Goal: Transaction & Acquisition: Purchase product/service

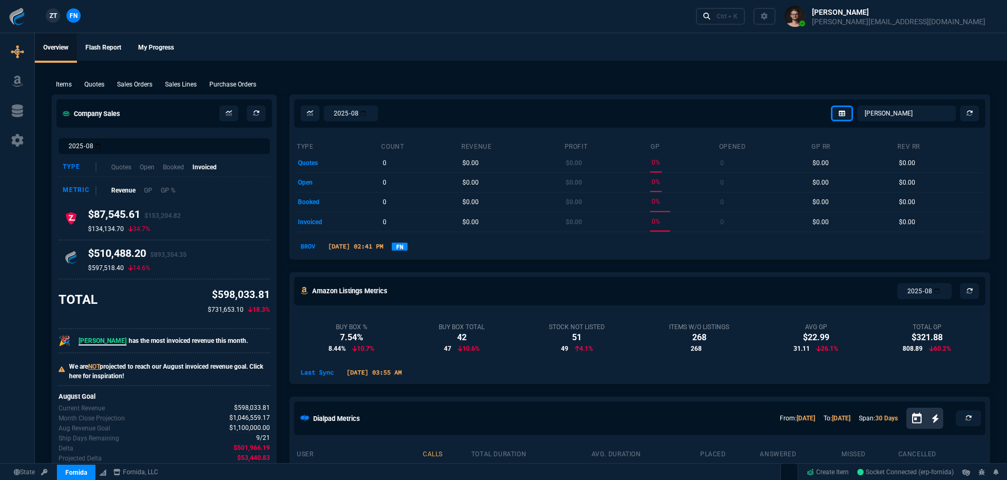
select select "1: BROV"
drag, startPoint x: 366, startPoint y: 78, endPoint x: 48, endPoint y: 149, distance: 325.6
click at [364, 78] on div "Items Quotes Sales Orders Sales Lines Purchase Orders Add Link" at bounding box center [521, 83] width 938 height 13
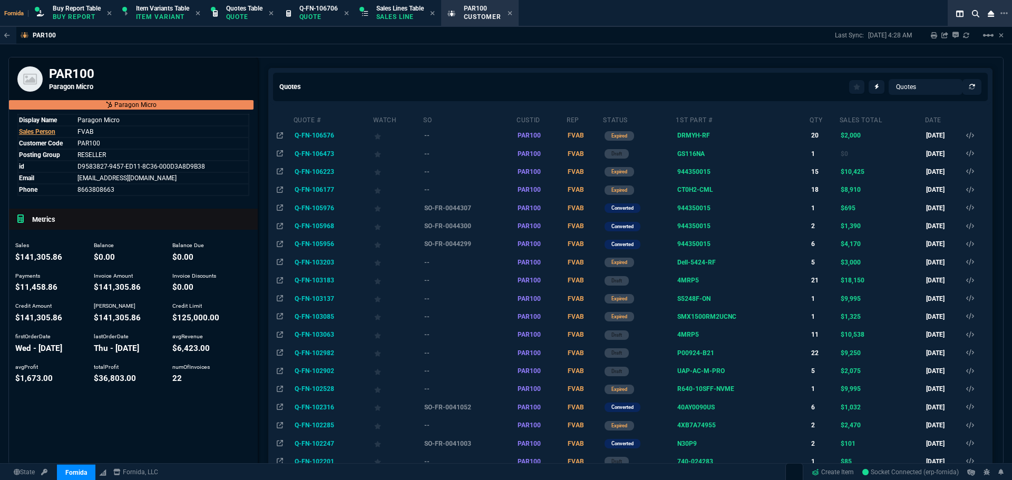
click at [239, 58] on div "PAR100 Paragon Micro" at bounding box center [133, 78] width 249 height 43
click at [512, 15] on icon at bounding box center [510, 13] width 4 height 4
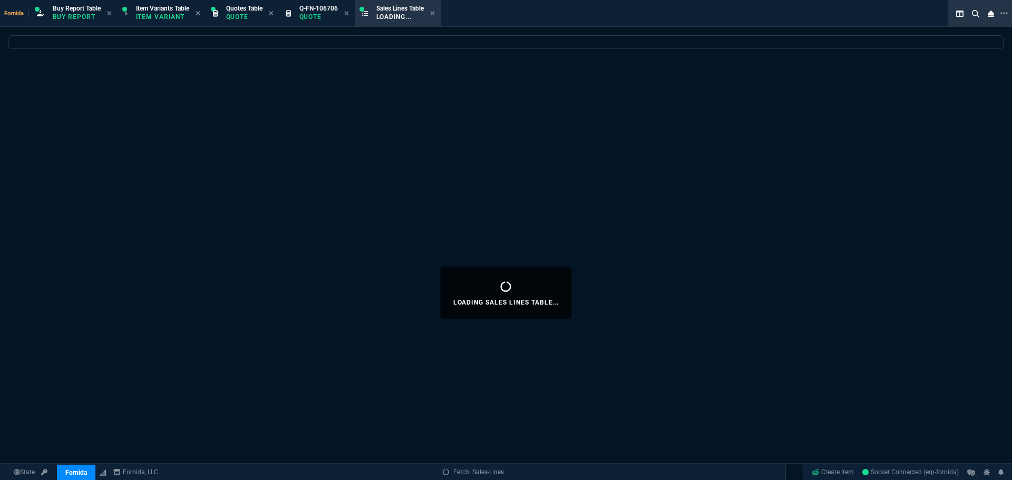
click at [348, 14] on icon at bounding box center [346, 13] width 4 height 4
click at [330, 47] on nx-fornida-sales-line-table at bounding box center [506, 42] width 994 height 13
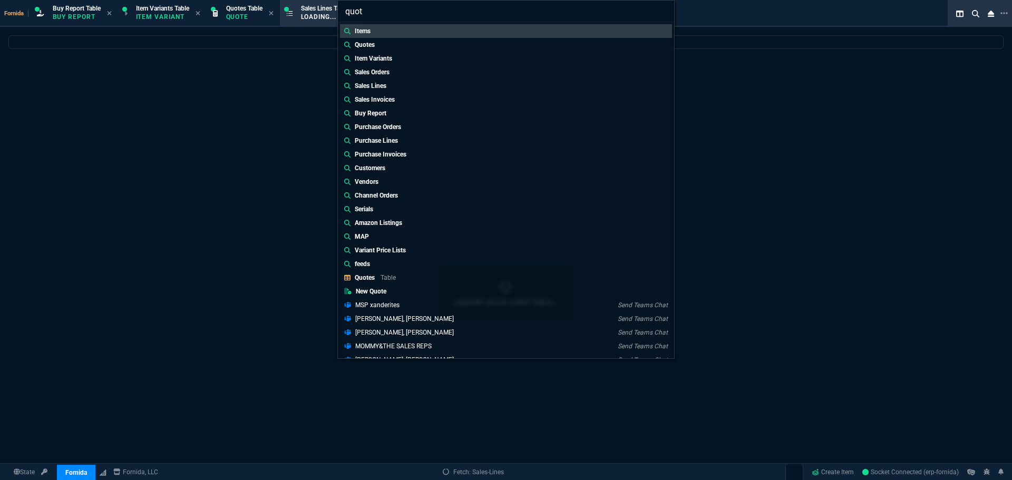
type input "quote"
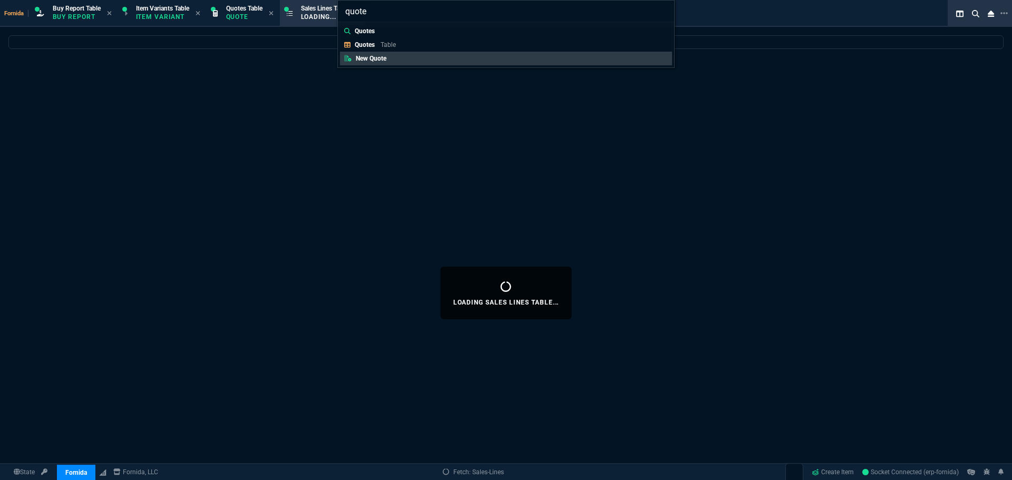
select select
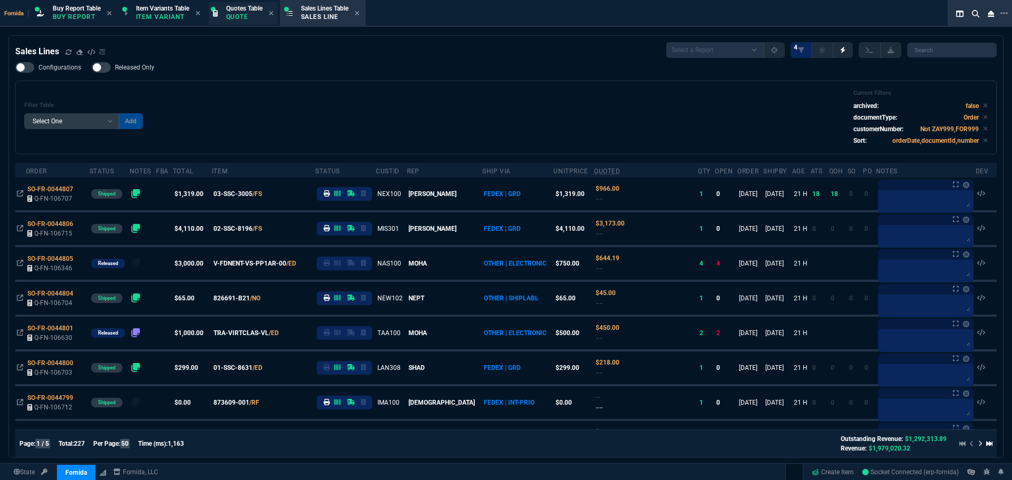
click at [252, 17] on div "Fornida Buy Report Table Buy Report Item Variants Table Item Variant Quotes Tab…" at bounding box center [485, 13] width 970 height 27
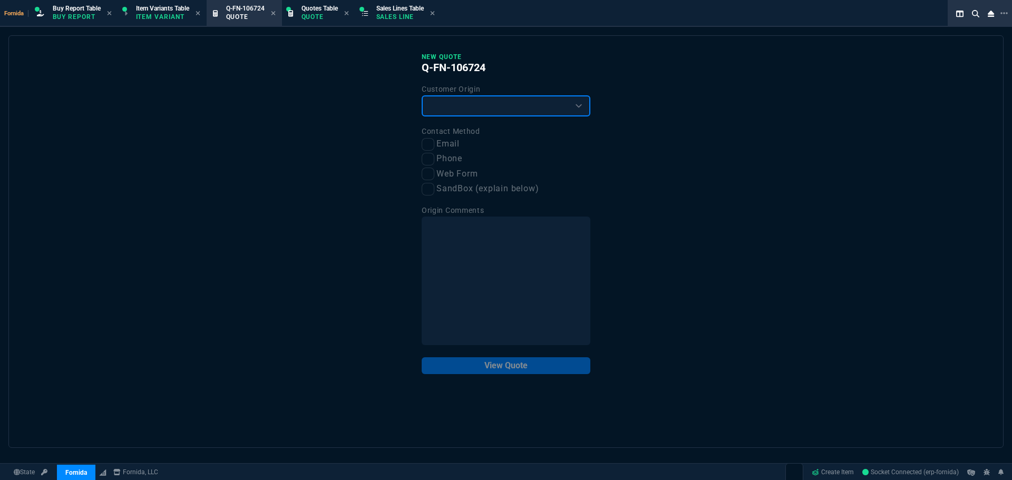
drag, startPoint x: 470, startPoint y: 106, endPoint x: 467, endPoint y: 115, distance: 9.3
click at [470, 106] on select "Existing Customer Amazon Lead (first order) Website Lead (first order) Called (…" at bounding box center [506, 105] width 169 height 21
select select "existing"
click at [422, 96] on select "Existing Customer Amazon Lead (first order) Website Lead (first order) Called (…" at bounding box center [506, 105] width 169 height 21
click at [432, 139] on input "Email" at bounding box center [428, 144] width 13 height 13
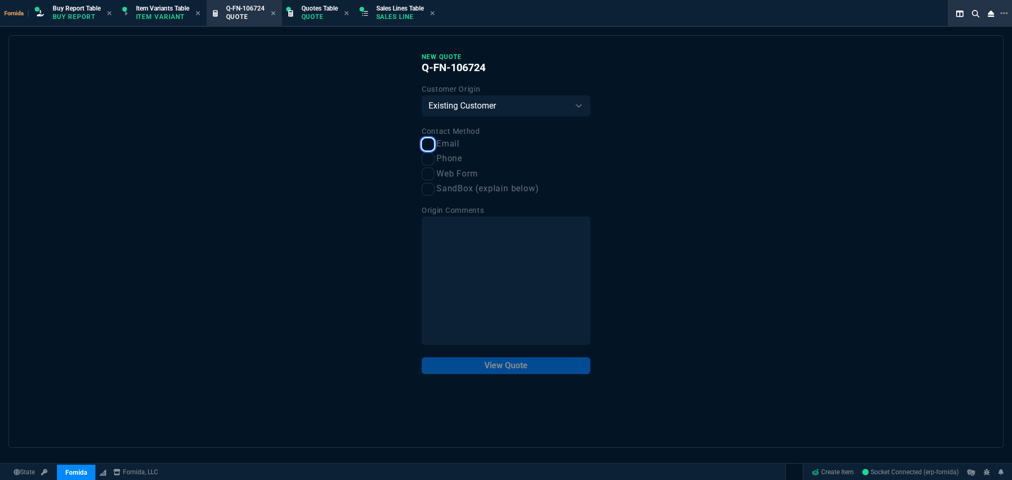
checkbox input "true"
click at [509, 360] on button "View Quote" at bounding box center [506, 365] width 169 height 17
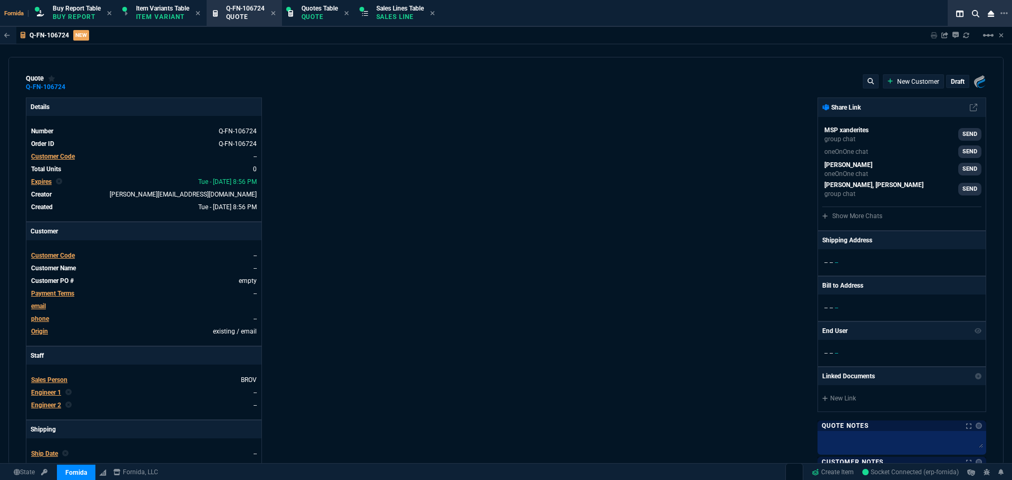
click at [60, 155] on span "Customer Code" at bounding box center [53, 156] width 44 height 7
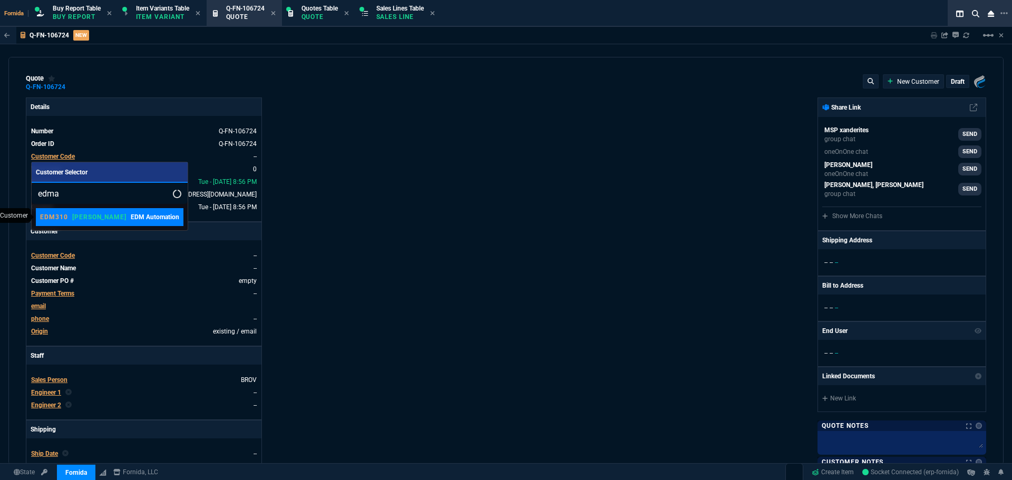
type input "edma"
click at [83, 226] on link "EDM310 ROSS EDM Automation" at bounding box center [110, 217] width 148 height 18
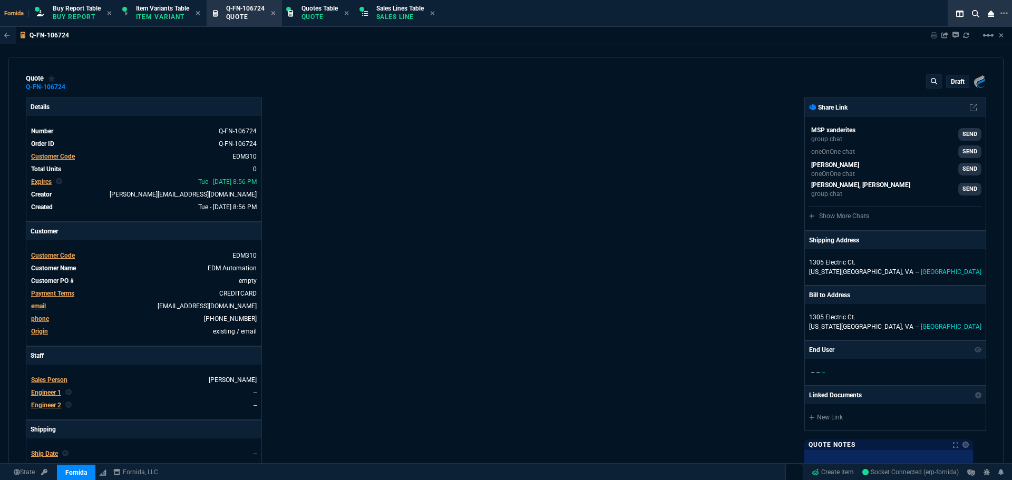
scroll to position [158, 0]
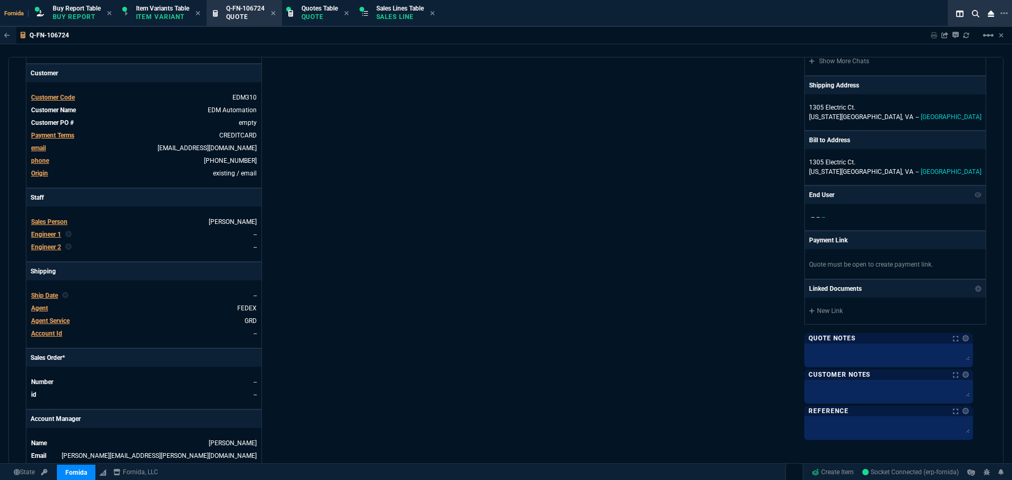
click at [57, 234] on span "Engineer 1" at bounding box center [46, 234] width 30 height 7
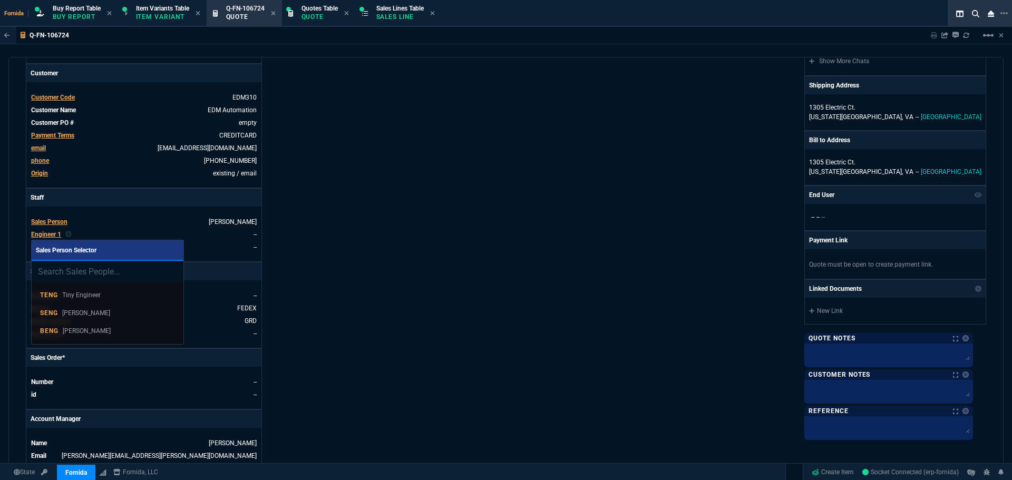
drag, startPoint x: 119, startPoint y: 329, endPoint x: 319, endPoint y: 269, distance: 208.5
click at [119, 329] on div "BENG Brian Engineer" at bounding box center [107, 330] width 135 height 9
click at [317, 277] on div "Details Number Q-FN-106724 Order ID Q-FN-106724 Customer Code EDM310 Total Unit…" at bounding box center [266, 211] width 480 height 544
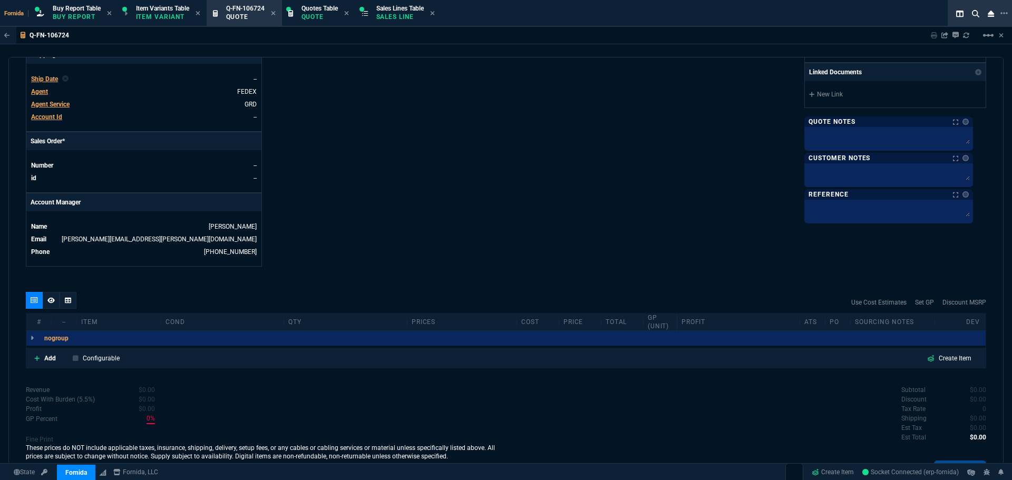
scroll to position [425, 0]
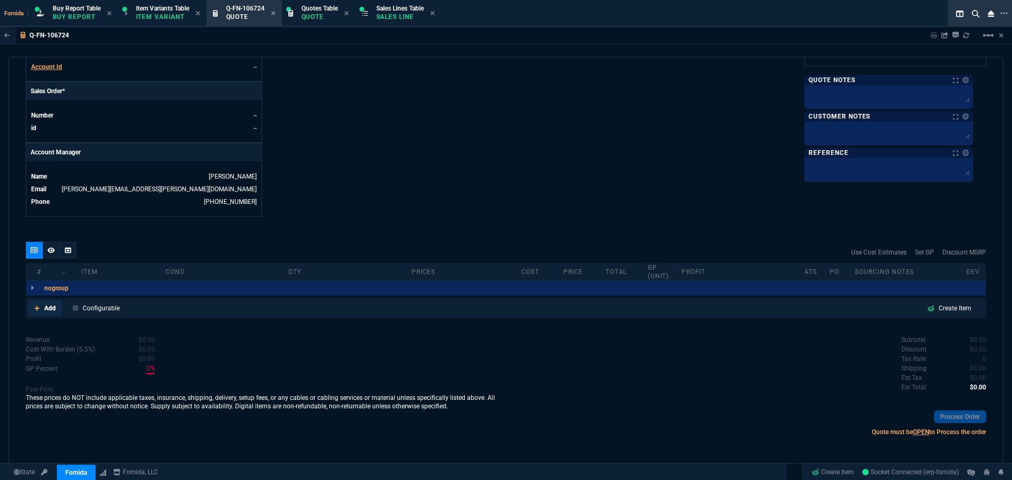
click at [56, 309] on link "Add" at bounding box center [45, 308] width 34 height 16
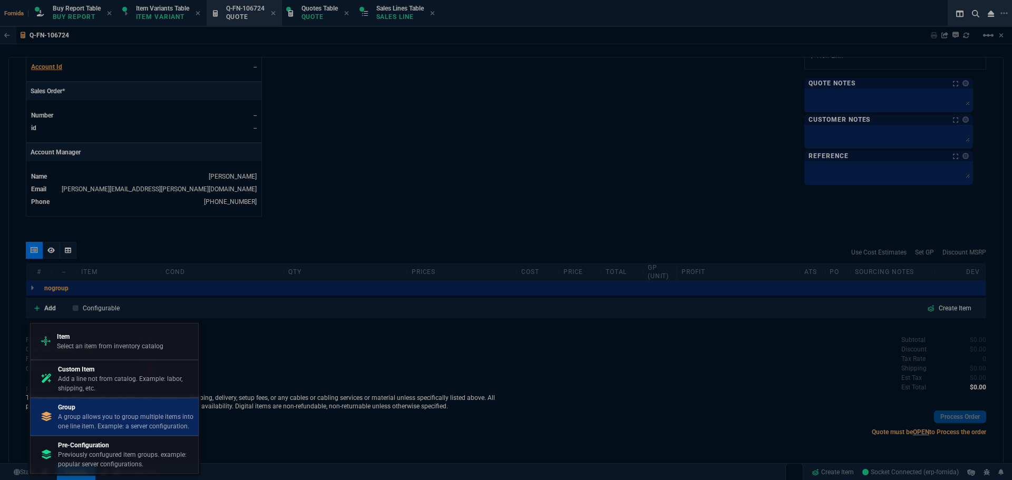
click at [111, 410] on p "Group" at bounding box center [126, 407] width 136 height 9
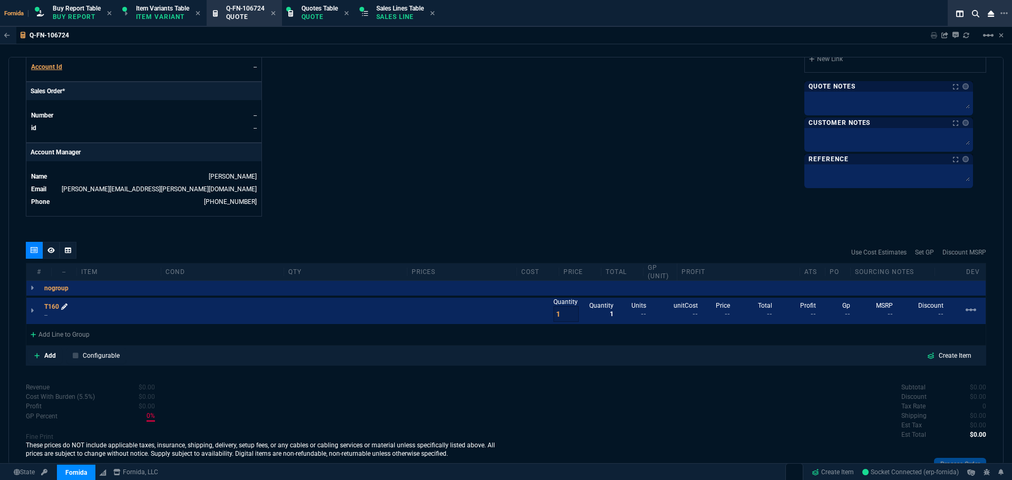
click at [67, 308] on icon at bounding box center [64, 307] width 6 height 6
click at [32, 358] on link "Add" at bounding box center [45, 356] width 34 height 16
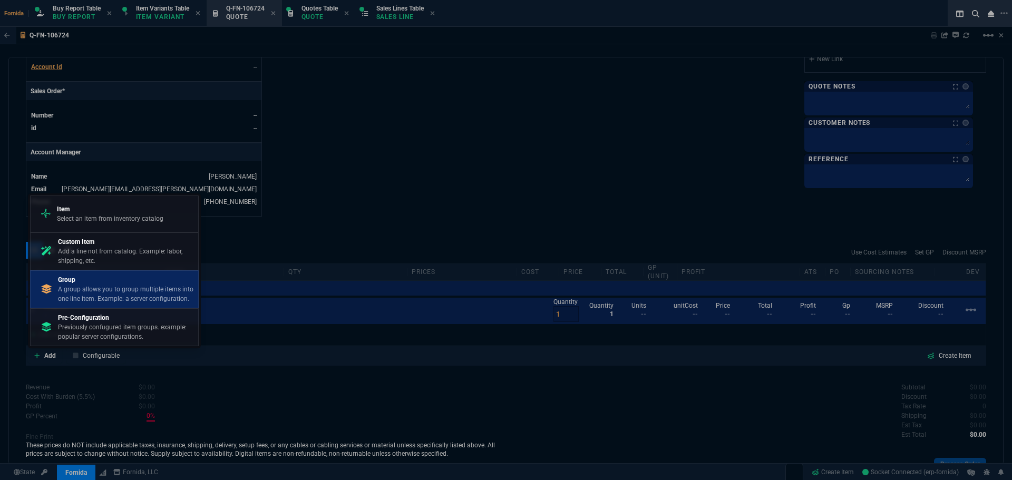
click at [87, 300] on p "A group allows you to group multiple items into one line item. Example: a serve…" at bounding box center [126, 294] width 136 height 19
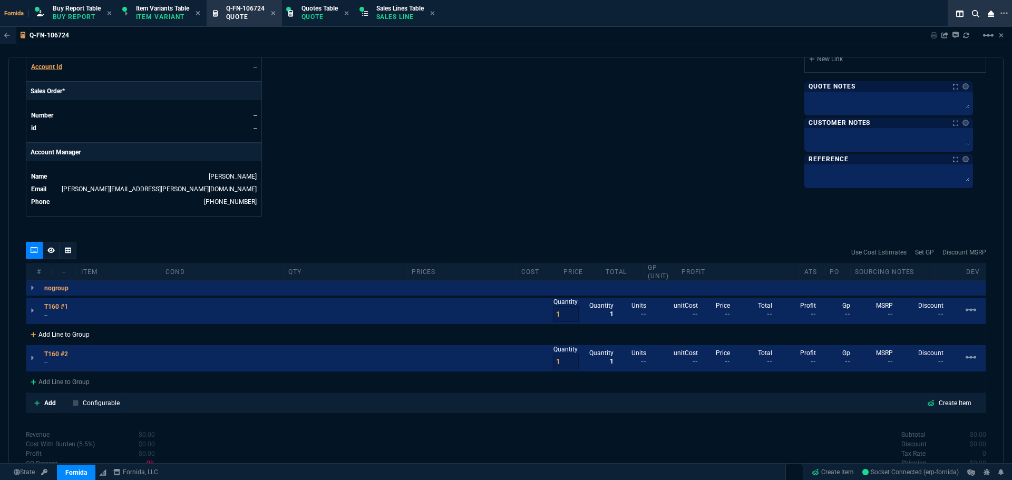
click at [41, 327] on div "Add Line to Group" at bounding box center [59, 333] width 67 height 19
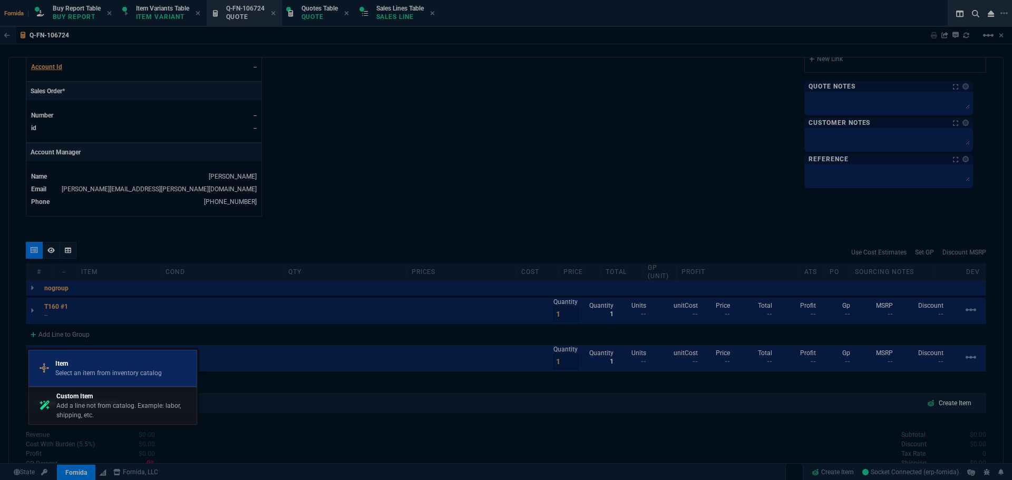
click at [96, 364] on p "Item" at bounding box center [108, 363] width 106 height 9
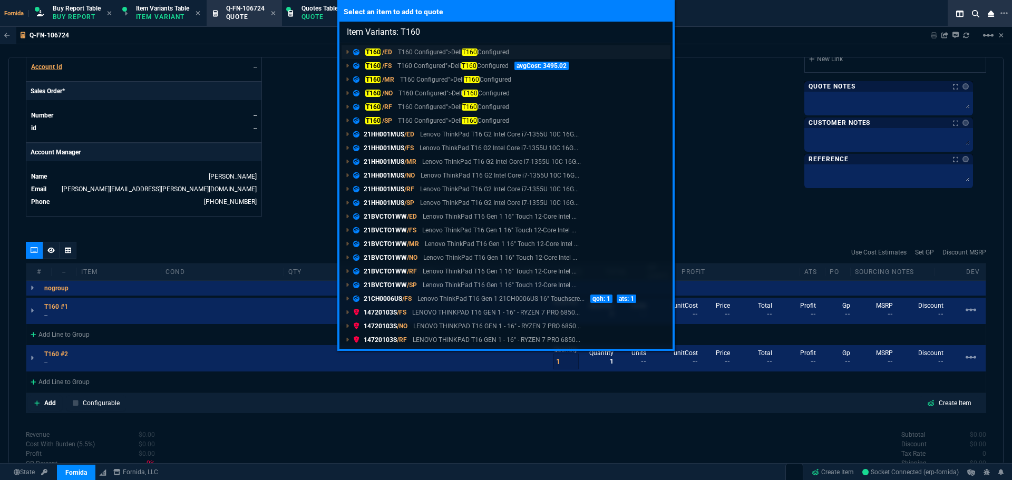
type input "Item Variants: T160"
click at [446, 58] on link "T160 /ED T160 Configured">Dell T160 Configured" at bounding box center [506, 52] width 329 height 14
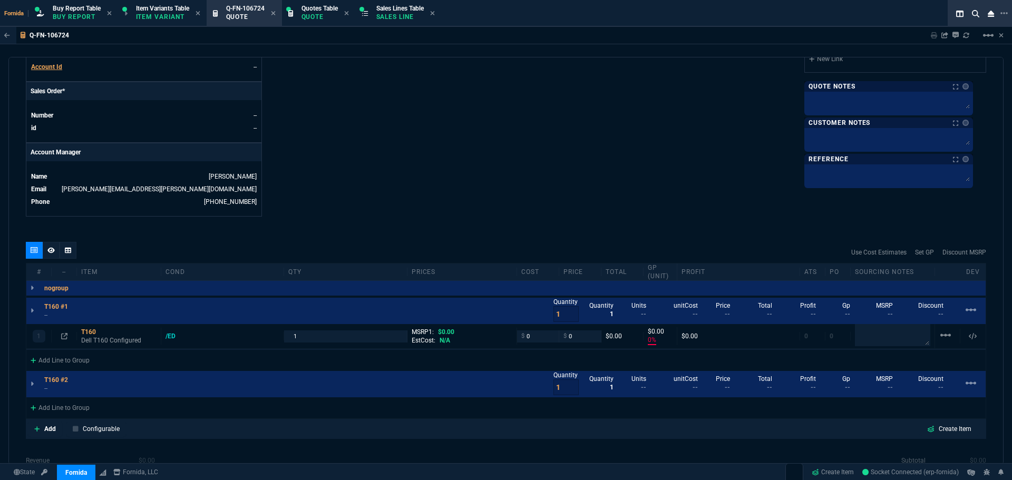
type input "0"
click at [171, 339] on div "/ED" at bounding box center [176, 336] width 20 height 8
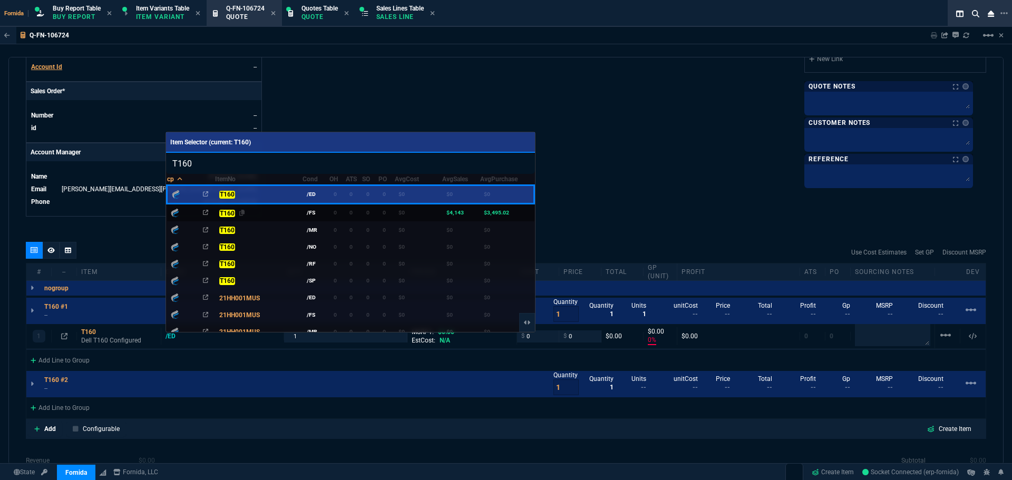
click at [253, 213] on div "T160" at bounding box center [258, 213] width 79 height 11
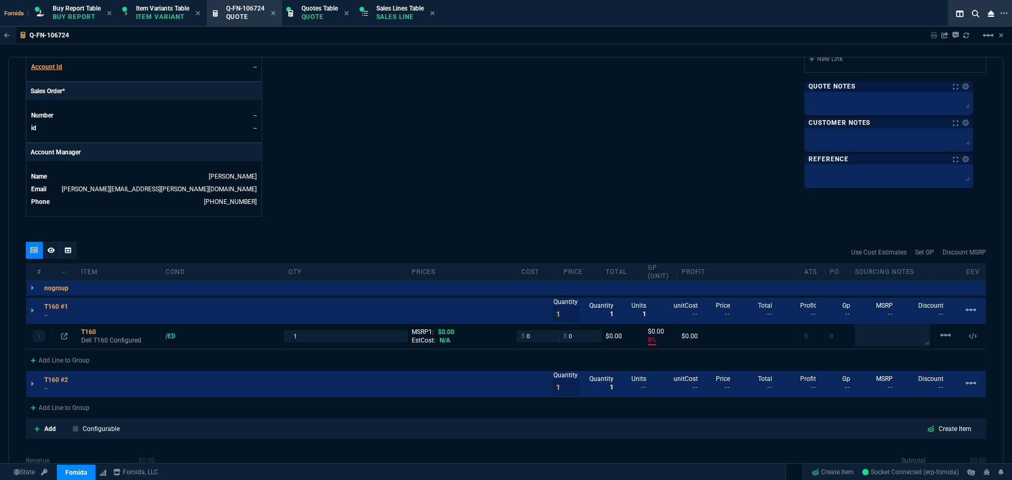
type input "3495.02"
type input "4143"
type input "3495.02"
type input "4143"
type input "16"
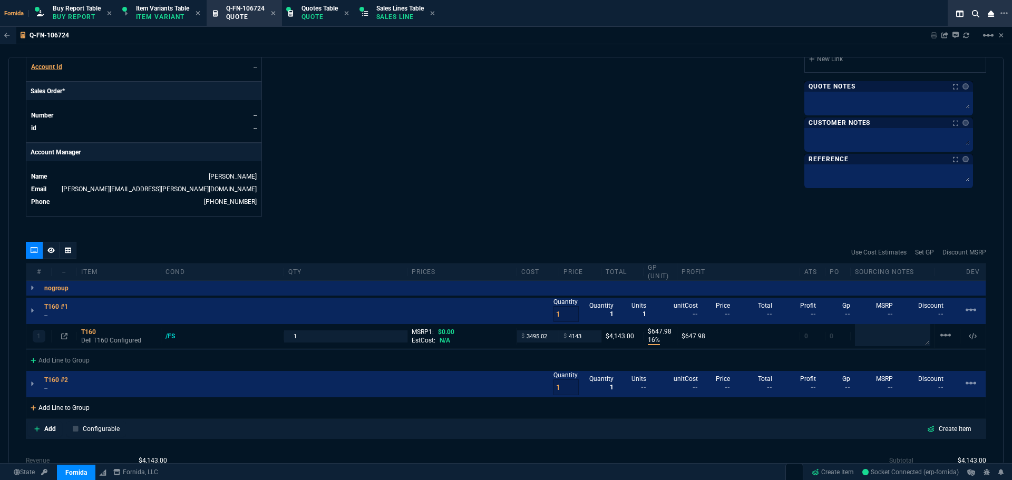
type input "648"
click at [93, 406] on div "Add Line to Group" at bounding box center [59, 406] width 67 height 19
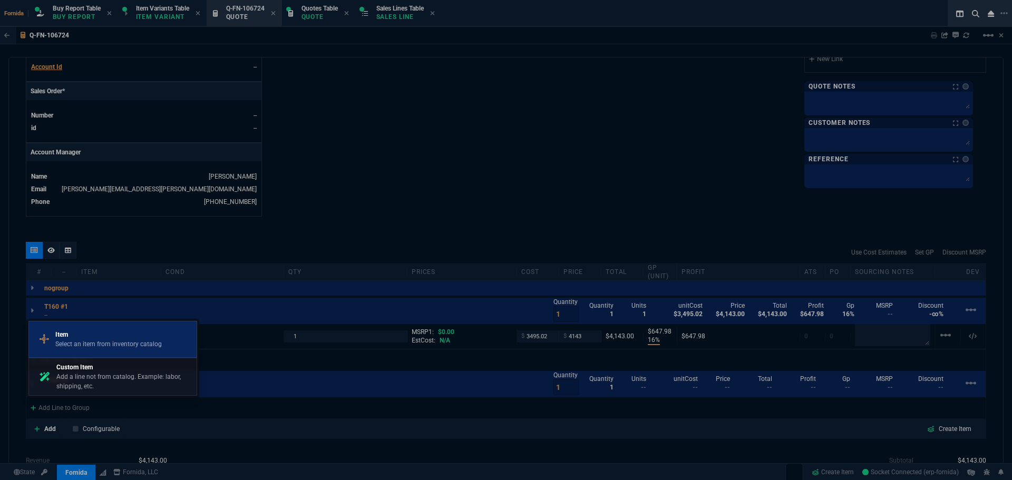
click at [122, 344] on p "Select an item from inventory catalog" at bounding box center [108, 343] width 106 height 9
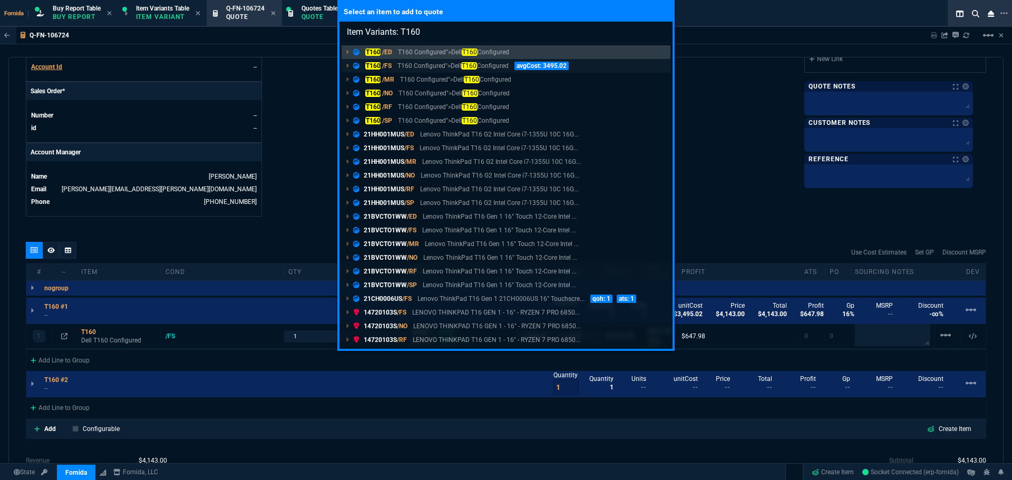
type input "Item Variants: T160"
click at [430, 63] on p "T160 Configured">Dell T160 Configured" at bounding box center [452, 65] width 111 height 9
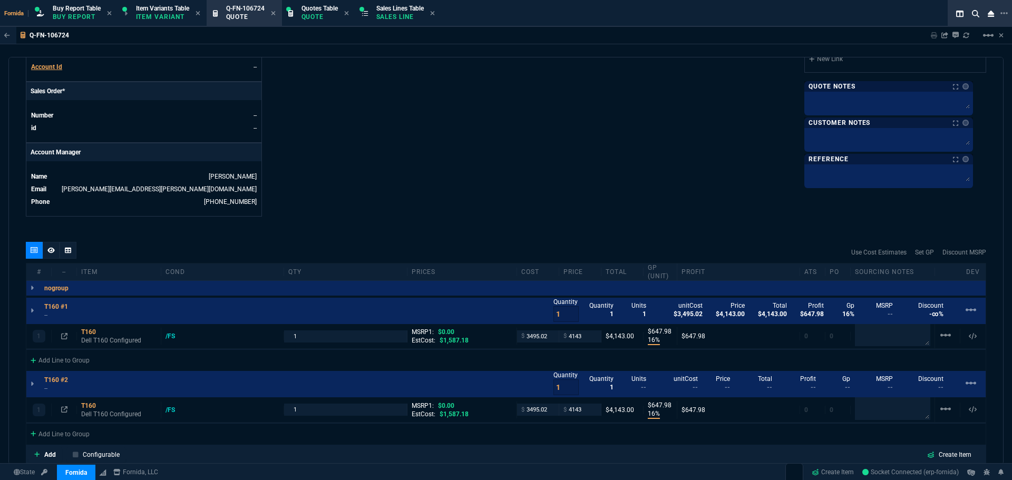
type input "16"
type input "648"
type input "16"
type input "648"
drag, startPoint x: 99, startPoint y: 338, endPoint x: 108, endPoint y: 345, distance: 11.0
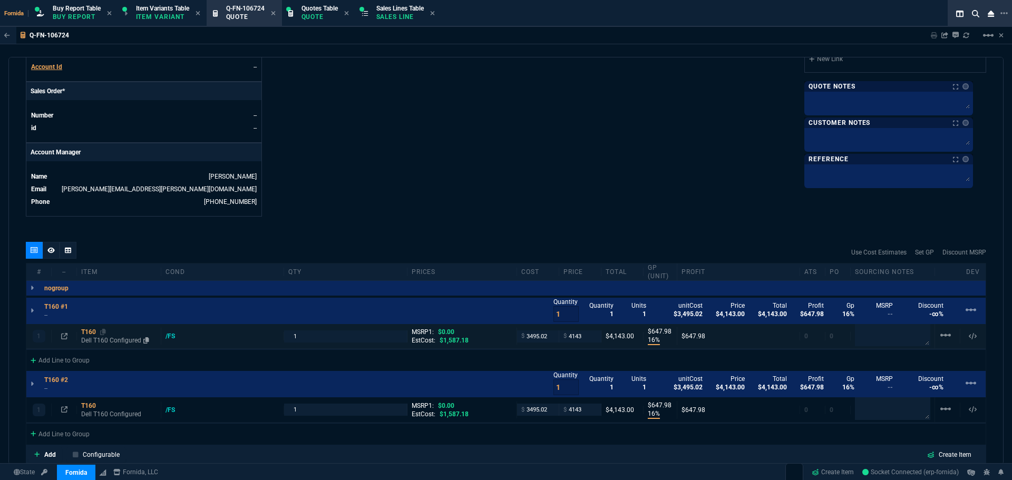
click at [99, 338] on p "Dell T160 Configured" at bounding box center [118, 340] width 75 height 8
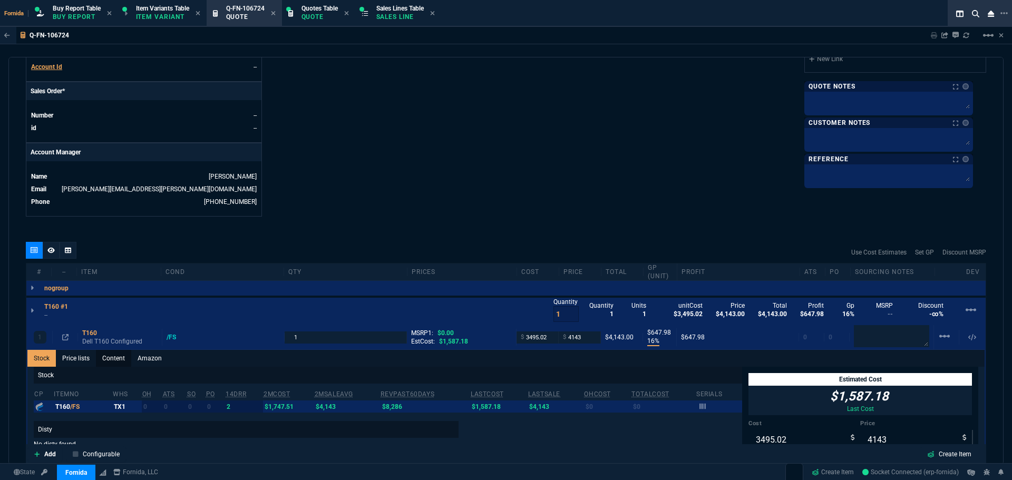
click at [113, 361] on link "Content" at bounding box center [113, 358] width 35 height 17
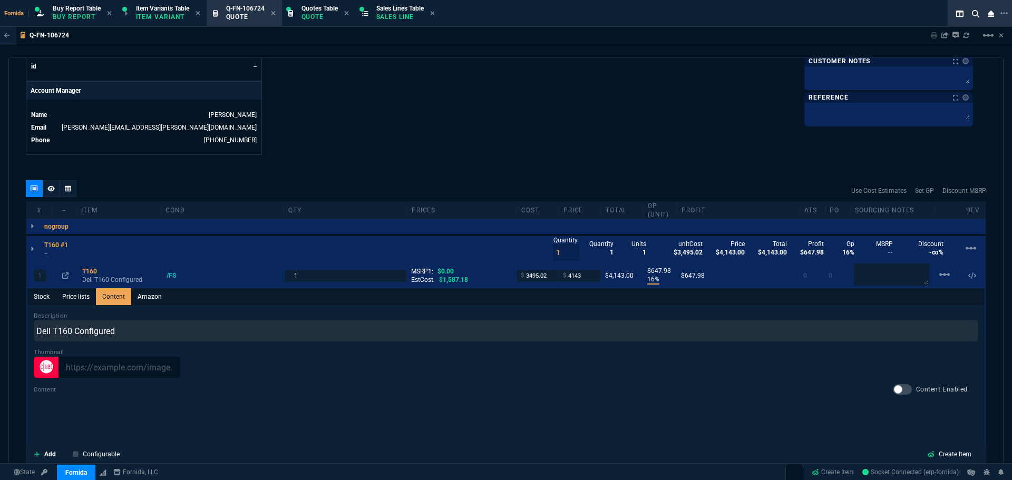
scroll to position [583, 0]
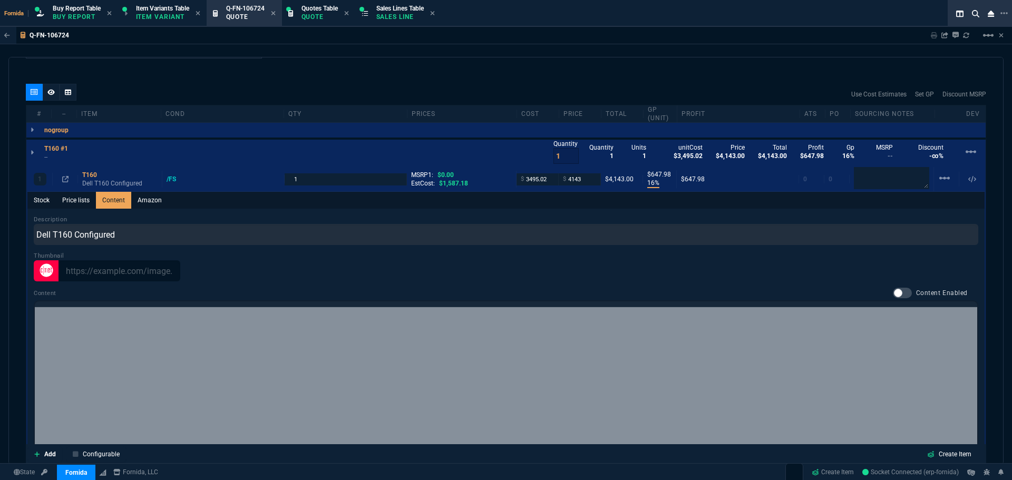
click at [893, 292] on div at bounding box center [902, 293] width 19 height 11
checkbox input "true"
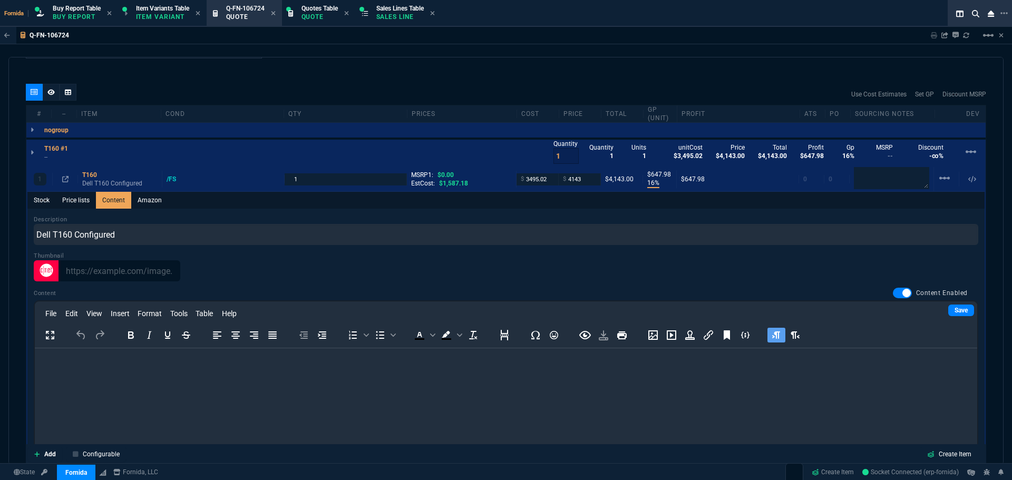
scroll to position [0, 0]
click at [948, 313] on link "Save" at bounding box center [961, 311] width 26 height 12
drag, startPoint x: 210, startPoint y: 377, endPoint x: 241, endPoint y: 377, distance: 31.6
click at [210, 377] on html at bounding box center [506, 362] width 942 height 28
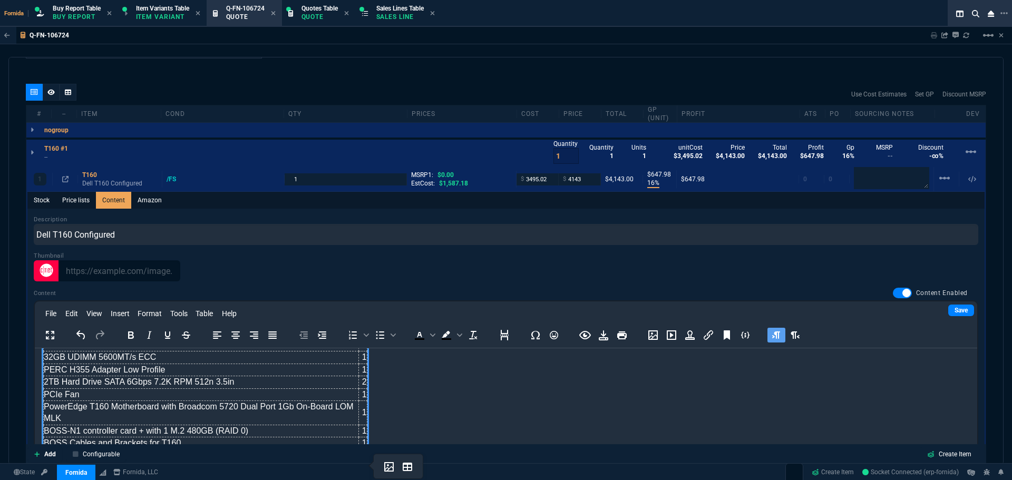
scroll to position [615, 0]
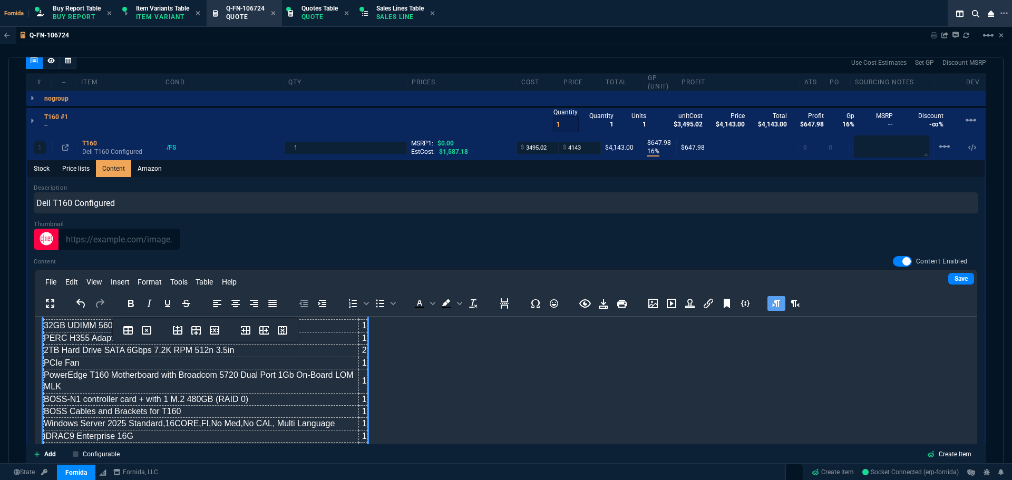
click at [950, 312] on div "To open the popup, press Shift+Enter To open the popup, press Shift+Enter To op…" at bounding box center [506, 303] width 942 height 21
click at [949, 277] on link "Save" at bounding box center [961, 279] width 26 height 12
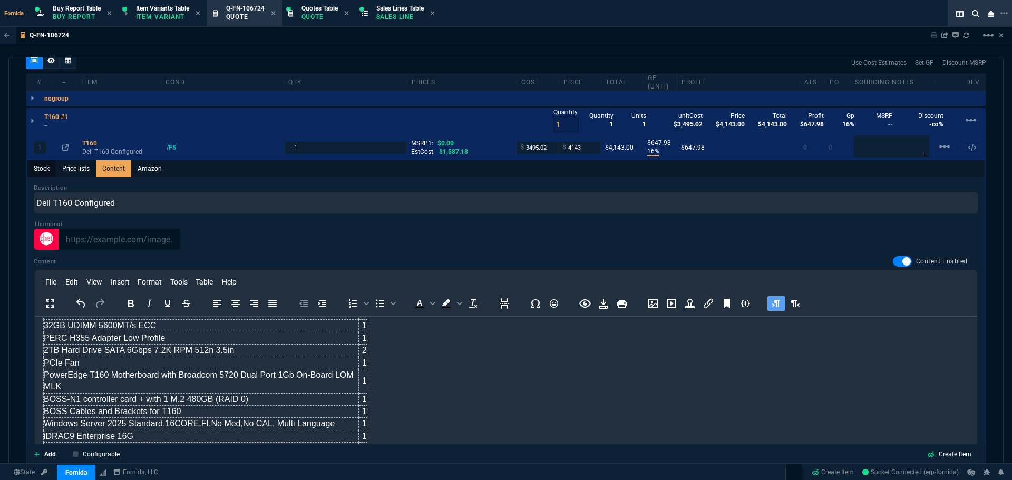
click at [41, 168] on link "Stock" at bounding box center [41, 168] width 28 height 17
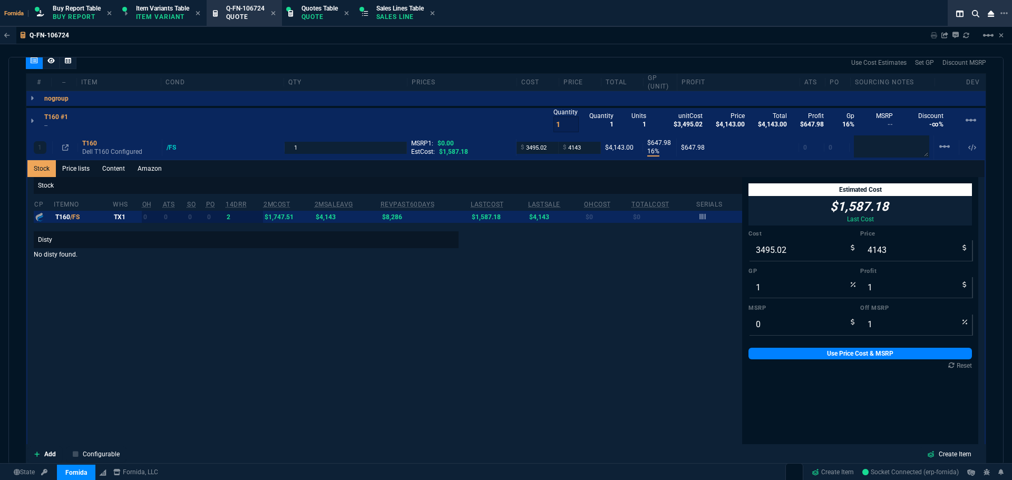
type input "16"
type input "648"
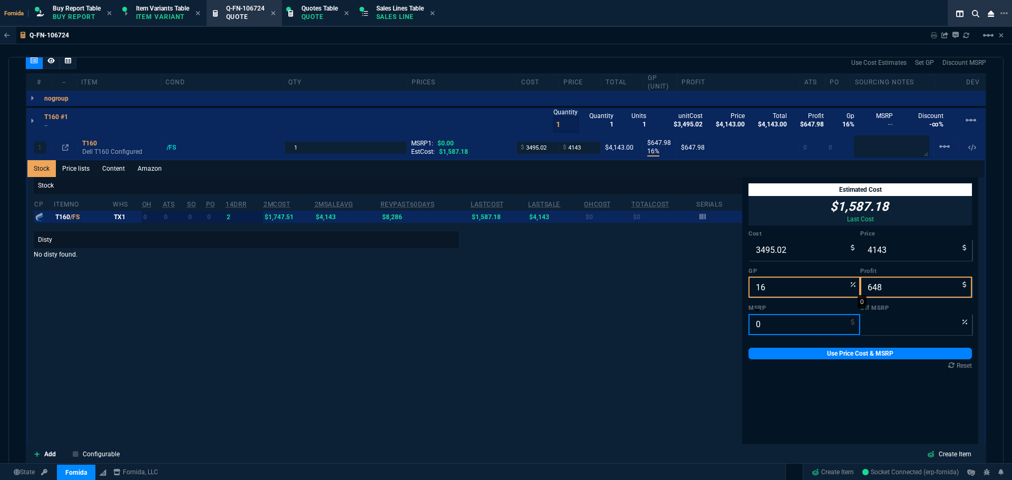
drag, startPoint x: 769, startPoint y: 317, endPoint x: 772, endPoint y: 344, distance: 26.6
click at [769, 317] on input "0" at bounding box center [804, 324] width 112 height 21
paste input "11266.26"
type input "11266.26"
type input "63"
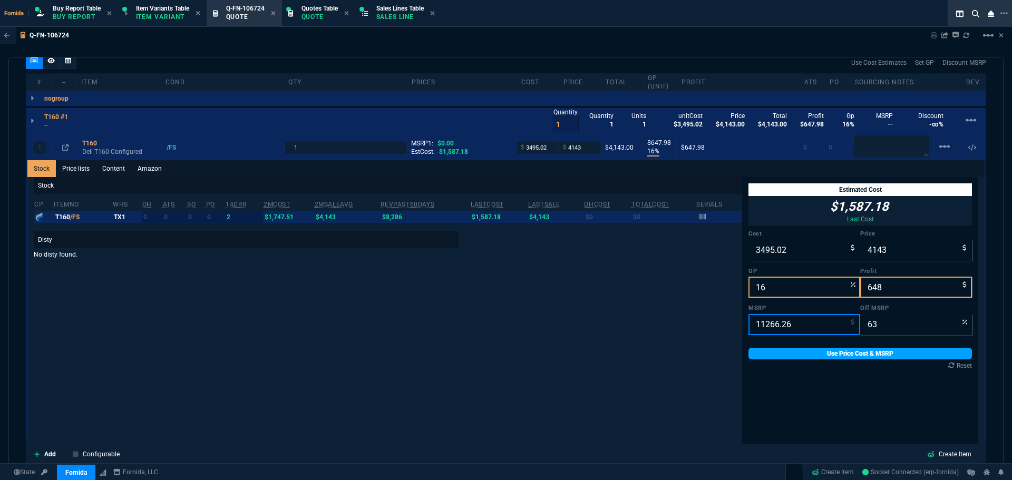
type input "11266.26"
click at [773, 348] on link "Use Price Cost & MSRP" at bounding box center [859, 354] width 223 height 12
click at [774, 356] on link "Use Price Cost & MSRP" at bounding box center [859, 354] width 223 height 12
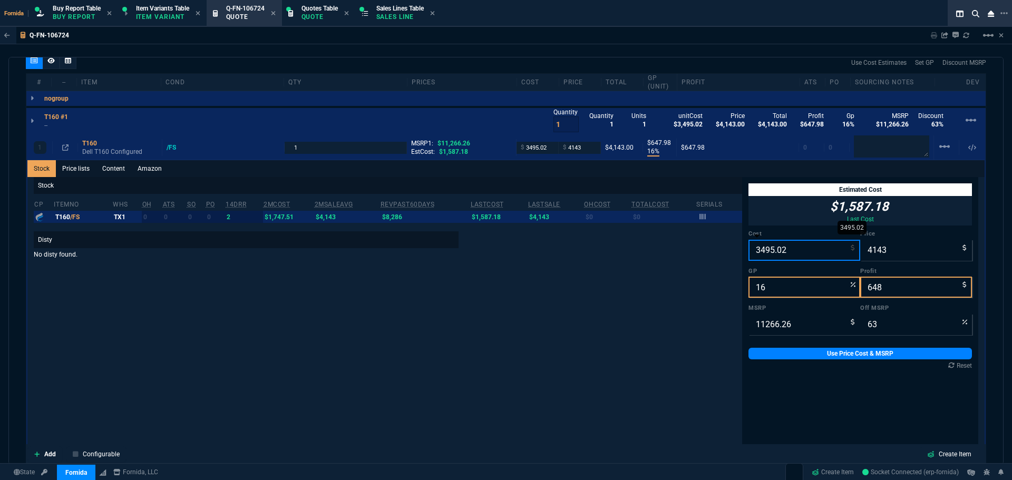
click at [765, 246] on input "3495.02" at bounding box center [804, 250] width 112 height 21
paste input "15.83"
type input "3415.83"
type input "18"
type input "727"
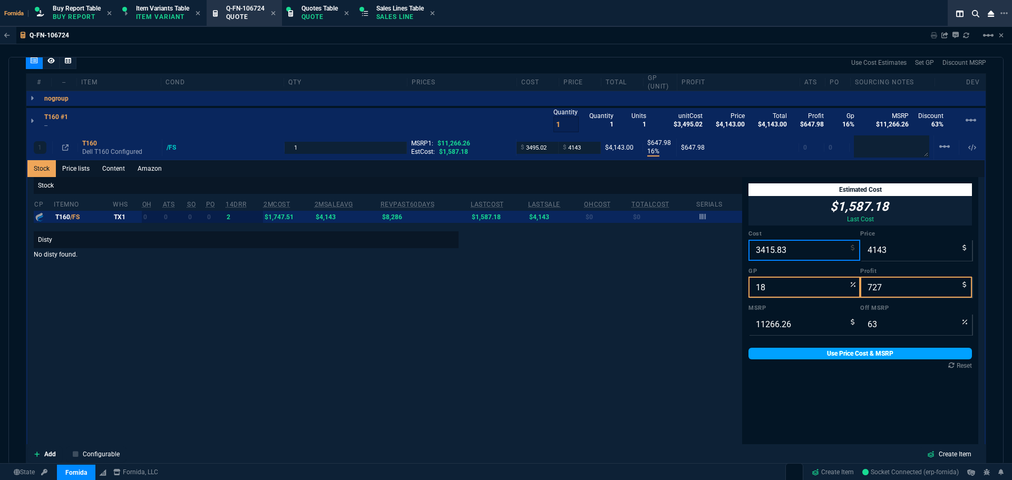
type input "3415.83"
click at [787, 352] on link "Use Price Cost & MSRP" at bounding box center [859, 354] width 223 height 12
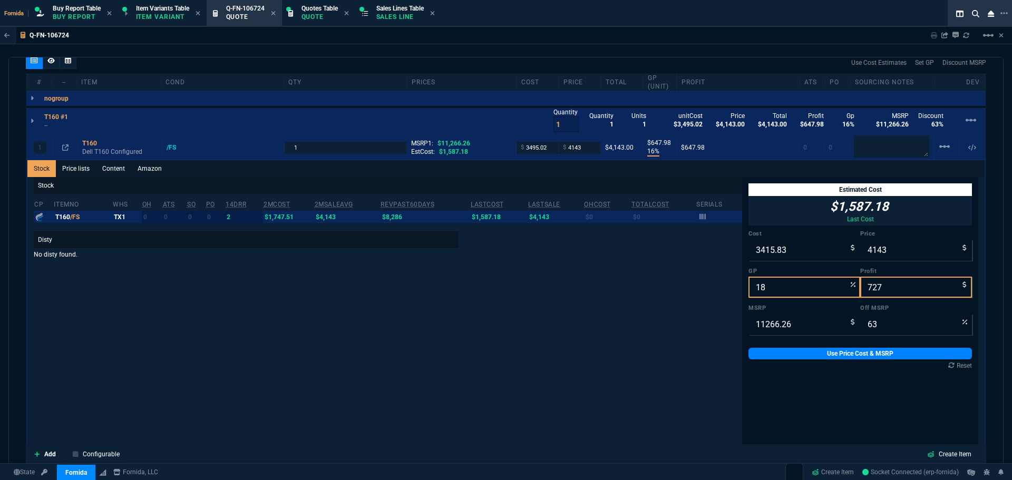
type input "3415.83"
click at [762, 357] on link "Use Price Cost & MSRP" at bounding box center [859, 354] width 223 height 12
click at [679, 337] on div "Stock cp ItemNo WHS OH ATS SO PO 14DRR 2MCost 2MSaleAvg RevPast60Days lastCost …" at bounding box center [388, 345] width 708 height 336
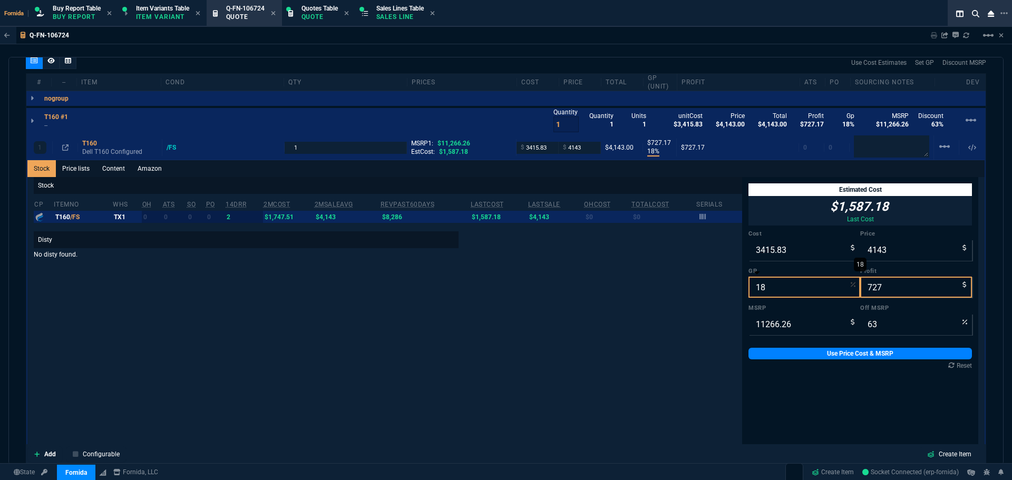
click at [770, 298] on input "18" at bounding box center [804, 287] width 112 height 21
drag, startPoint x: 868, startPoint y: 249, endPoint x: 861, endPoint y: 319, distance: 70.4
click at [868, 249] on input "4143" at bounding box center [916, 250] width 112 height 21
type input "0"
type input "-100"
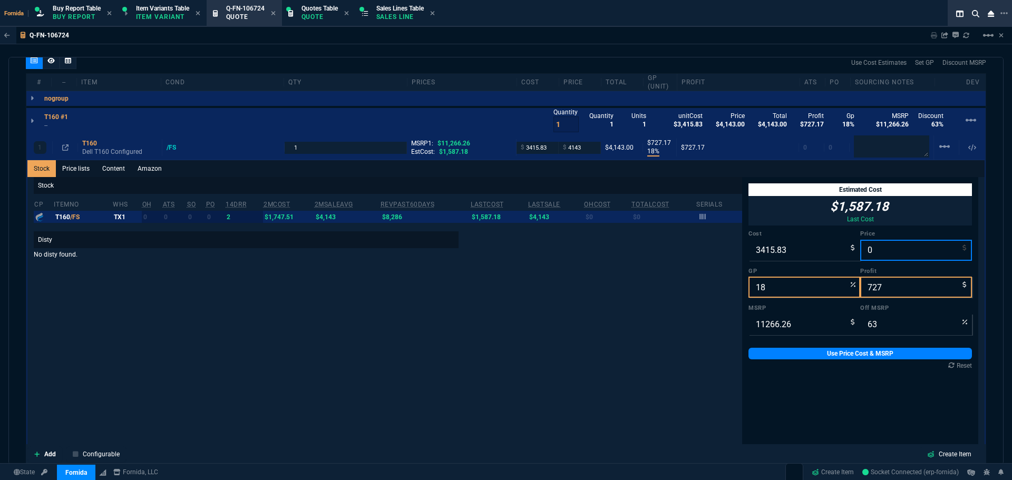
type input "-3416"
type input "100"
type input "0"
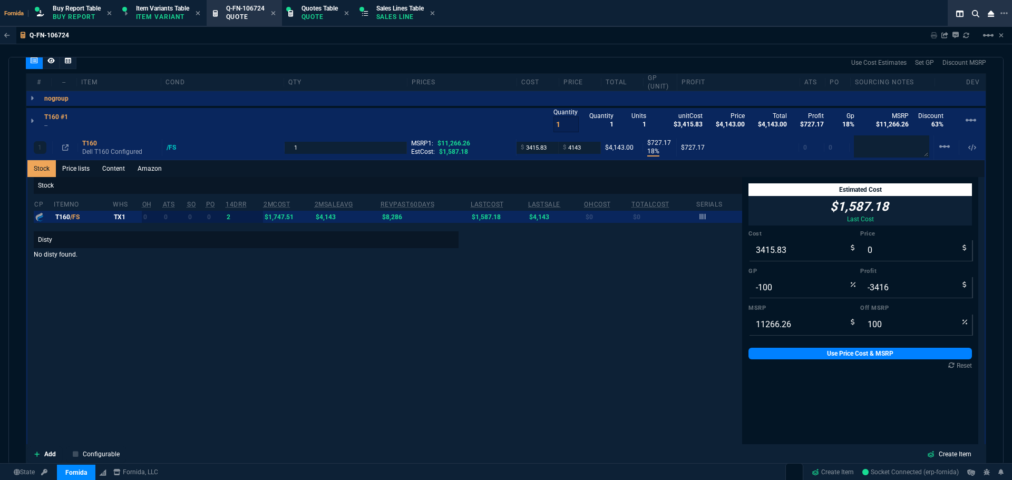
click at [856, 364] on div "Reset" at bounding box center [859, 366] width 223 height 8
click at [851, 357] on link "Use Price Cost & MSRP" at bounding box center [859, 354] width 223 height 12
type input "0"
click at [527, 315] on div "Stock cp ItemNo WHS OH ATS SO PO 14DRR 2MCost 2MSaleAvg RevPast60Days lastCost …" at bounding box center [388, 345] width 708 height 336
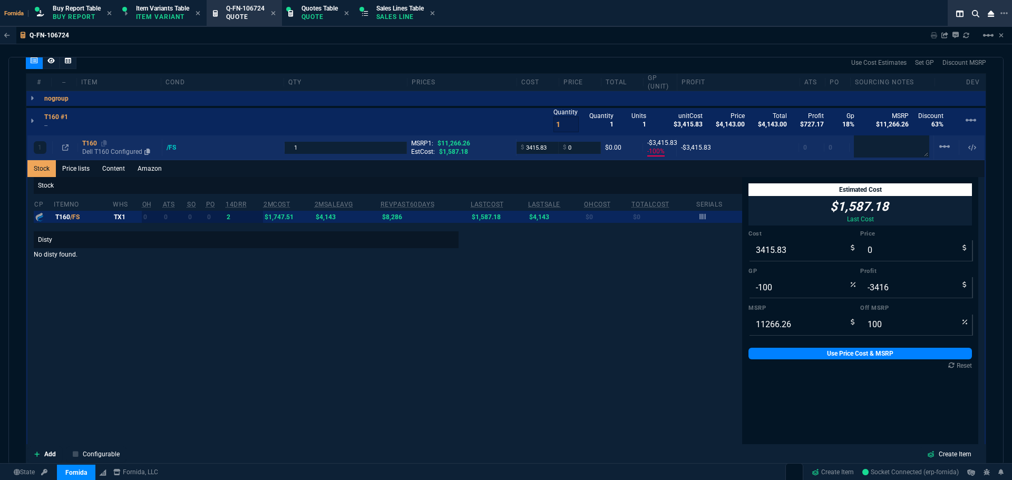
click at [91, 147] on div "T160" at bounding box center [119, 143] width 75 height 8
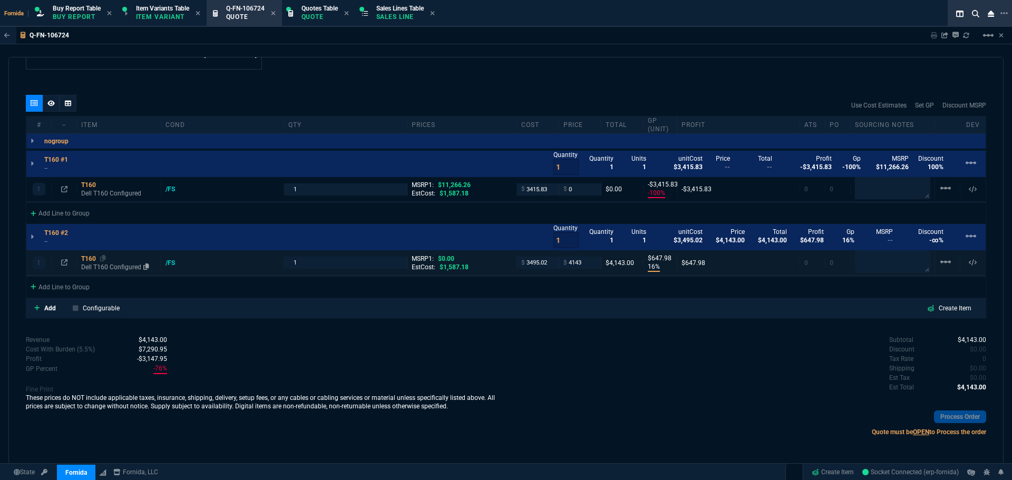
click at [104, 268] on p "Dell T160 Configured" at bounding box center [118, 267] width 75 height 8
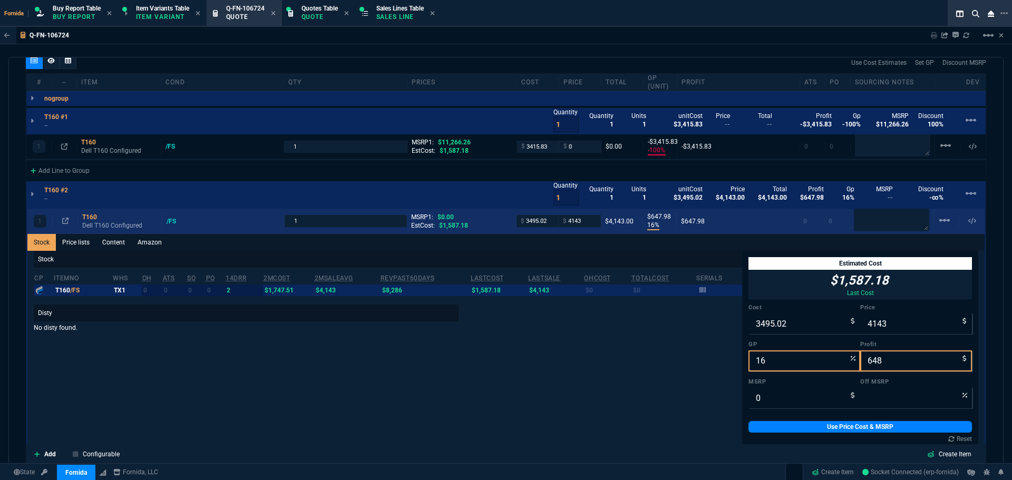
drag, startPoint x: 120, startPoint y: 242, endPoint x: 514, endPoint y: 174, distance: 399.7
click at [120, 242] on link "Content" at bounding box center [113, 242] width 35 height 17
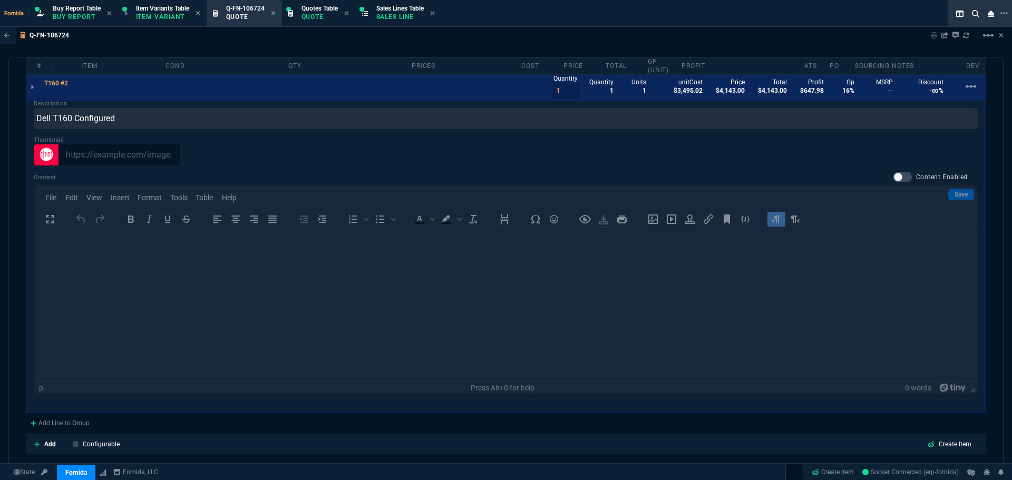
scroll to position [0, 0]
click at [893, 172] on label "Content Enabled" at bounding box center [935, 177] width 85 height 11
checkbox input "true"
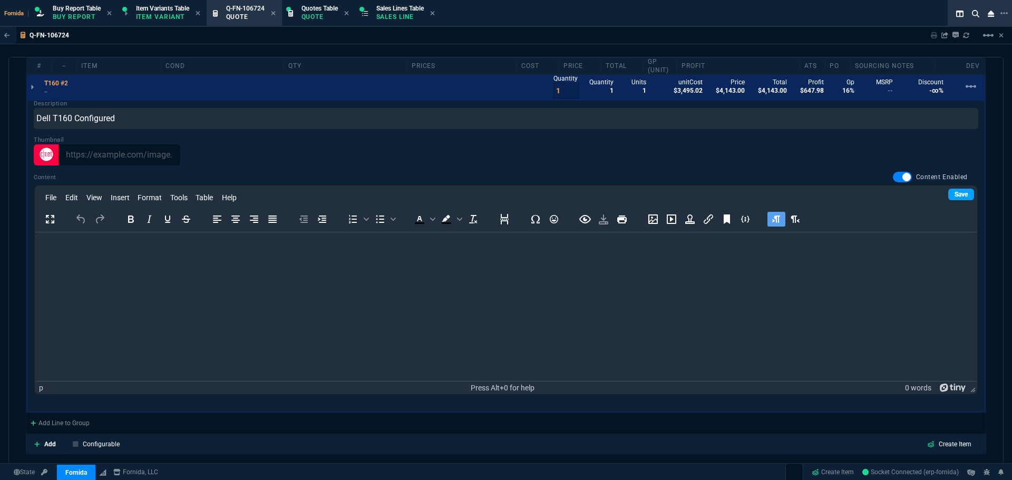
click at [959, 196] on link "Save" at bounding box center [961, 195] width 26 height 12
click at [526, 260] on html at bounding box center [506, 246] width 942 height 28
click at [436, 260] on html at bounding box center [506, 246] width 942 height 28
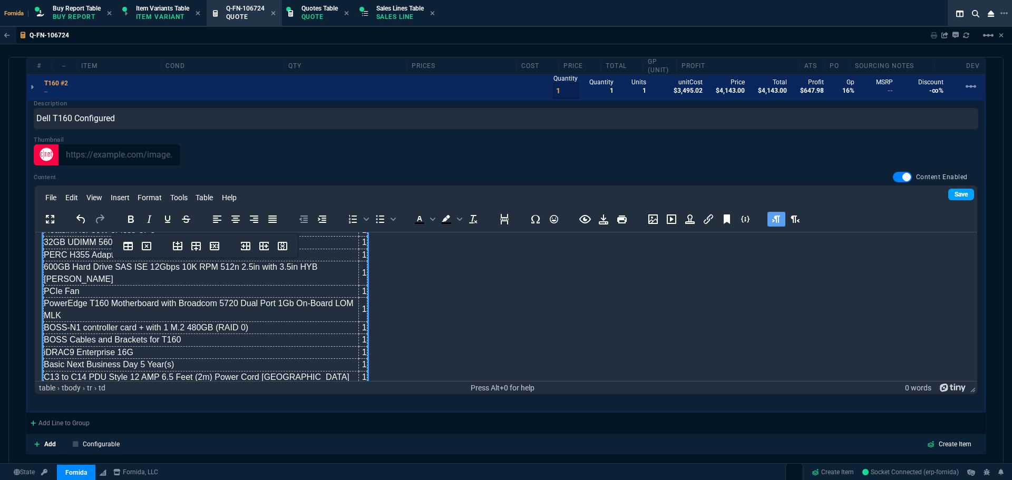
click at [956, 198] on link "Save" at bounding box center [961, 195] width 26 height 12
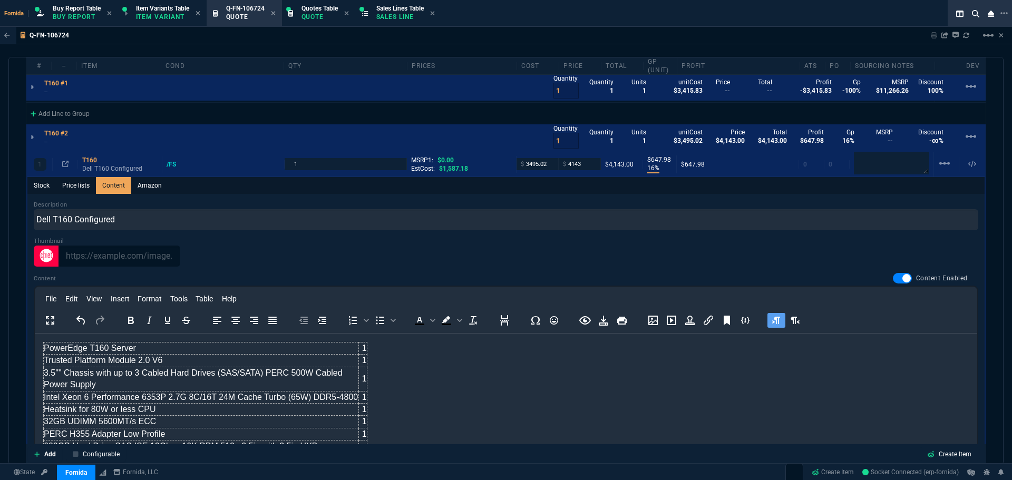
scroll to position [667, 0]
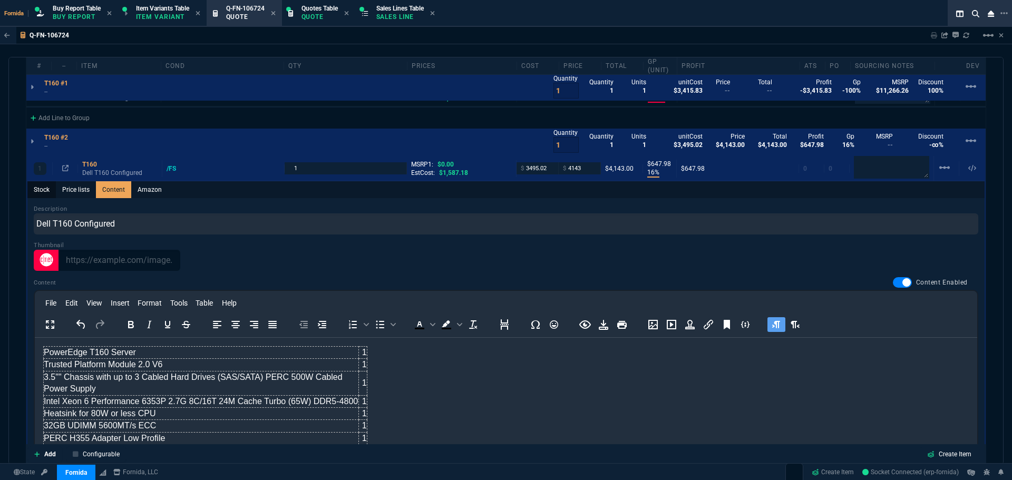
click at [45, 195] on link "Stock" at bounding box center [41, 189] width 28 height 17
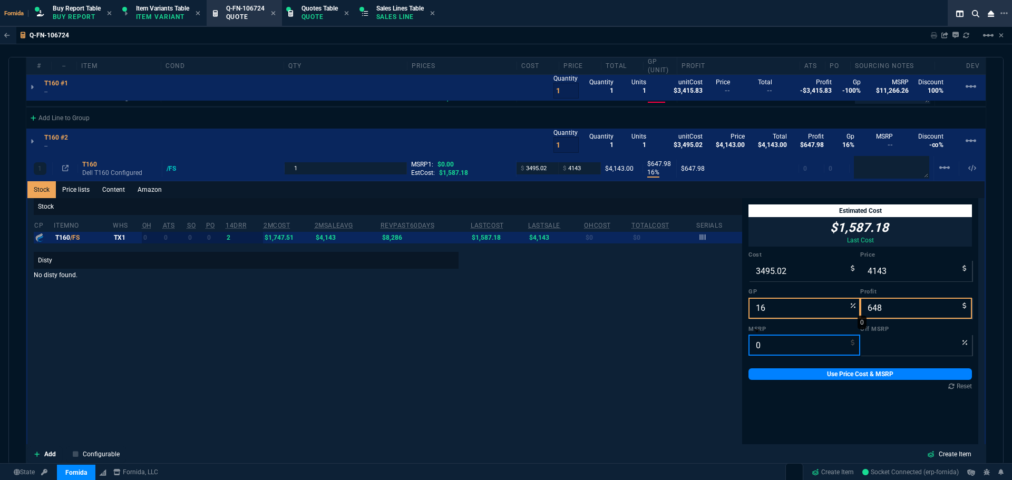
click at [777, 350] on input "0" at bounding box center [804, 345] width 112 height 21
paste input "10854"
type input "10854"
type input "62"
type input "10854"
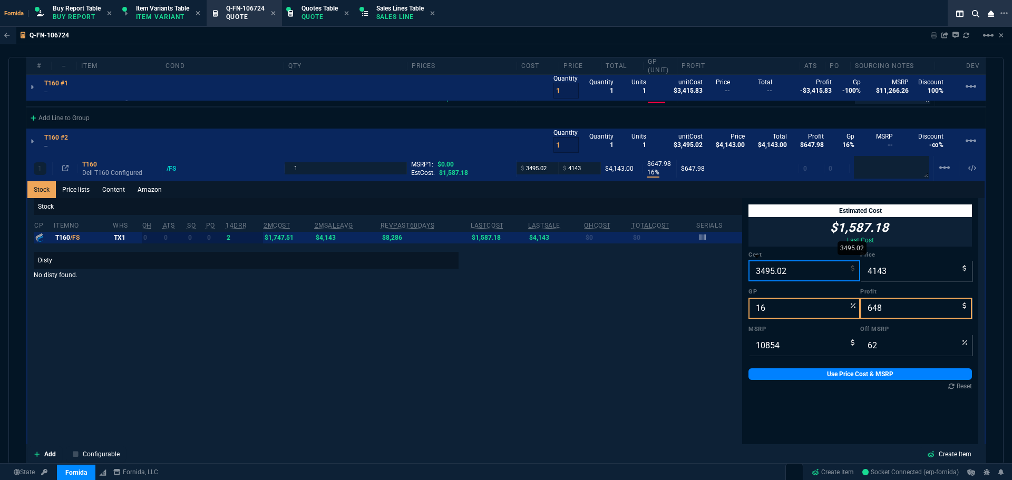
click at [763, 273] on input "3495.02" at bounding box center [804, 270] width 112 height 21
paste input "290.83"
type input "3290.83"
type input "21"
type input "852"
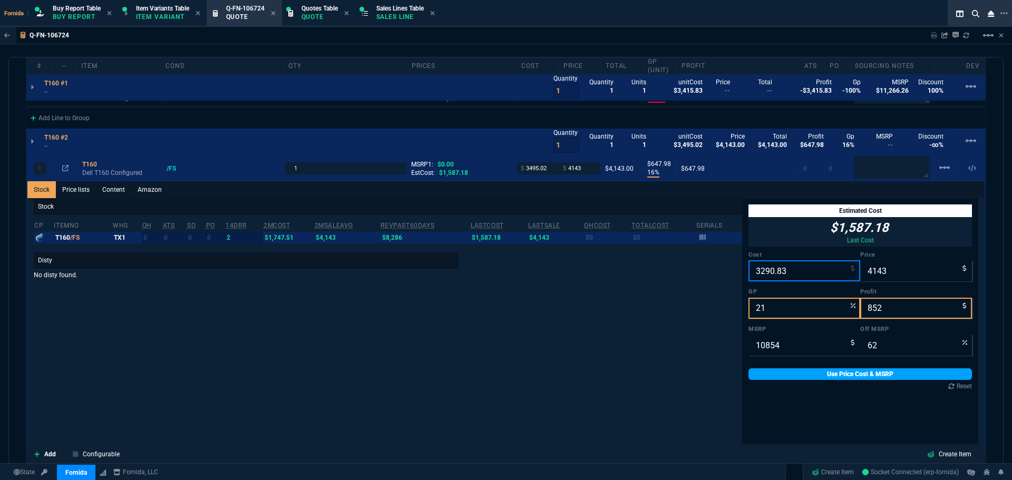
type input "3290.83"
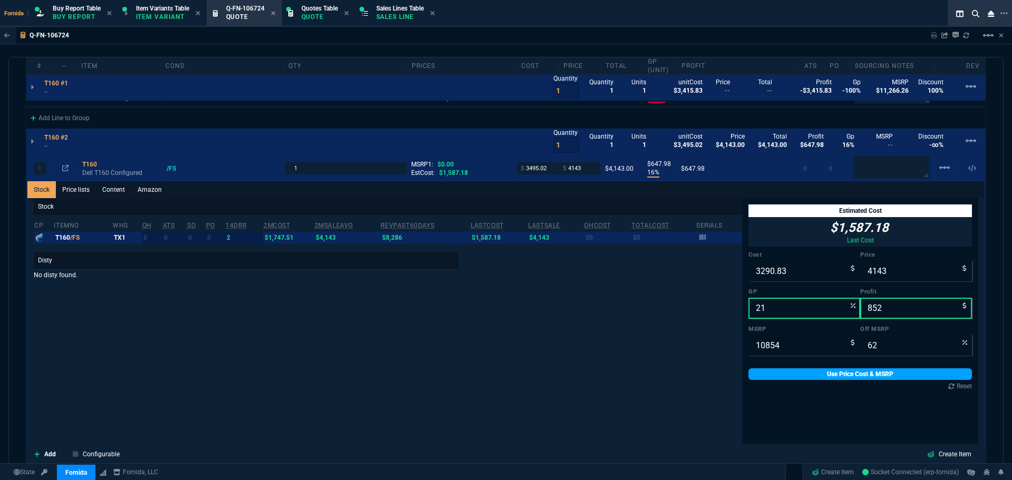
click at [780, 374] on link "Use Price Cost & MSRP" at bounding box center [859, 374] width 223 height 12
type input "3290.83"
click at [125, 196] on link "Content" at bounding box center [113, 189] width 35 height 17
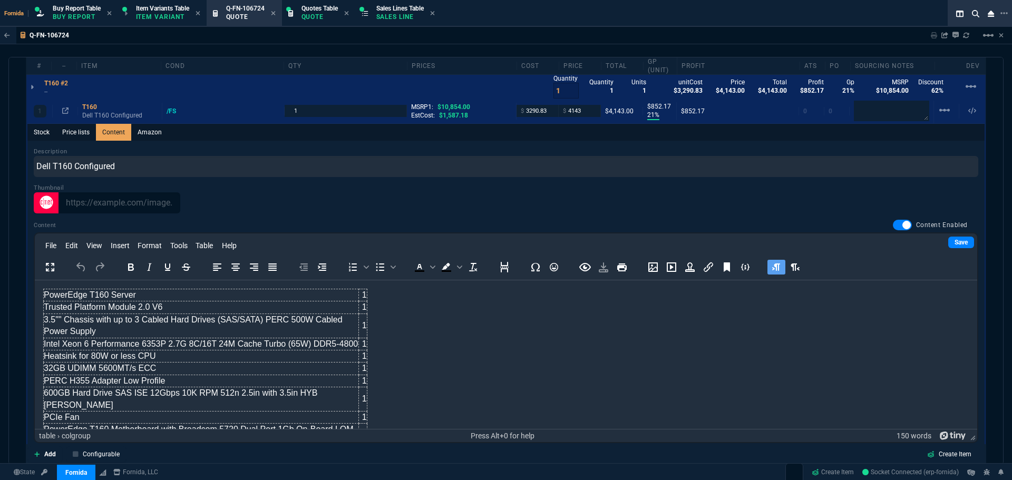
scroll to position [773, 0]
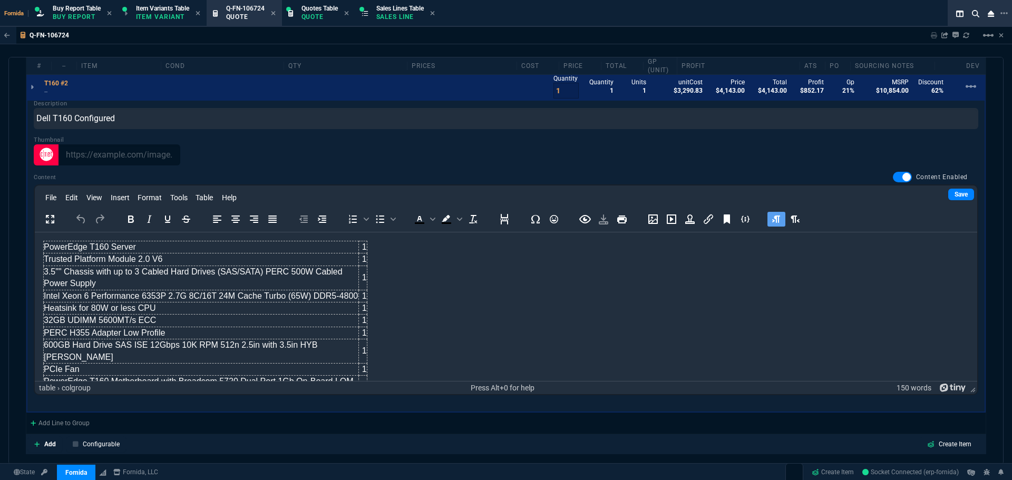
click at [220, 332] on td "PERC H355 Adapter Low Profile" at bounding box center [201, 332] width 315 height 12
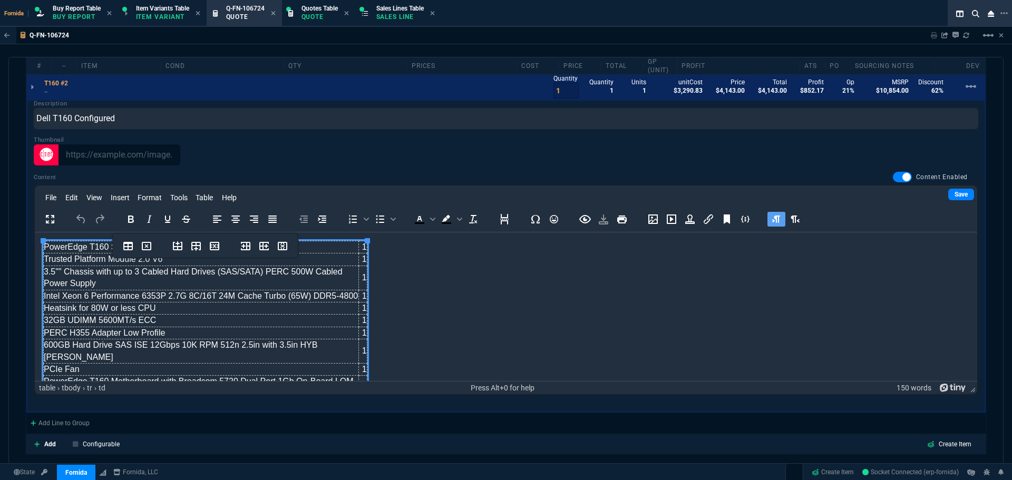
scroll to position [53, 0]
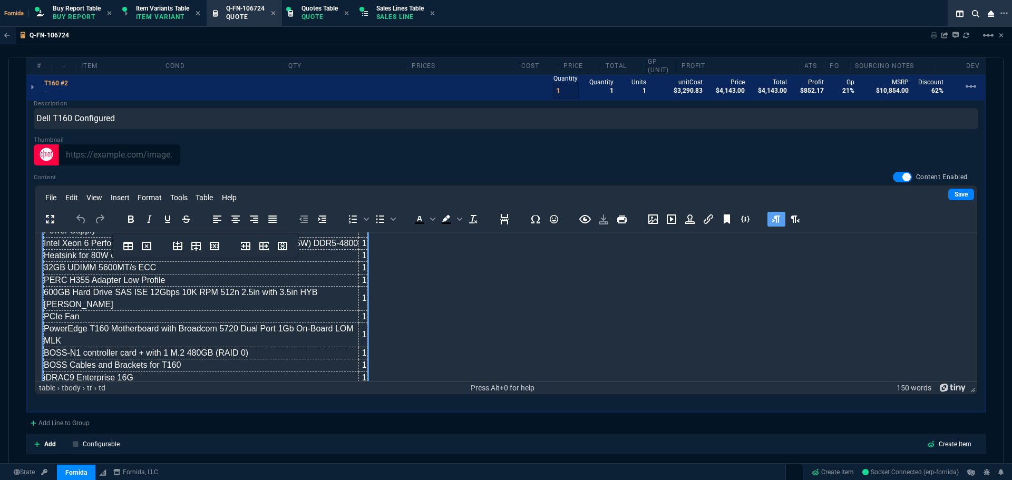
click at [145, 294] on td "600GB Hard Drive SAS ISE 12Gbps 10K RPM 512n 2.5in with 3.5in HYB CARR" at bounding box center [201, 298] width 315 height 24
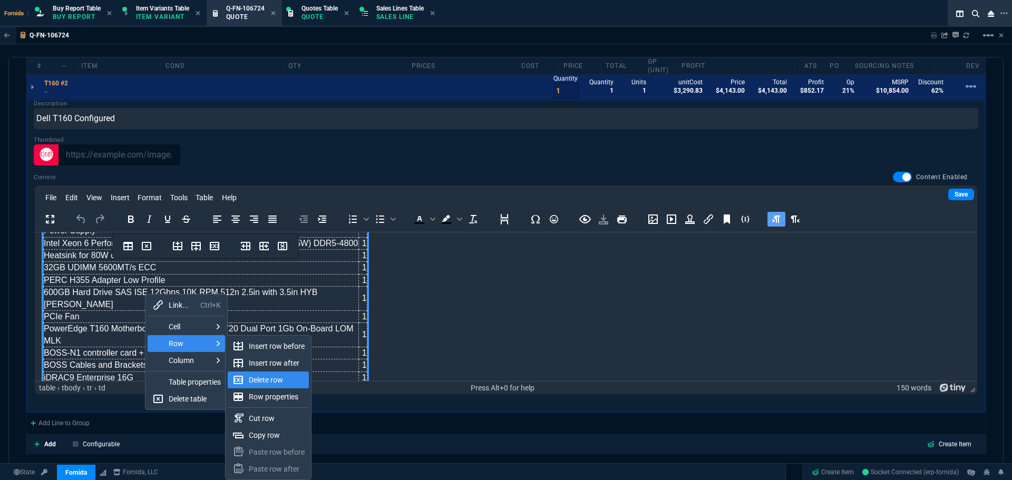
drag, startPoint x: 280, startPoint y: 377, endPoint x: 254, endPoint y: 145, distance: 233.9
click at [280, 377] on div "Delete row" at bounding box center [277, 380] width 56 height 13
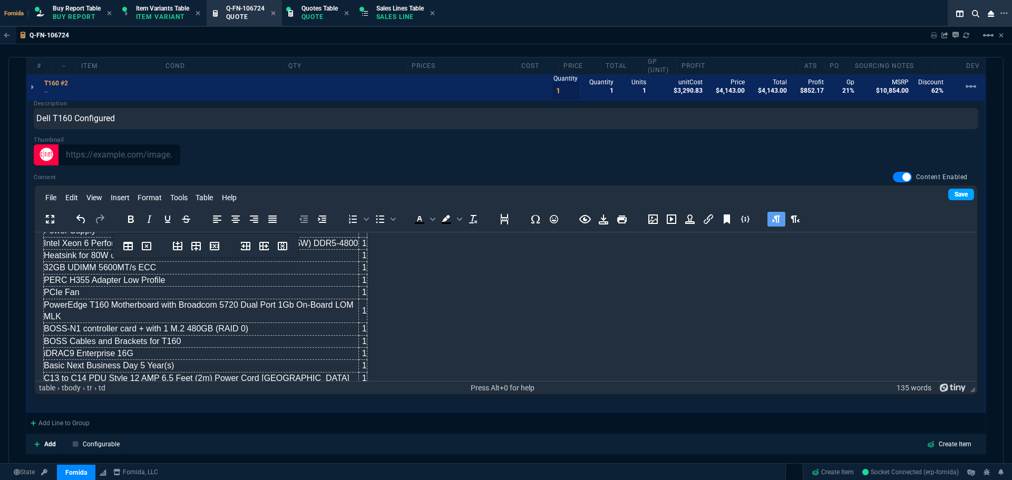
click at [957, 195] on link "Save" at bounding box center [961, 195] width 26 height 12
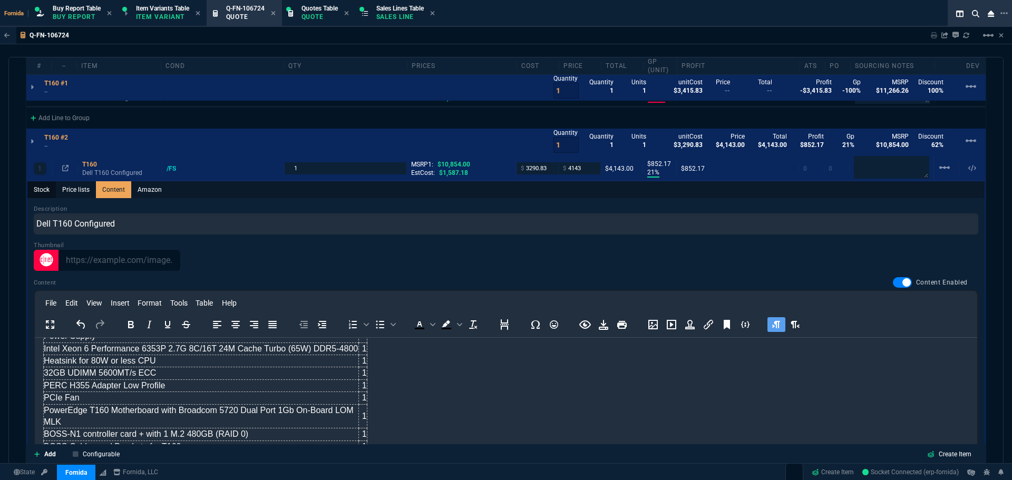
click at [47, 194] on link "Stock" at bounding box center [41, 189] width 28 height 17
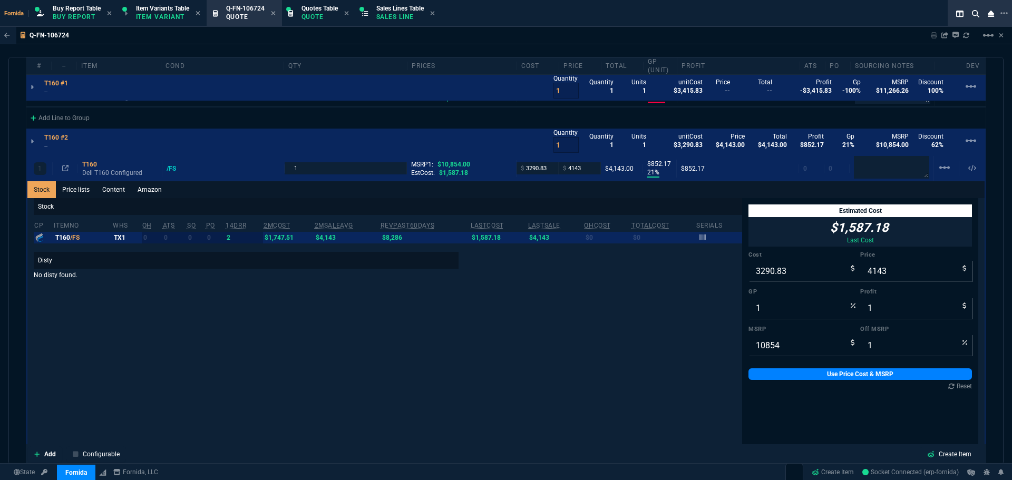
type input "21"
type input "852"
type input "62"
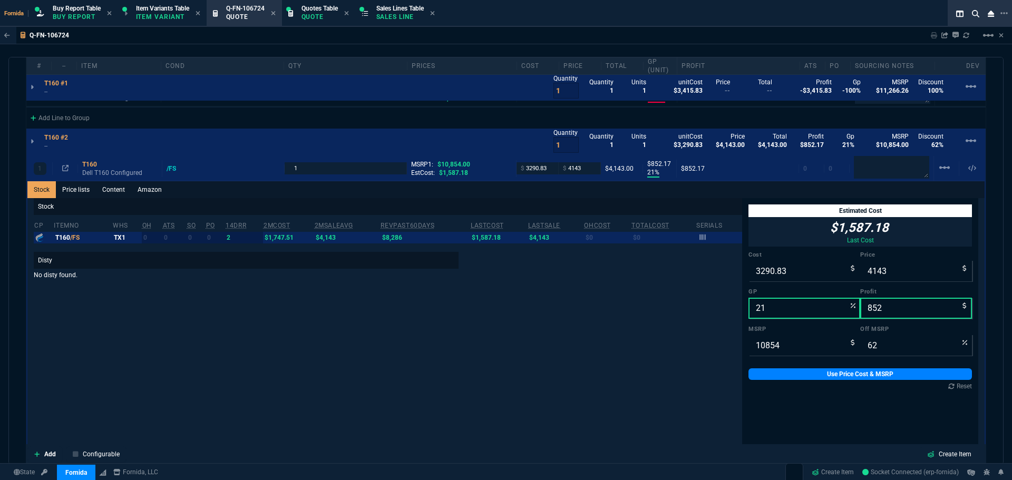
drag, startPoint x: 47, startPoint y: 145, endPoint x: 542, endPoint y: 62, distance: 502.5
click at [47, 145] on p "--" at bounding box center [59, 146] width 30 height 8
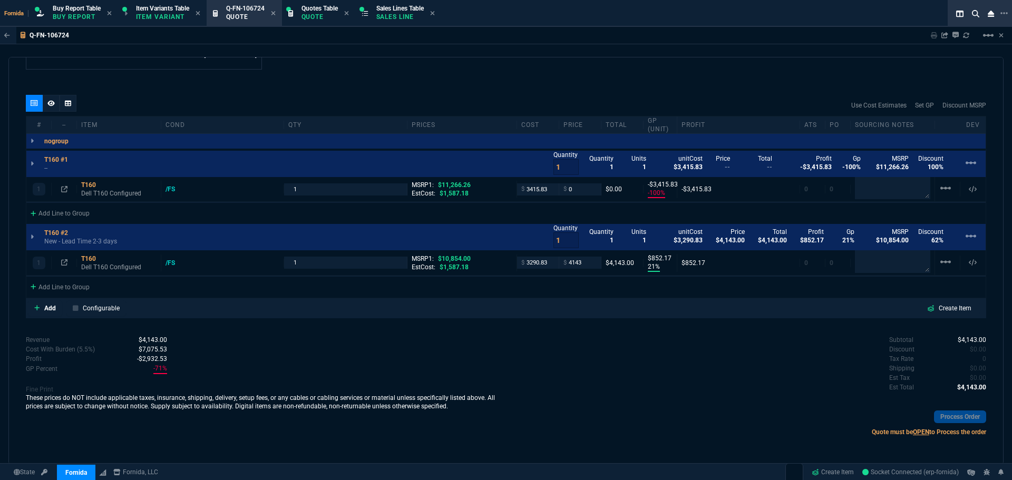
scroll to position [572, 0]
click at [51, 167] on p "--" at bounding box center [59, 168] width 30 height 8
click at [92, 268] on p "Dell T160 Configured" at bounding box center [118, 267] width 75 height 8
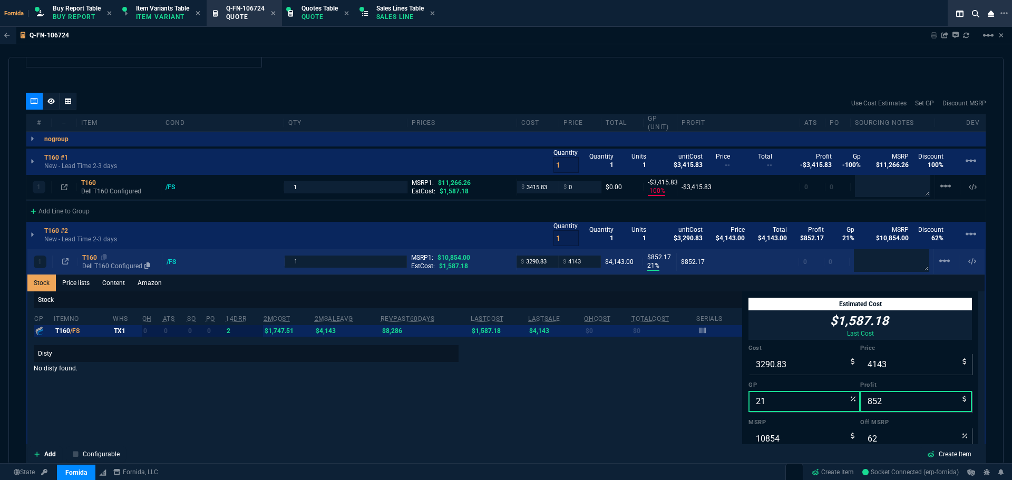
scroll to position [579, 0]
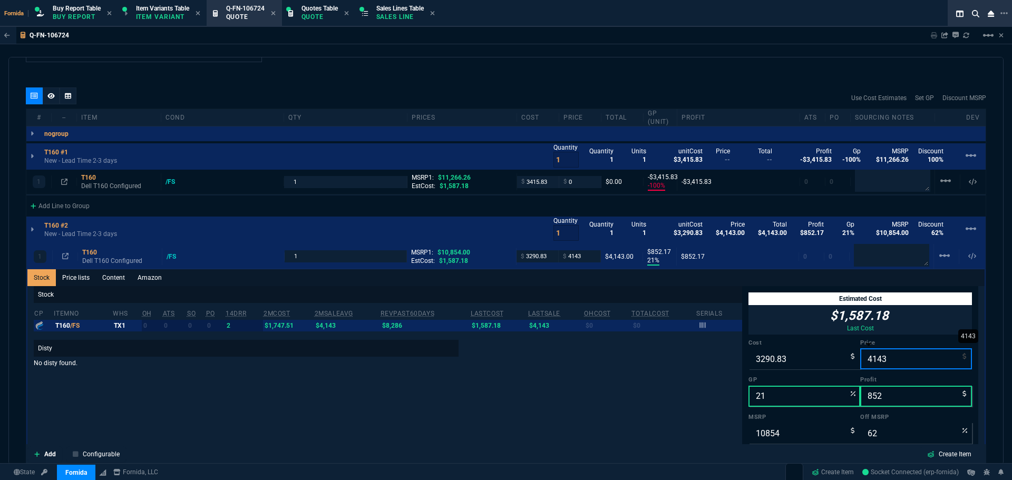
click at [908, 358] on input "4143" at bounding box center [916, 358] width 112 height 21
type input "0"
type input "-100"
type input "-3291"
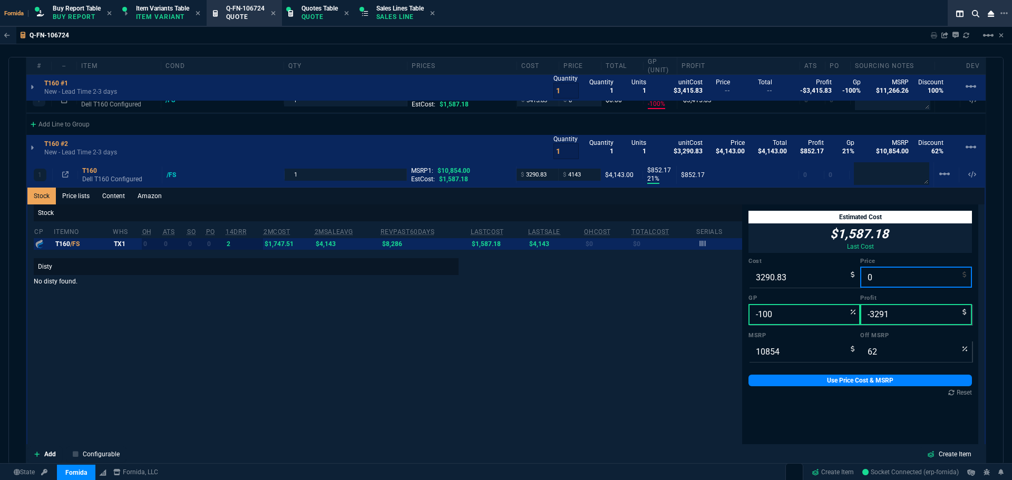
type input "100"
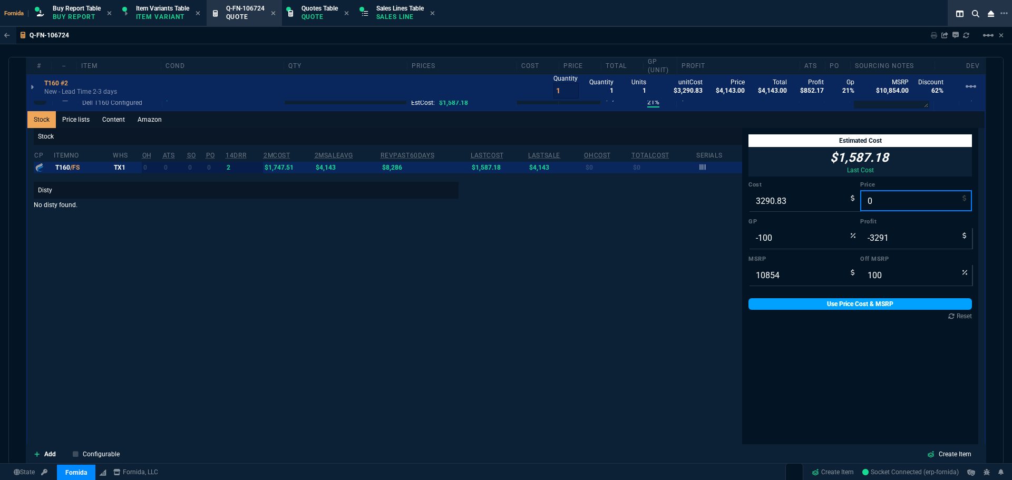
type input "0"
click at [860, 303] on link "Use Price Cost & MSRP" at bounding box center [859, 304] width 223 height 12
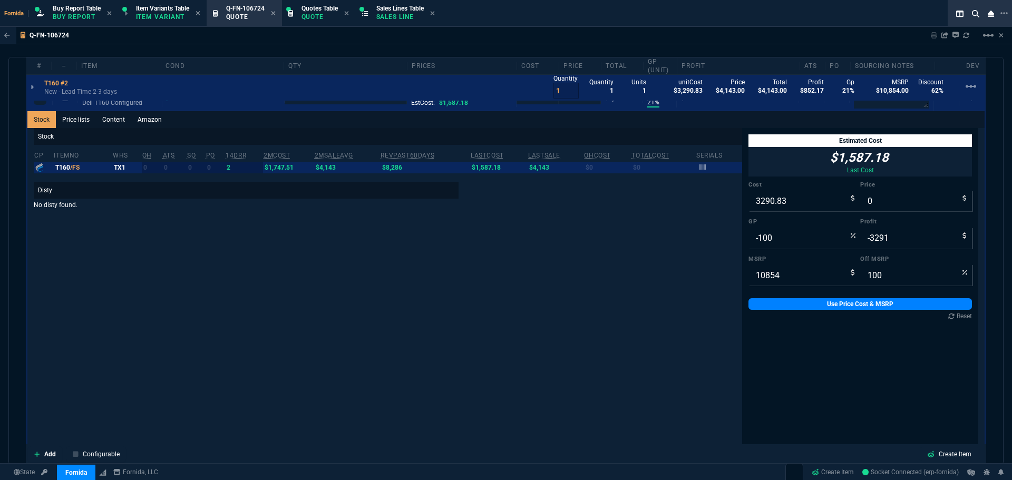
type input "0"
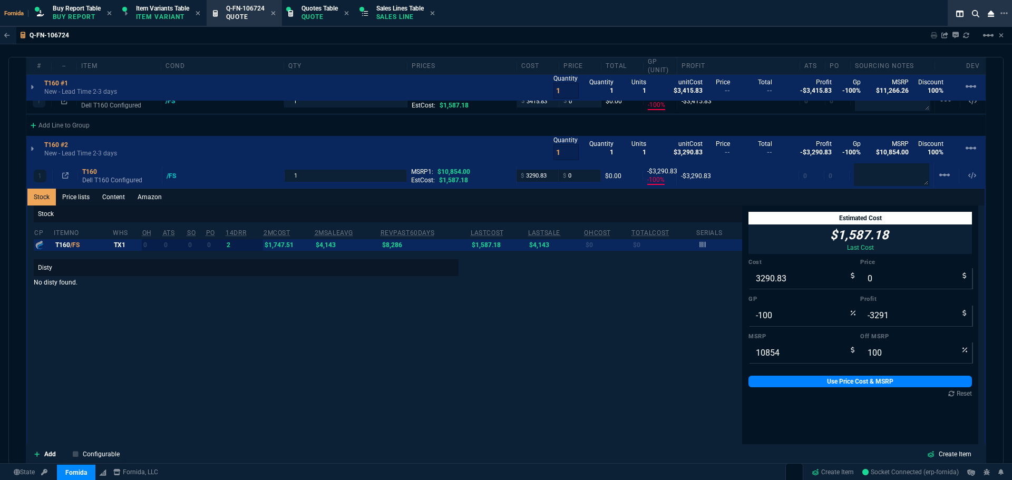
scroll to position [579, 0]
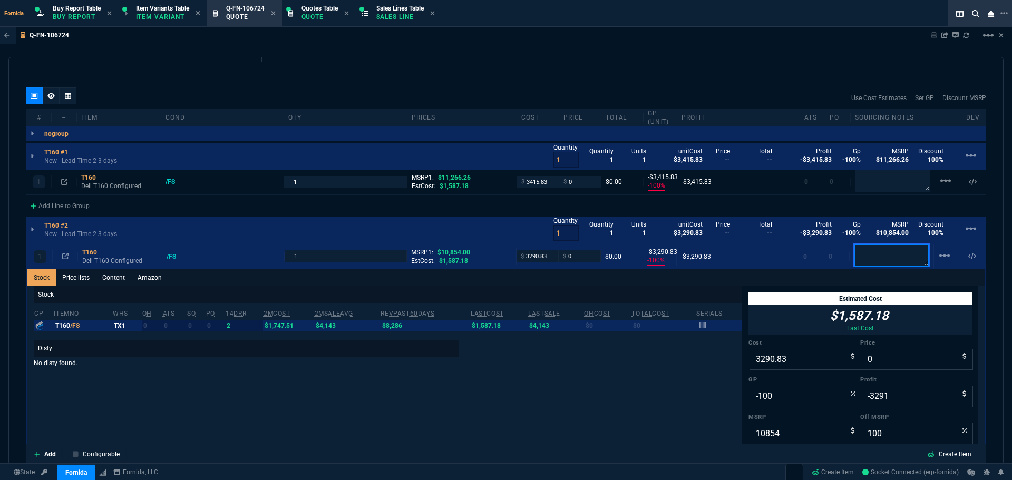
drag, startPoint x: 901, startPoint y: 254, endPoint x: 894, endPoint y: 215, distance: 39.6
click at [901, 254] on textarea at bounding box center [891, 255] width 75 height 22
paste textarea "Arrow Quote#: SWS16122913-V0"
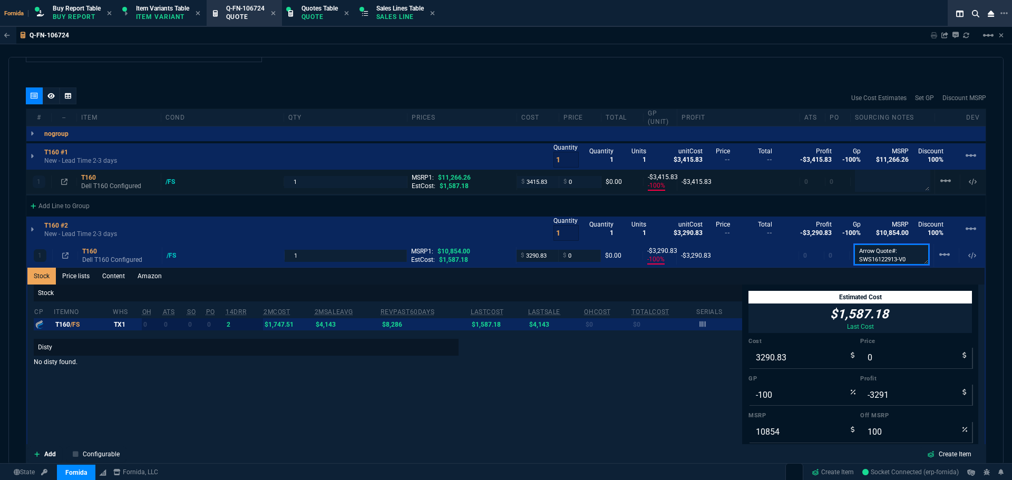
scroll to position [8, 0]
type textarea "Arrow Quote#: SWS16122913-V0"
click at [882, 182] on textarea at bounding box center [892, 180] width 75 height 21
paste textarea "Arrow Quote#: SWS16122913-V0"
type textarea "Arrow Quote#: SWS16122913-V0"
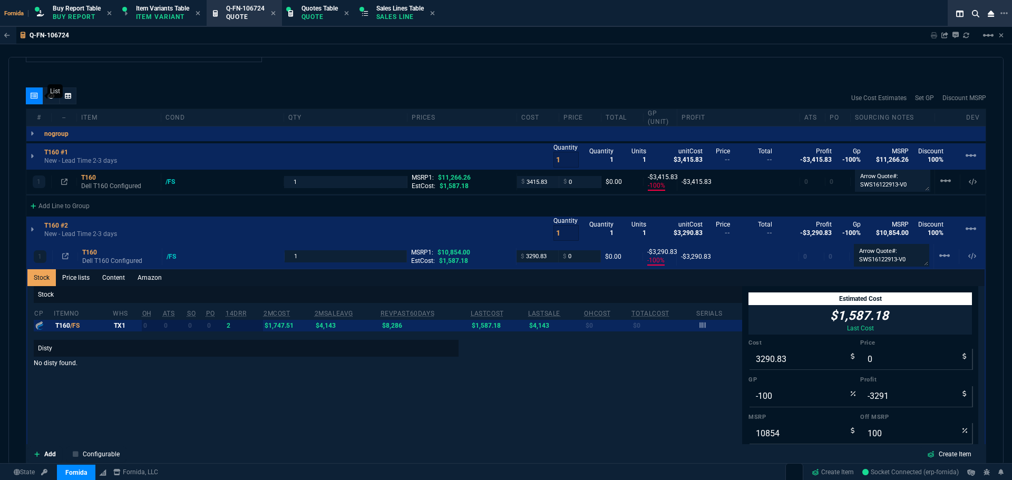
click at [41, 95] on div at bounding box center [34, 95] width 17 height 17
click at [46, 94] on div at bounding box center [51, 95] width 17 height 17
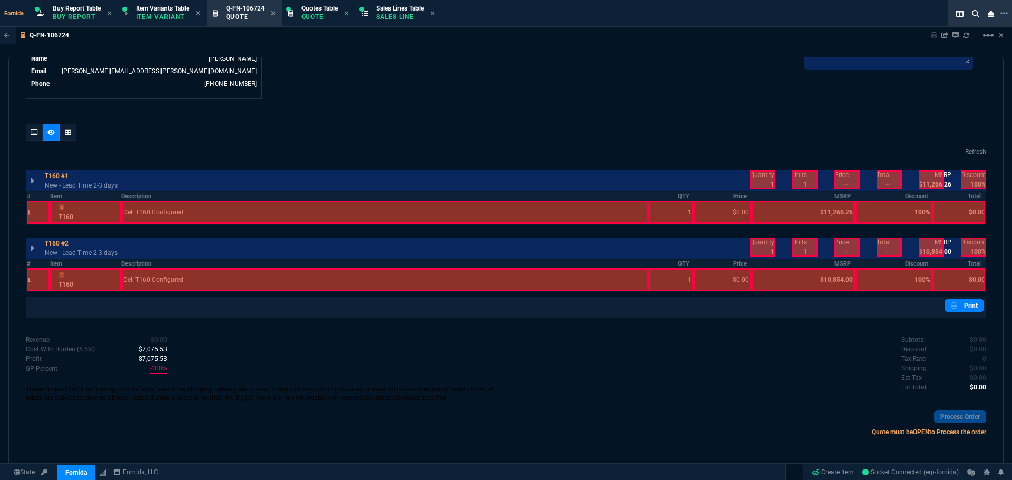
scroll to position [543, 0]
click at [762, 179] on div at bounding box center [762, 179] width 25 height 19
click at [856, 177] on div "Quantity 1 Units 1 unitCost $3,415.83 Price -- Total -- Profit -$3,415.83 Gp -1…" at bounding box center [863, 179] width 247 height 23
click at [893, 177] on div at bounding box center [889, 179] width 25 height 19
click at [929, 178] on div at bounding box center [931, 179] width 25 height 19
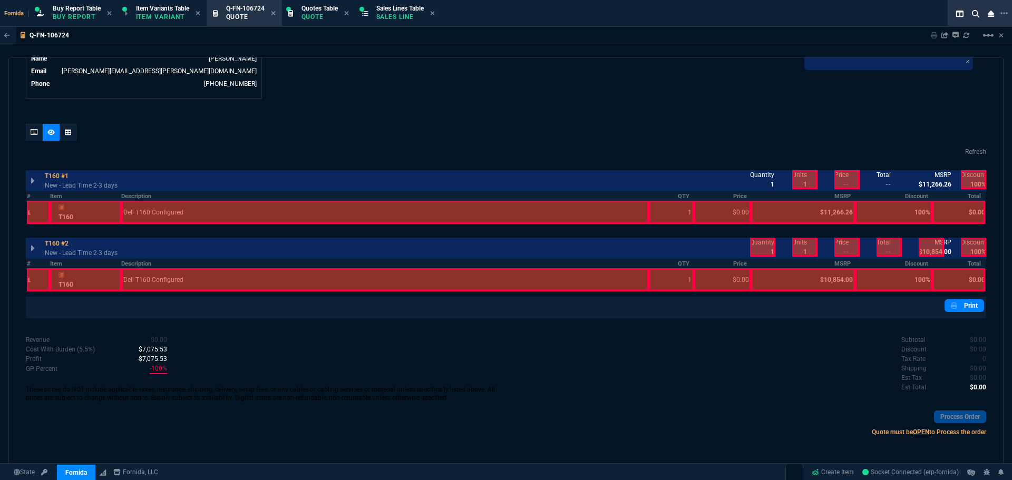
click at [966, 179] on div at bounding box center [973, 179] width 25 height 19
click at [961, 246] on div at bounding box center [973, 247] width 25 height 19
click at [926, 246] on div at bounding box center [931, 247] width 25 height 19
drag, startPoint x: 880, startPoint y: 246, endPoint x: 864, endPoint y: 246, distance: 15.3
click at [878, 246] on div at bounding box center [889, 247] width 25 height 19
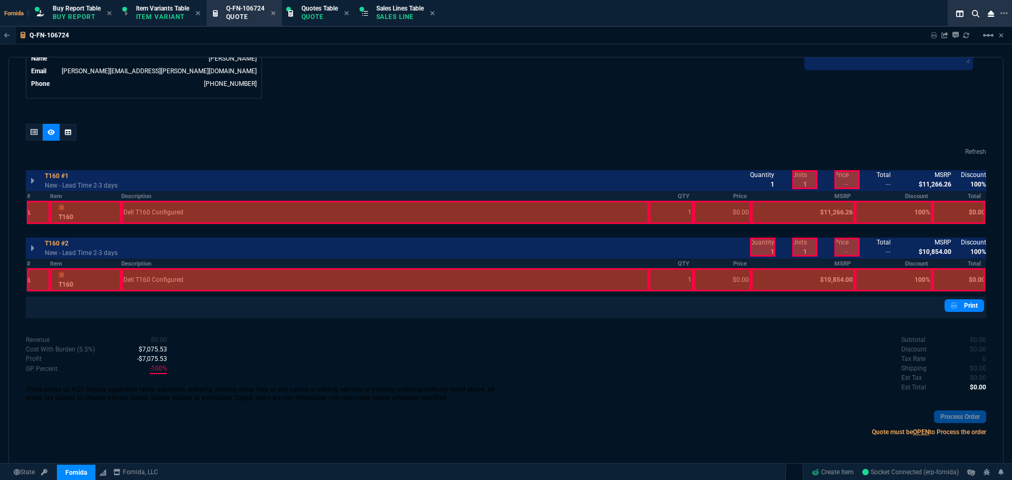
click at [848, 246] on div at bounding box center [846, 247] width 25 height 19
click at [843, 180] on div at bounding box center [846, 179] width 25 height 19
click at [756, 249] on div at bounding box center [762, 247] width 25 height 19
click at [35, 125] on div at bounding box center [34, 132] width 17 height 17
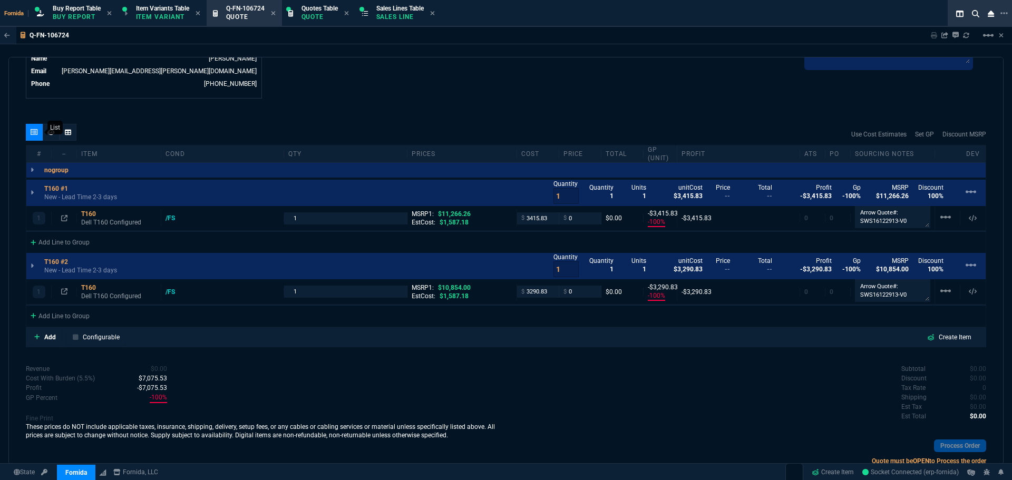
scroll to position [572, 0]
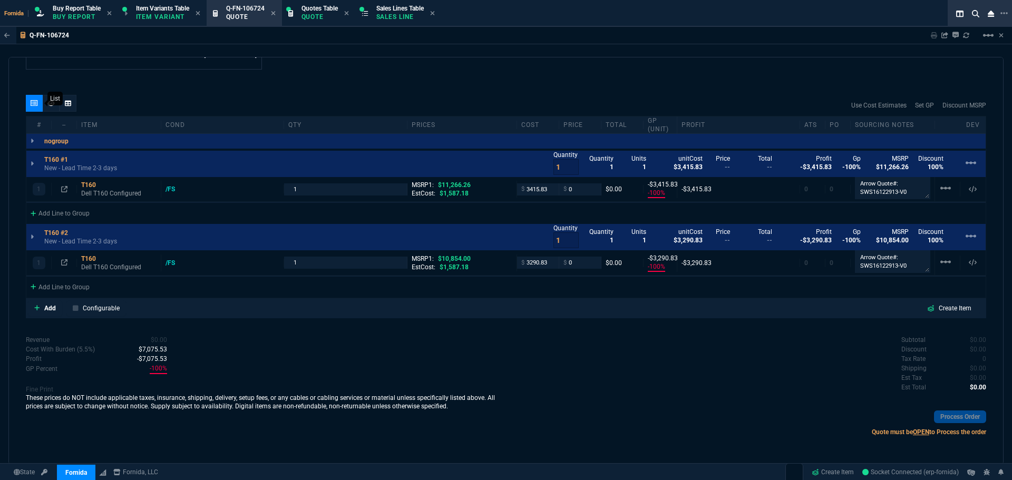
type input "-100"
type input "-3416"
type input "-100"
type input "-3291"
type input "100"
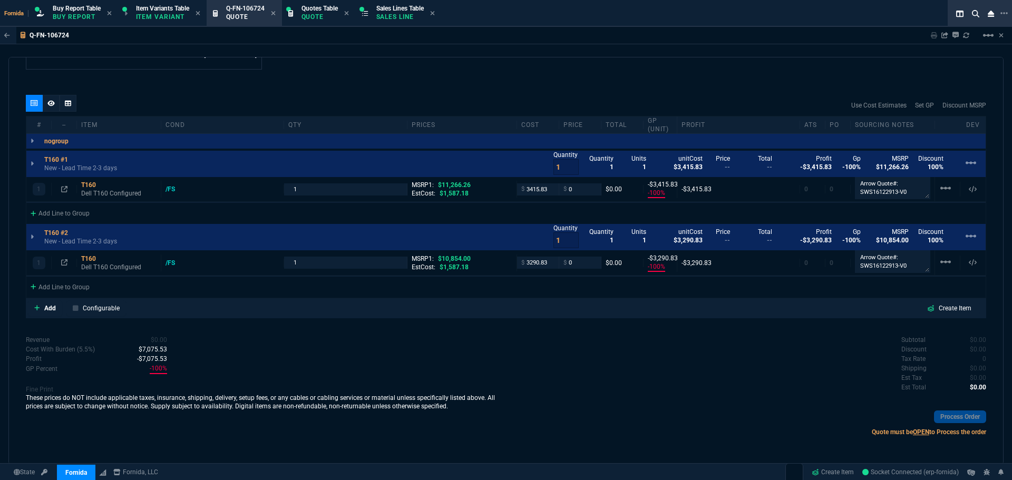
type input "100"
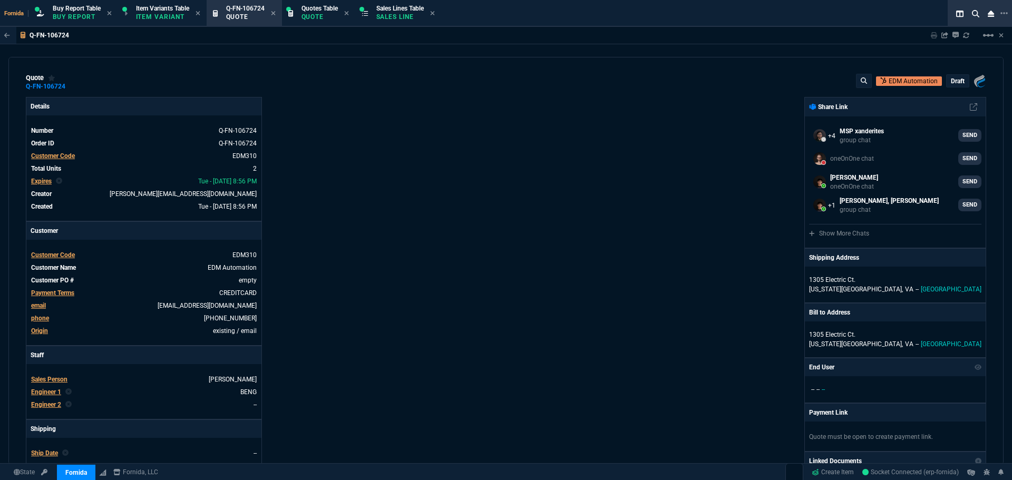
scroll to position [0, 0]
click at [73, 91] on fa-icon at bounding box center [73, 86] width 6 height 7
click at [396, 15] on p "Sales Line" at bounding box center [399, 17] width 47 height 8
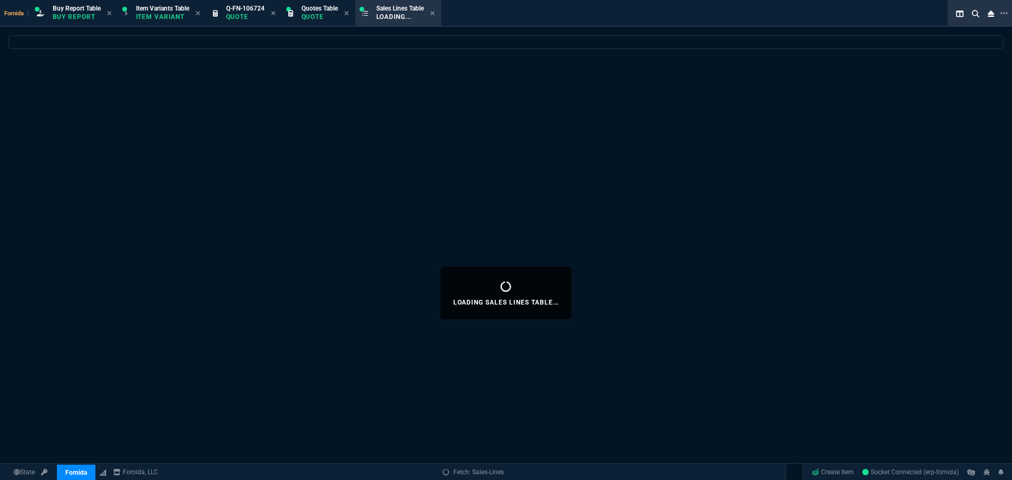
click at [273, 14] on icon at bounding box center [273, 13] width 5 height 6
select select
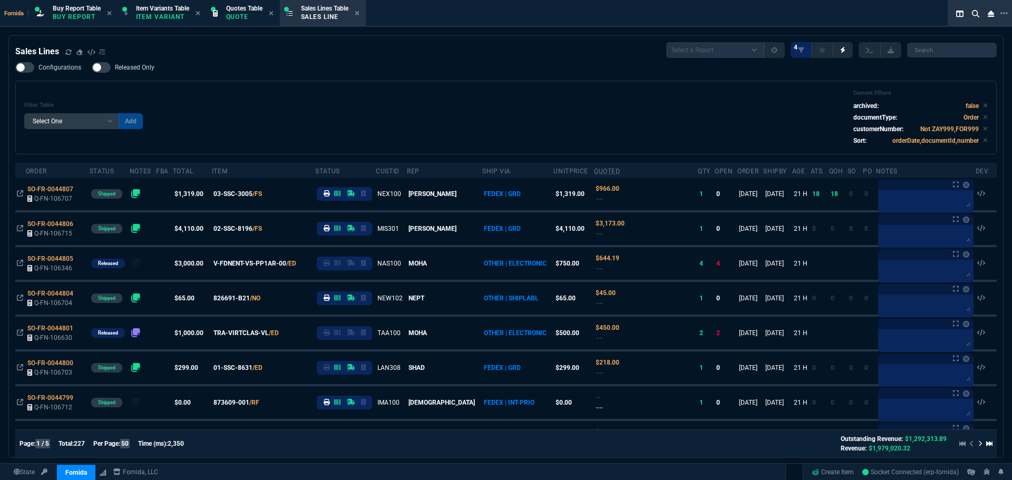
click at [289, 72] on div "Configurations Released Only Filter Table Select One Add Filter () Age () ATS (…" at bounding box center [505, 108] width 981 height 92
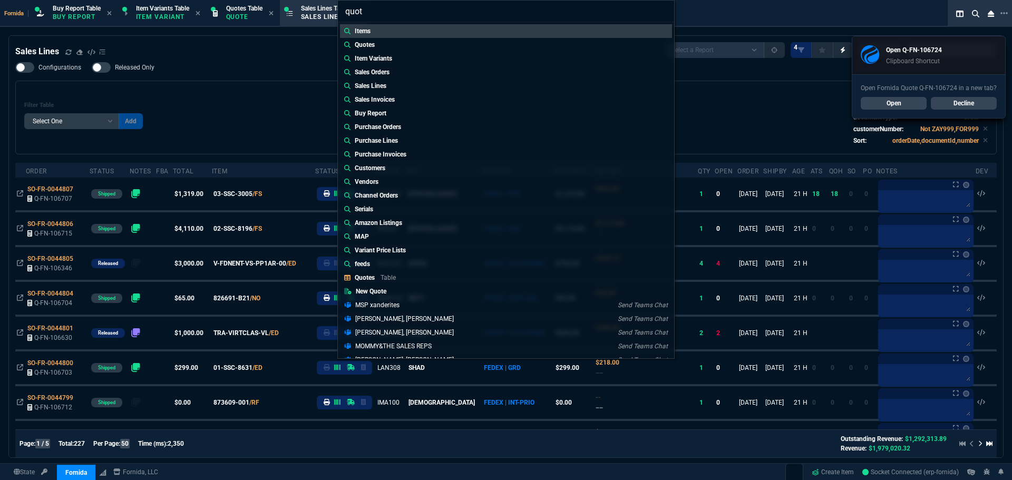
type input "quote"
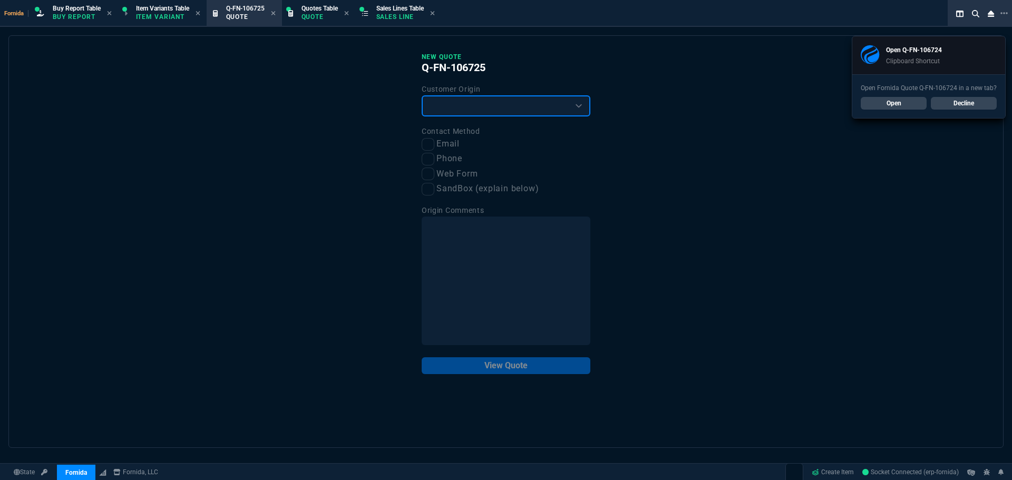
click at [462, 112] on select "Existing Customer Amazon Lead (first order) Website Lead (first order) Called (…" at bounding box center [506, 105] width 169 height 21
select select "existing"
click at [422, 96] on select "Existing Customer Amazon Lead (first order) Website Lead (first order) Called (…" at bounding box center [506, 105] width 169 height 21
click at [432, 145] on input "Email" at bounding box center [428, 144] width 13 height 13
checkbox input "true"
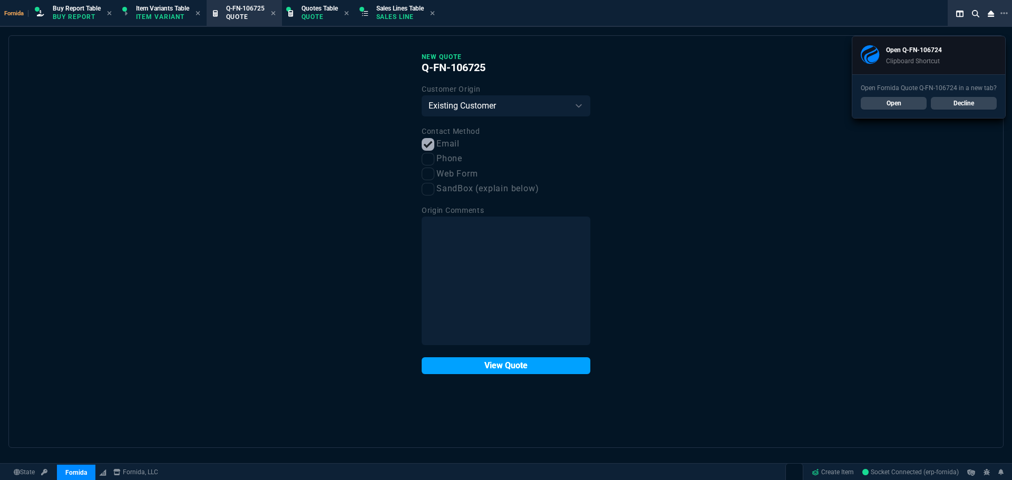
click at [529, 361] on button "View Quote" at bounding box center [506, 365] width 169 height 17
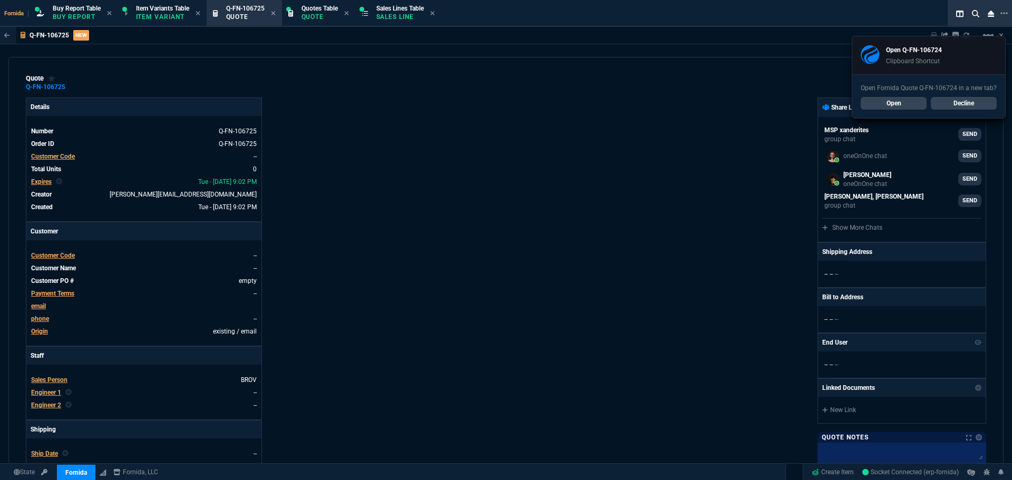
click at [55, 157] on span "Customer Code" at bounding box center [53, 156] width 44 height 7
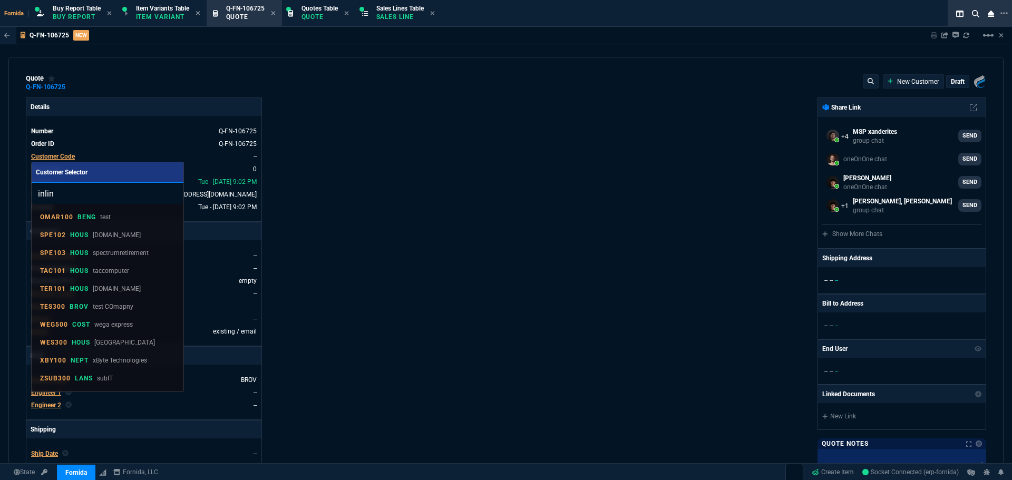
type input "inline"
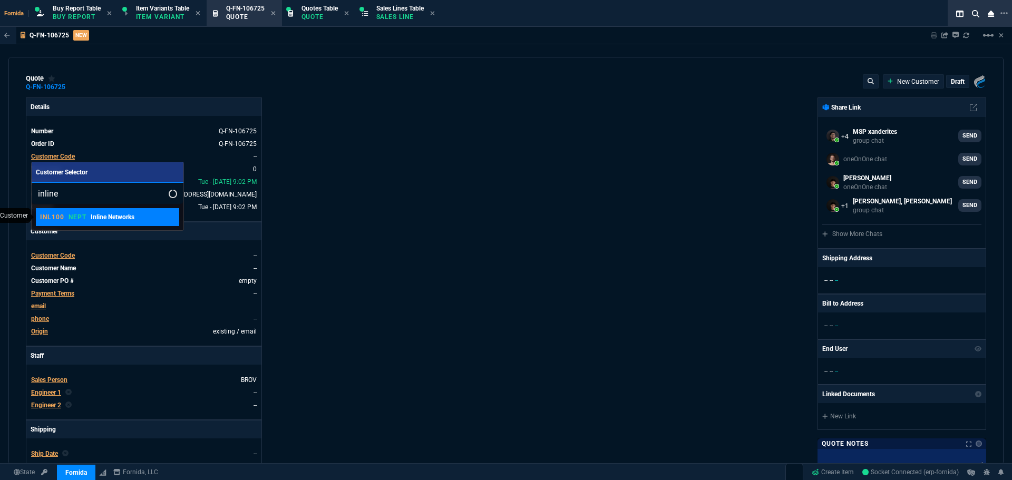
click at [87, 220] on div "INL100 NEPT Inline Networks" at bounding box center [87, 216] width 94 height 9
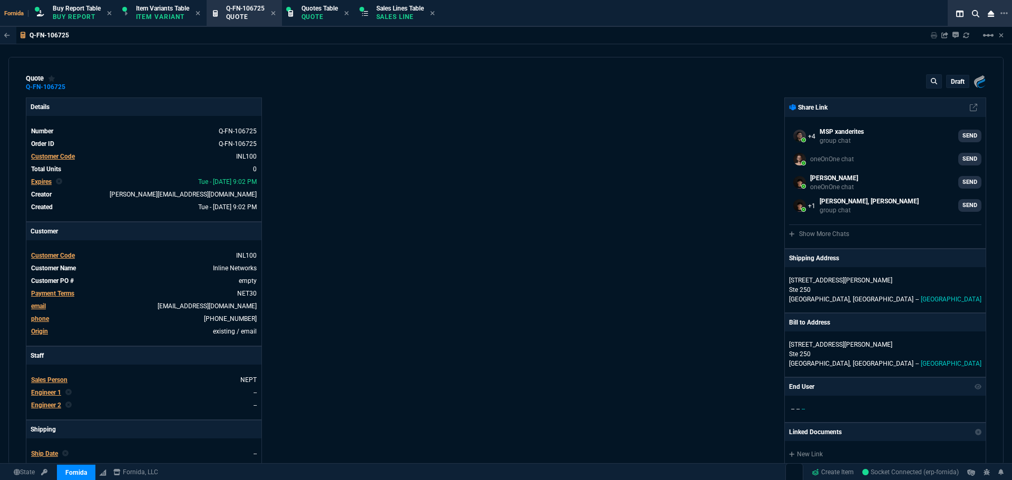
scroll to position [158, 0]
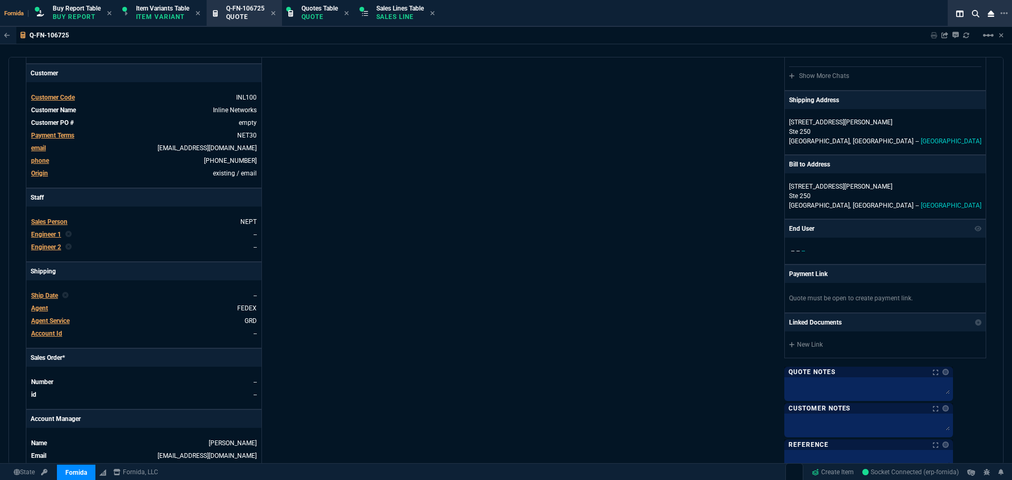
click at [55, 234] on span "Engineer 1" at bounding box center [46, 234] width 30 height 7
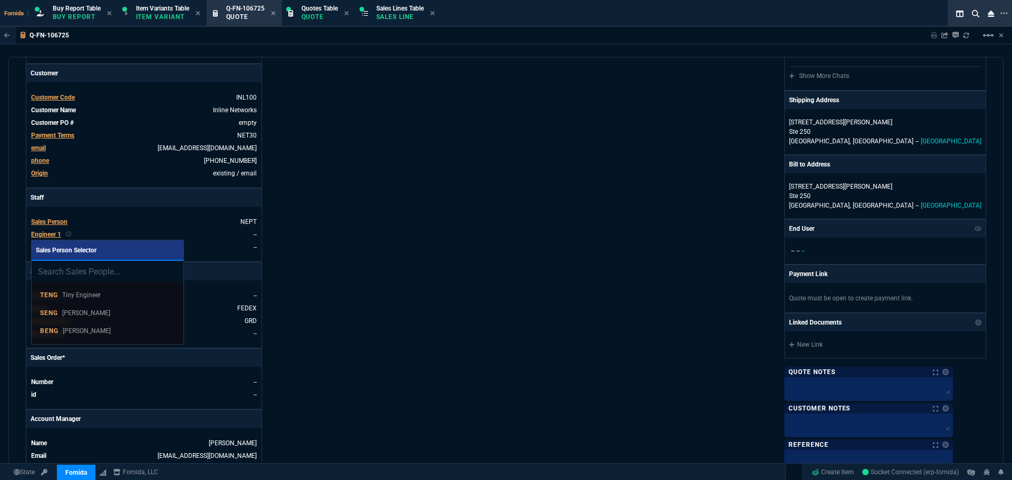
click at [92, 330] on p "Brian Engineer" at bounding box center [87, 330] width 48 height 9
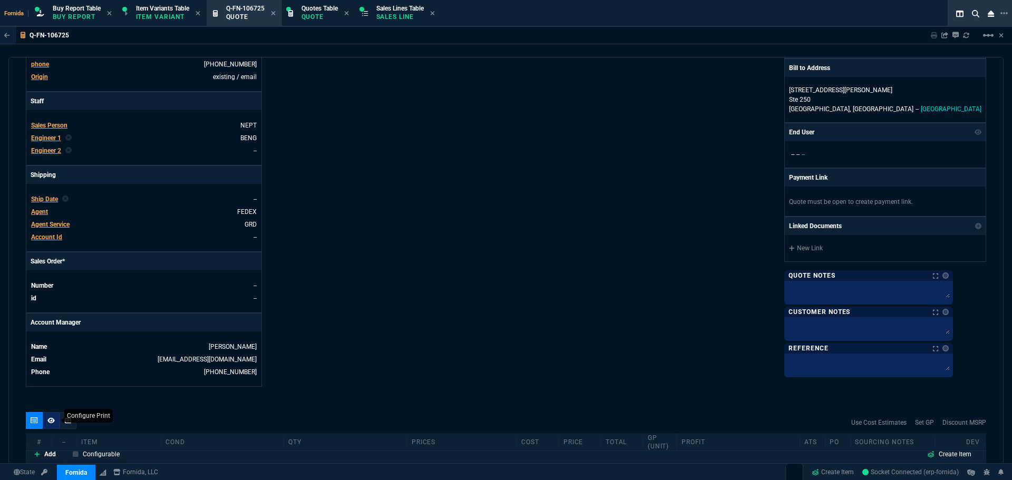
scroll to position [369, 0]
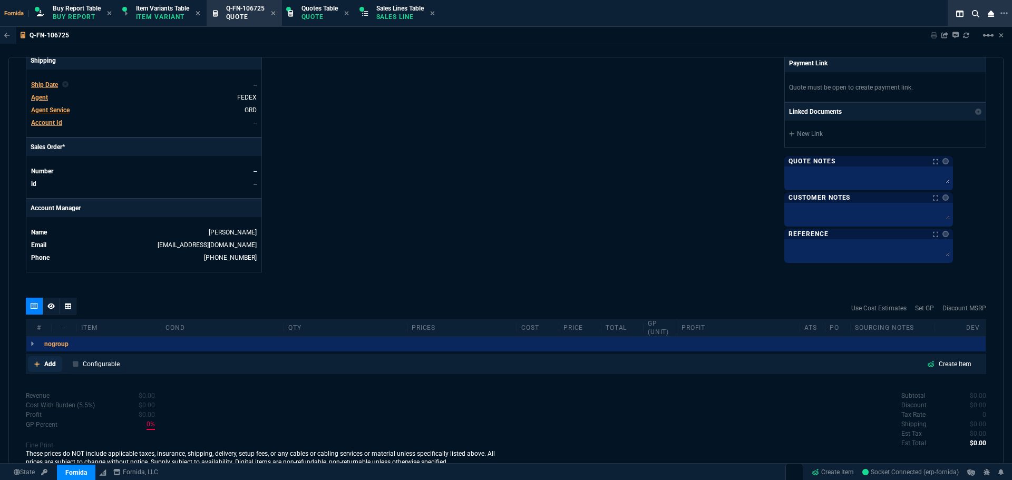
click at [51, 366] on p "Add" at bounding box center [50, 363] width 12 height 9
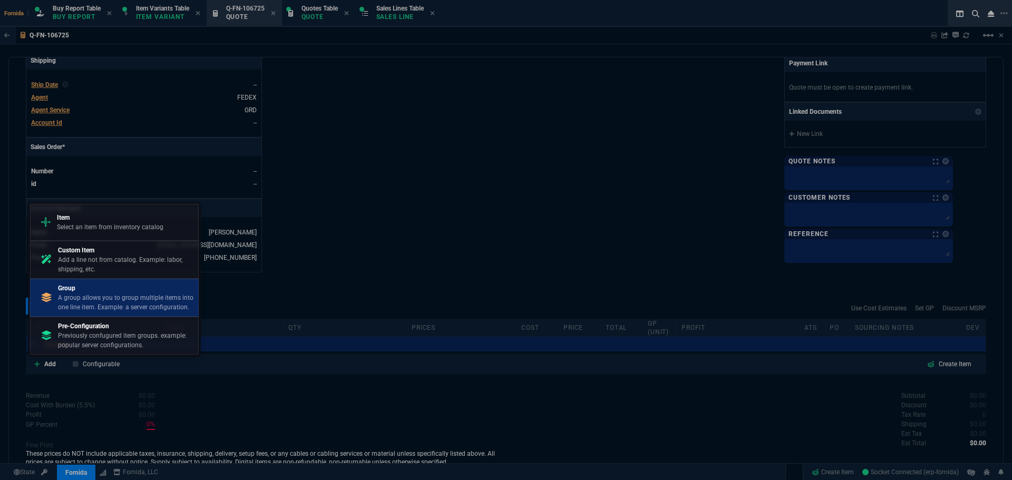
click at [102, 298] on p "A group allows you to group multiple items into one line item. Example: a serve…" at bounding box center [126, 302] width 136 height 19
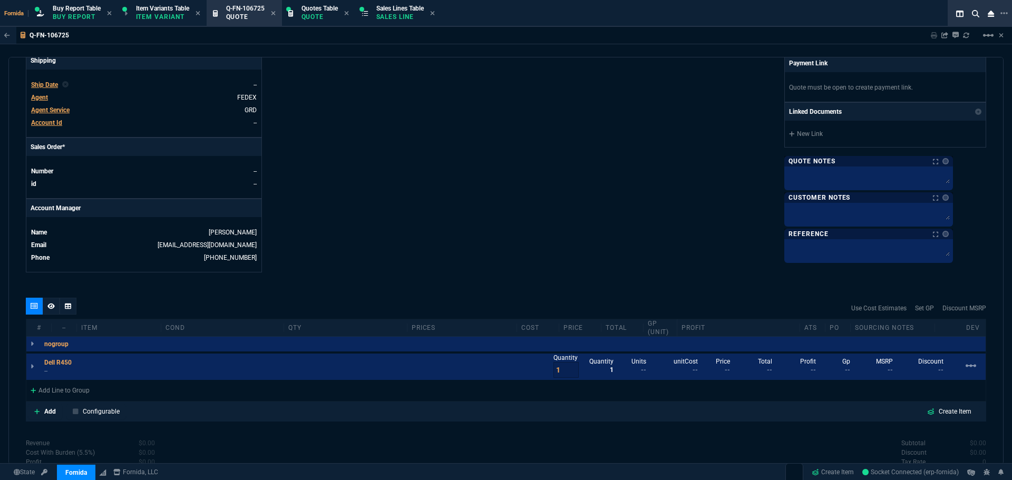
scroll to position [472, 0]
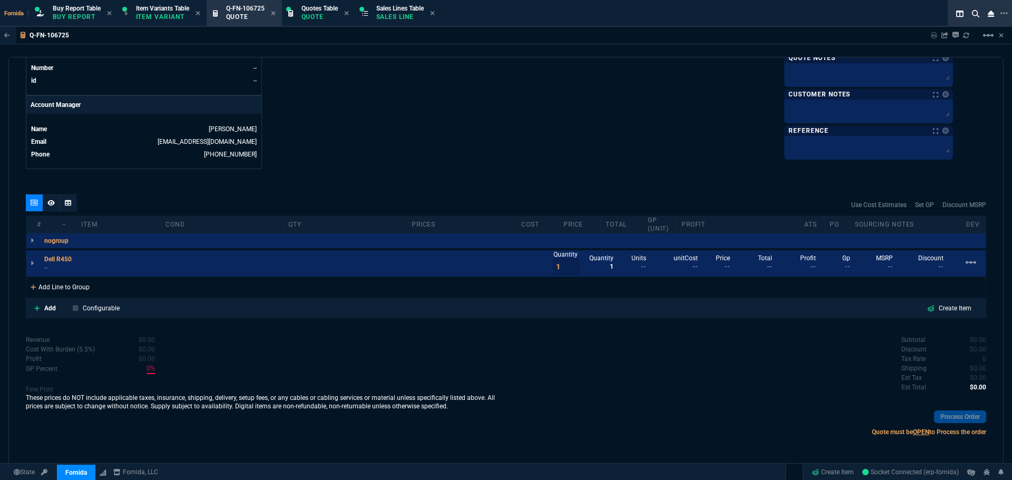
click at [80, 291] on div "Add Line to Group" at bounding box center [59, 286] width 67 height 19
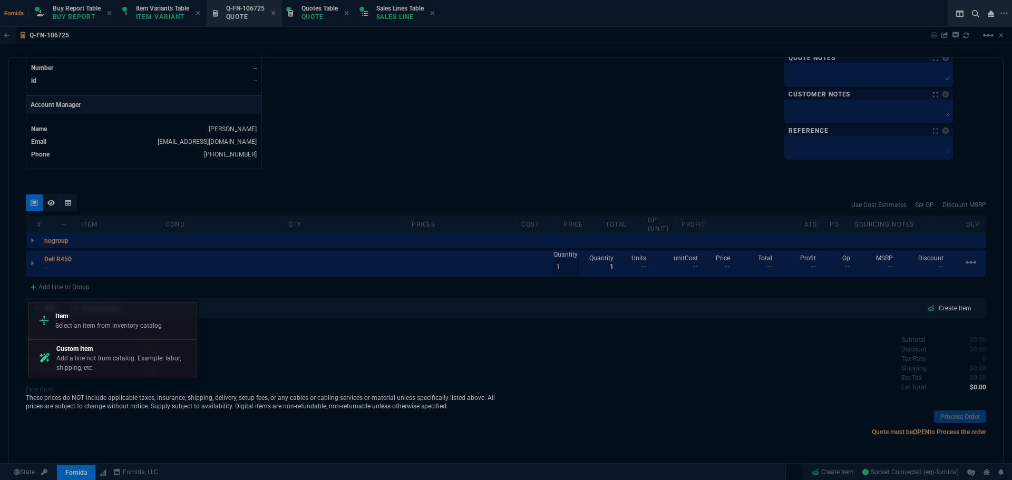
click at [98, 313] on p "Item" at bounding box center [108, 316] width 106 height 9
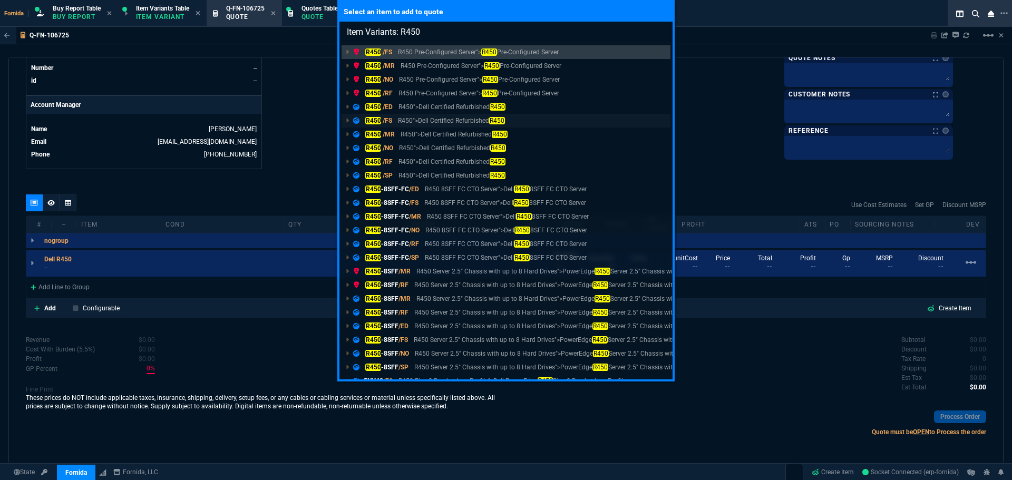
type input "Item Variants: R450"
click at [399, 118] on p "R450">Dell Certified Refurbished R450" at bounding box center [451, 120] width 106 height 9
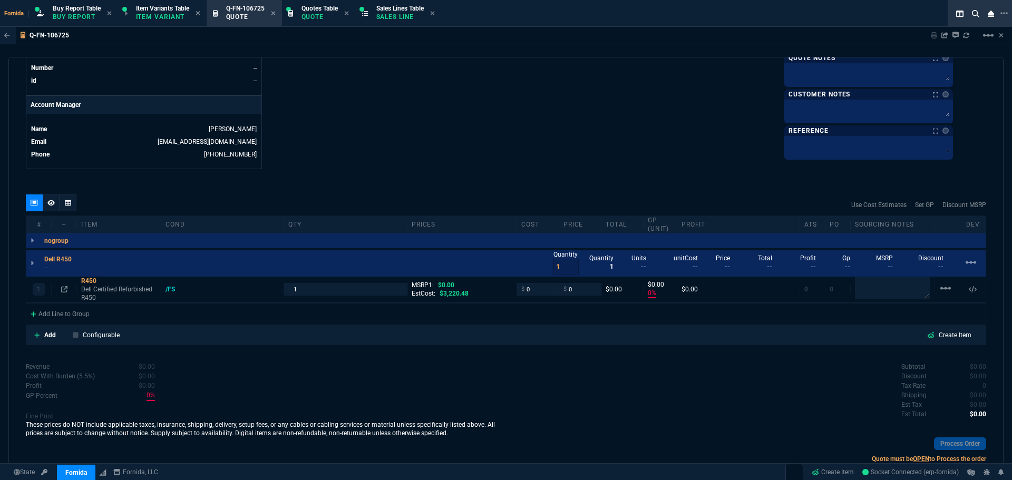
type input "0"
click at [112, 289] on p "Dell Certified Refurbished R450" at bounding box center [118, 293] width 75 height 17
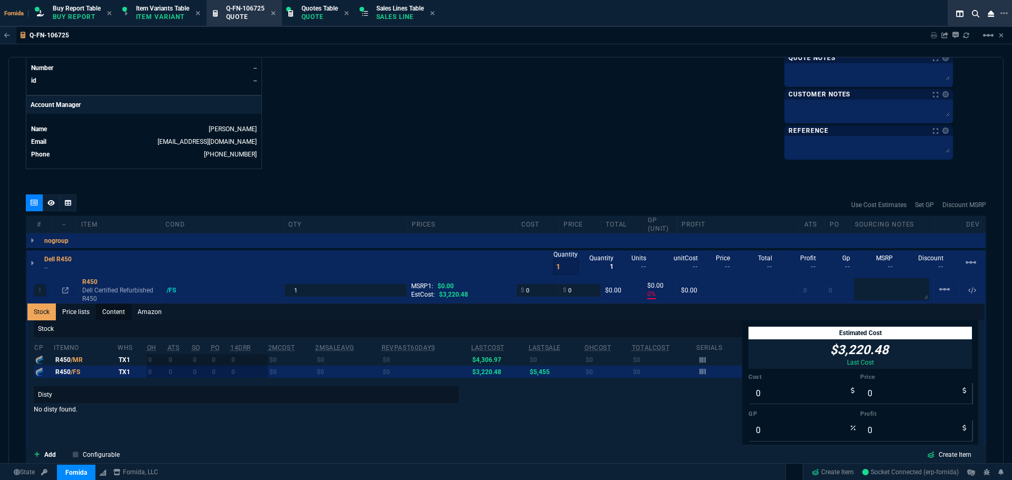
click at [120, 317] on link "Content" at bounding box center [113, 312] width 35 height 17
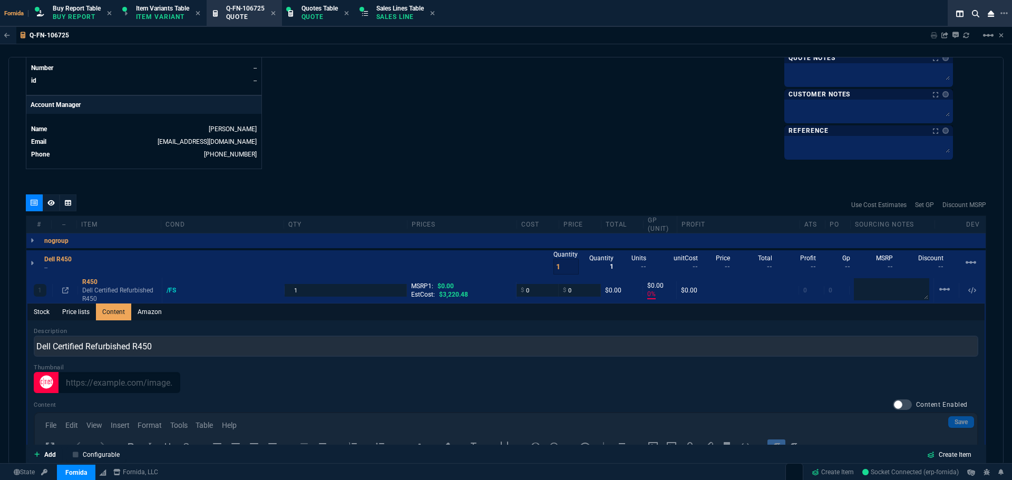
scroll to position [0, 0]
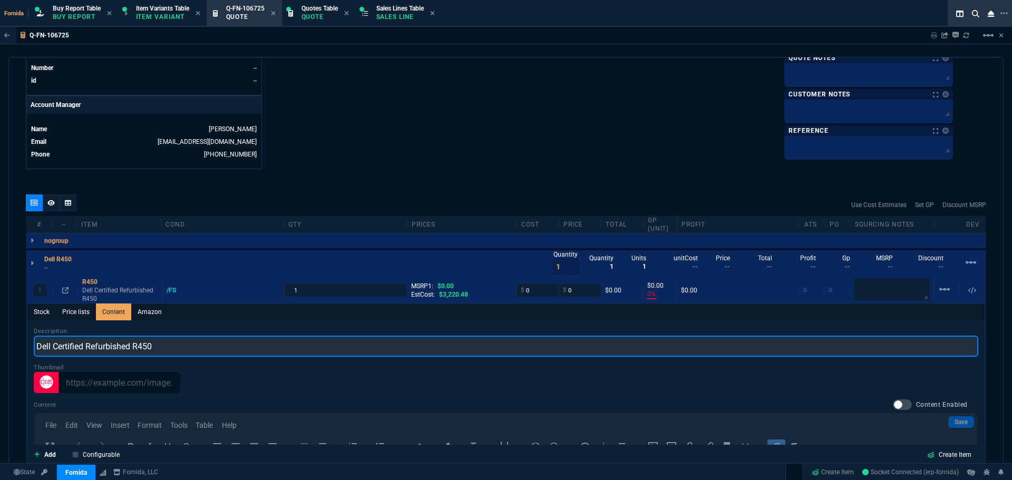
click at [113, 344] on input "Dell Certified Refurbished R450" at bounding box center [506, 346] width 945 height 21
click at [113, 344] on input "Dell R450" at bounding box center [506, 346] width 945 height 21
type input "Dell R450 Configured"
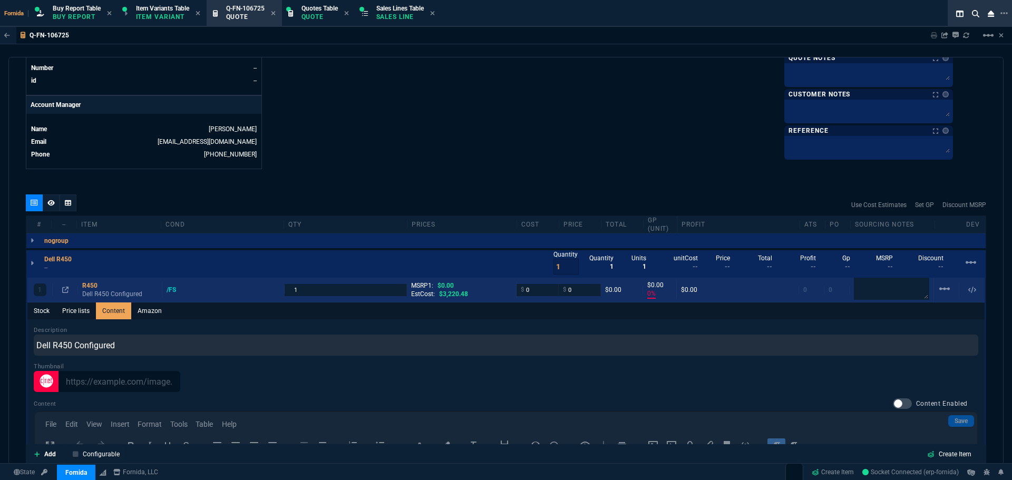
click at [103, 301] on div "1 R450 Dell R450 Configured /FS 1 MSRP1: $0.00 EstCost: $3,220.48 $ 0 $ 0 $0.00…" at bounding box center [505, 290] width 957 height 25
click at [97, 293] on p "Dell R450 Configured" at bounding box center [119, 294] width 75 height 8
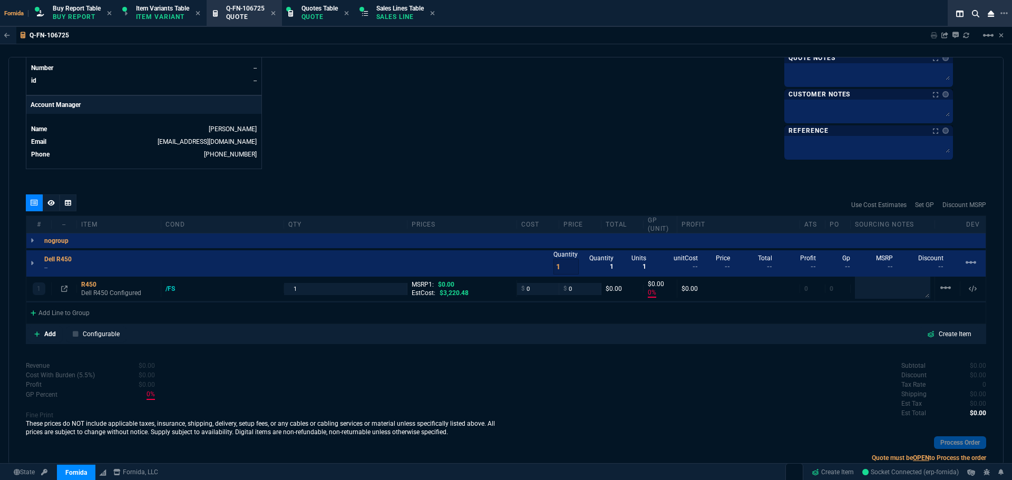
type input "0"
drag, startPoint x: 83, startPoint y: 275, endPoint x: 60, endPoint y: 273, distance: 23.3
click at [83, 275] on div "Dell R450 -- Quantity 1 Quantity 1 Units 1 unitCost -- Price -- Total -- Profit…" at bounding box center [505, 263] width 959 height 26
click at [55, 273] on div "Dell R450 -- Quantity 1 Quantity 1 Units 1 unitCost -- Price -- Total -- Profit…" at bounding box center [505, 263] width 959 height 26
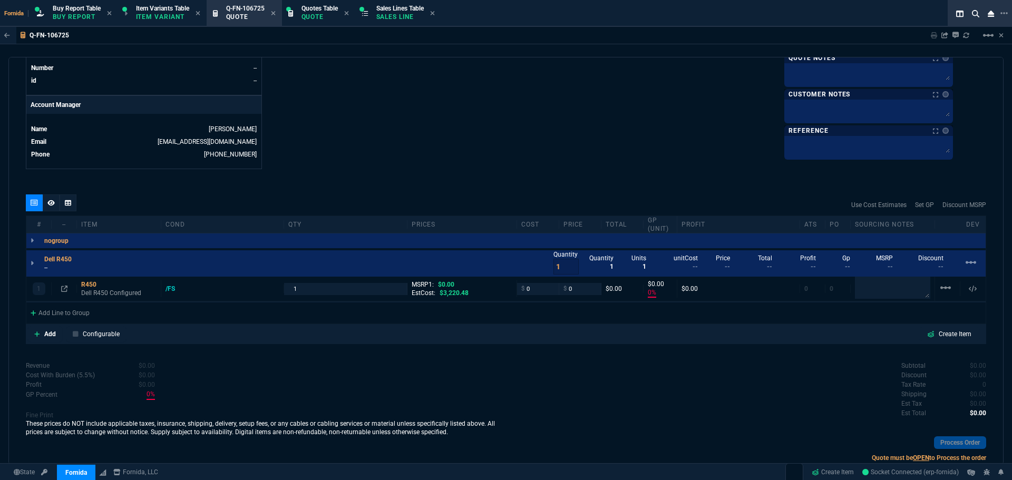
click at [54, 270] on p "--" at bounding box center [61, 268] width 34 height 8
drag, startPoint x: 893, startPoint y: 293, endPoint x: 871, endPoint y: 280, distance: 25.5
click at [893, 293] on textarea at bounding box center [892, 288] width 75 height 22
paste textarea "Arrow Quote#: SWS16123799-V0"
type textarea "Arrow Quote#: SWS16123799-V0"
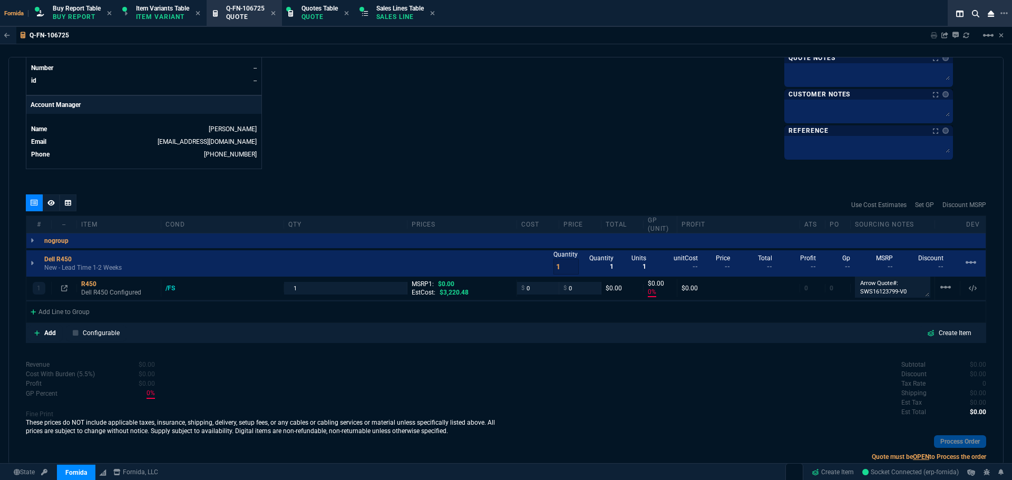
drag, startPoint x: 721, startPoint y: 164, endPoint x: 335, endPoint y: 254, distance: 396.2
click at [102, 294] on p "Dell R450 Configured" at bounding box center [118, 293] width 75 height 8
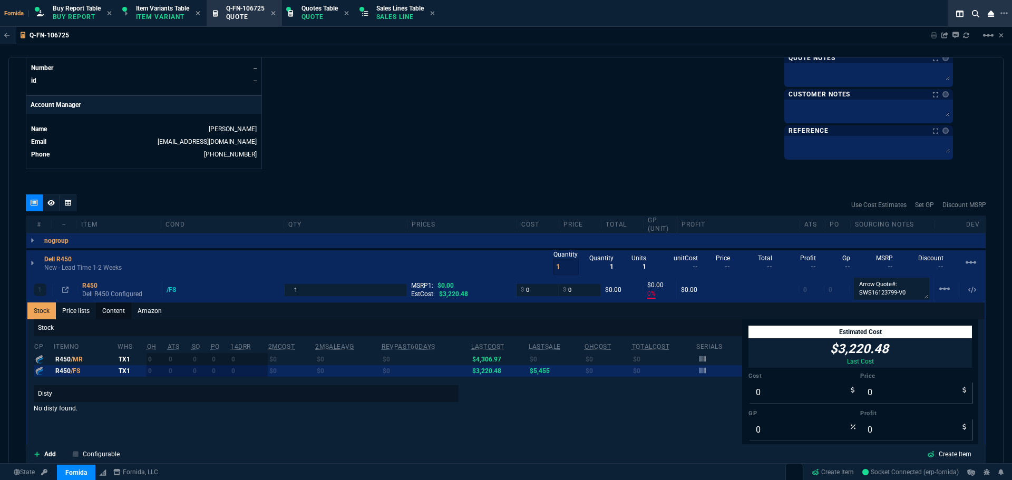
click at [114, 311] on link "Content" at bounding box center [113, 311] width 35 height 17
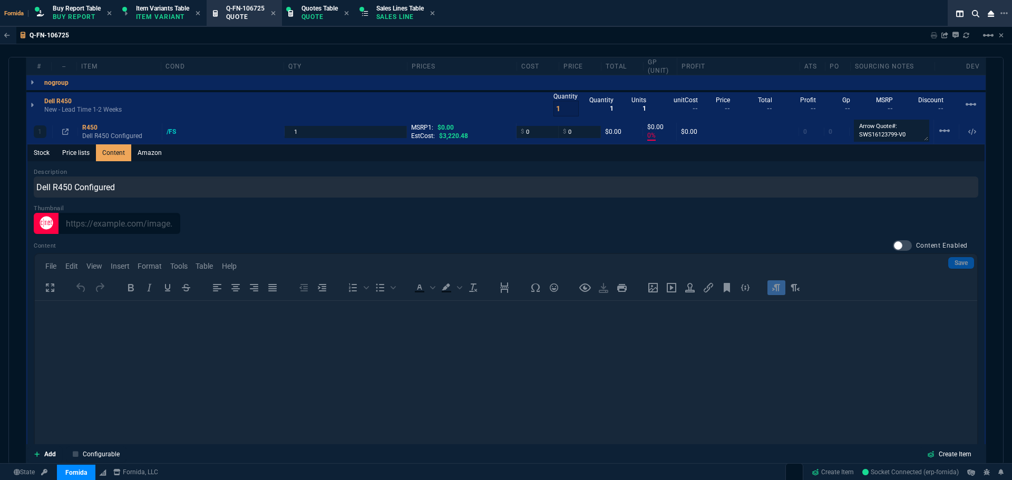
scroll to position [0, 0]
click at [897, 243] on div at bounding box center [902, 245] width 19 height 11
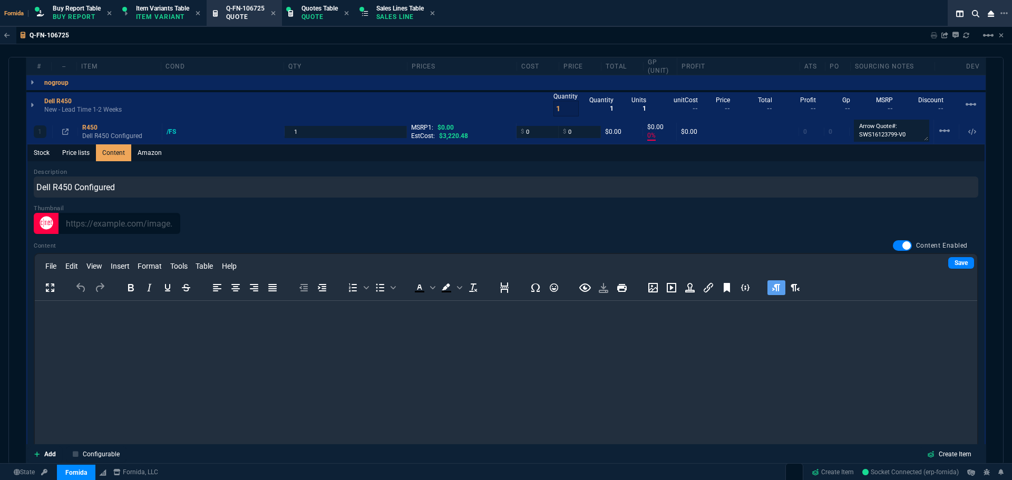
checkbox input "true"
click at [948, 259] on link "Save" at bounding box center [961, 263] width 26 height 12
drag, startPoint x: 137, startPoint y: 322, endPoint x: 171, endPoint y: 314, distance: 34.6
click at [137, 322] on html at bounding box center [506, 315] width 942 height 28
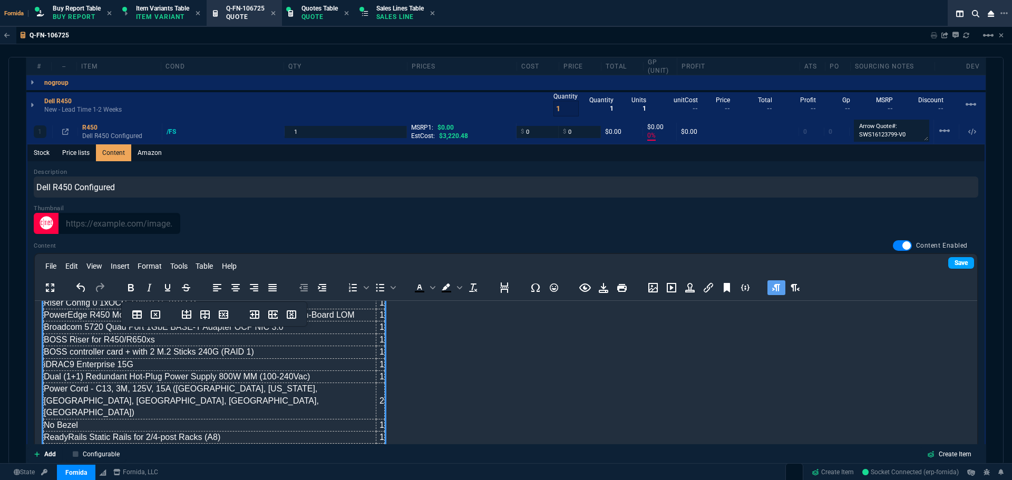
click at [956, 268] on link "Save" at bounding box center [961, 263] width 26 height 12
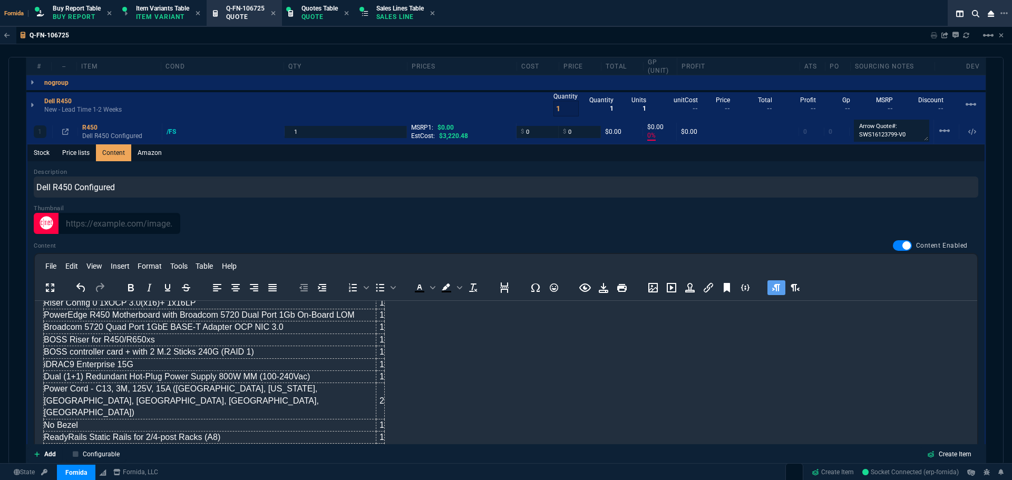
drag, startPoint x: 41, startPoint y: 153, endPoint x: 13, endPoint y: 158, distance: 27.7
click at [41, 153] on link "Stock" at bounding box center [41, 152] width 28 height 17
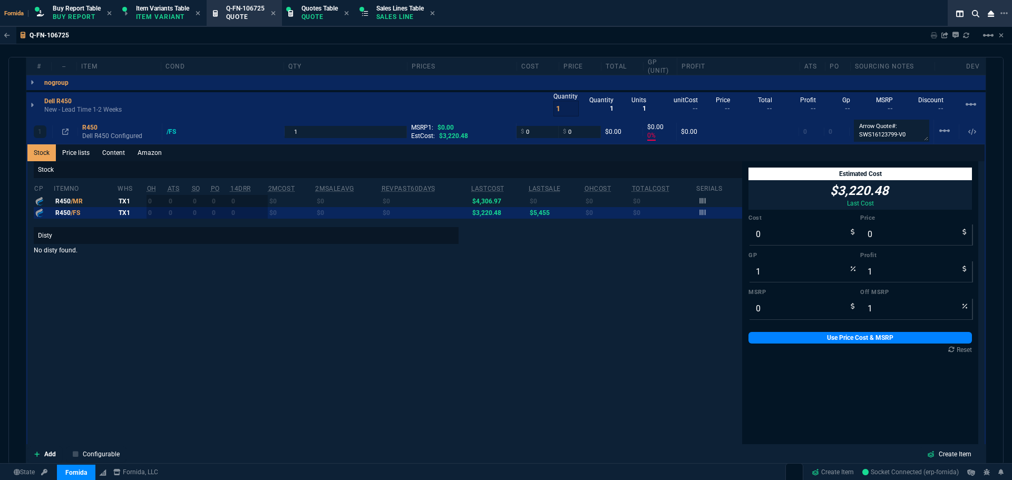
type input "0"
drag, startPoint x: 769, startPoint y: 310, endPoint x: 770, endPoint y: 325, distance: 15.3
click at [769, 310] on input "0" at bounding box center [804, 308] width 112 height 21
paste input "13946.05"
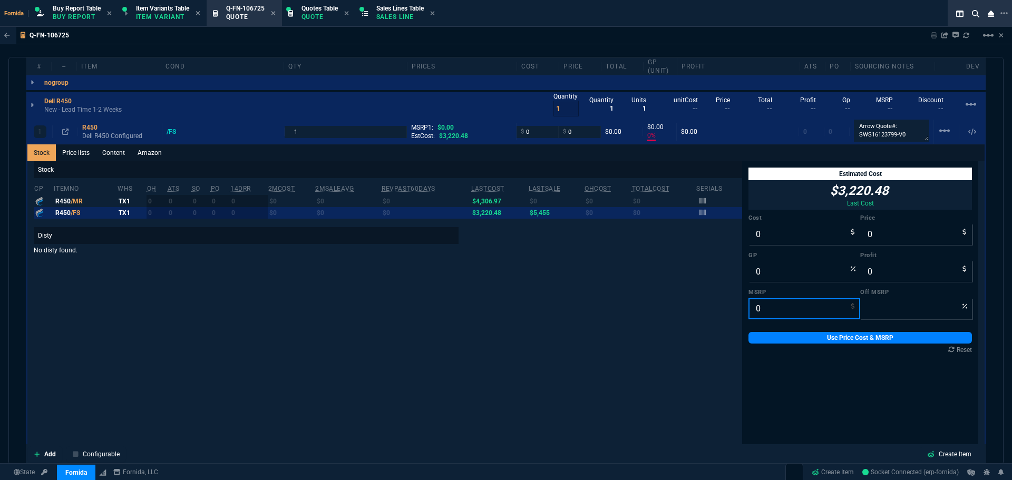
type input "13946.05"
type input "100"
click at [770, 336] on link "Use Price Cost & MSRP" at bounding box center [859, 338] width 223 height 12
click at [785, 307] on input "13946.05" at bounding box center [804, 308] width 112 height 21
paste input "71635.40"
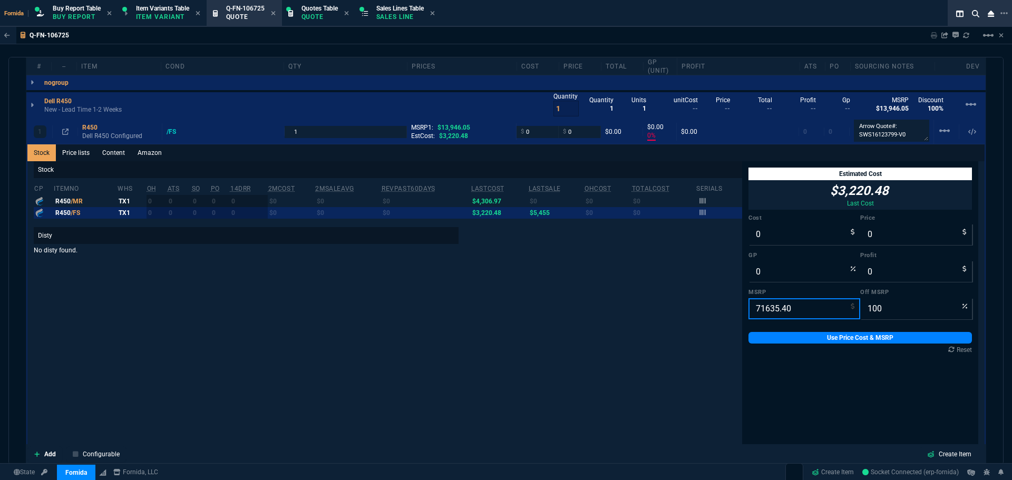
type input "71635.40"
click at [752, 235] on input "0" at bounding box center [804, 234] width 112 height 21
paste input "13946.05"
type input "13946.05"
type input "-100"
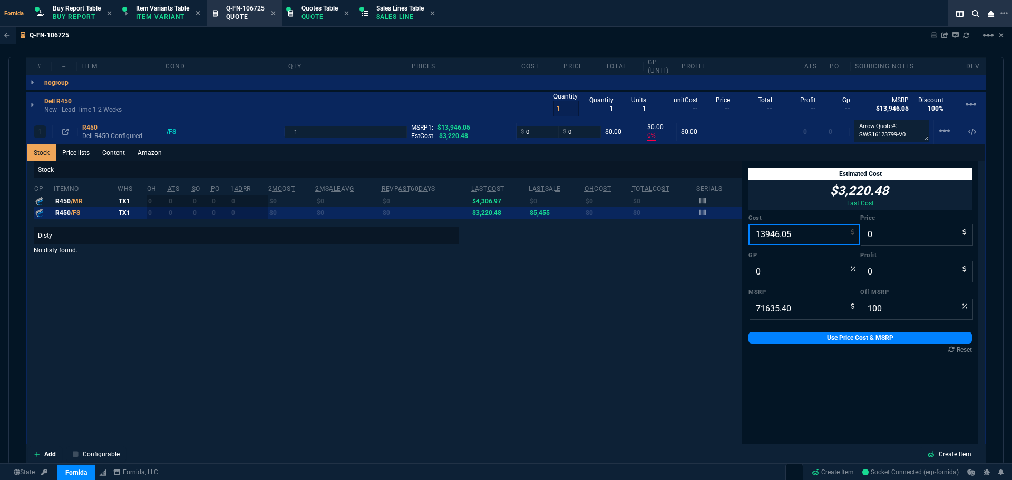
type input "-13946"
type input "13946.05"
click at [794, 329] on div "Estimated Cost $3,220.48 Last Cost Cost 13946.05 Price 0 GP -100 Profit -13946 …" at bounding box center [860, 260] width 236 height 199
click at [800, 336] on link "Use Price Cost & MSRP" at bounding box center [859, 338] width 223 height 12
click at [801, 336] on link "Use Price Cost & MSRP" at bounding box center [859, 338] width 223 height 12
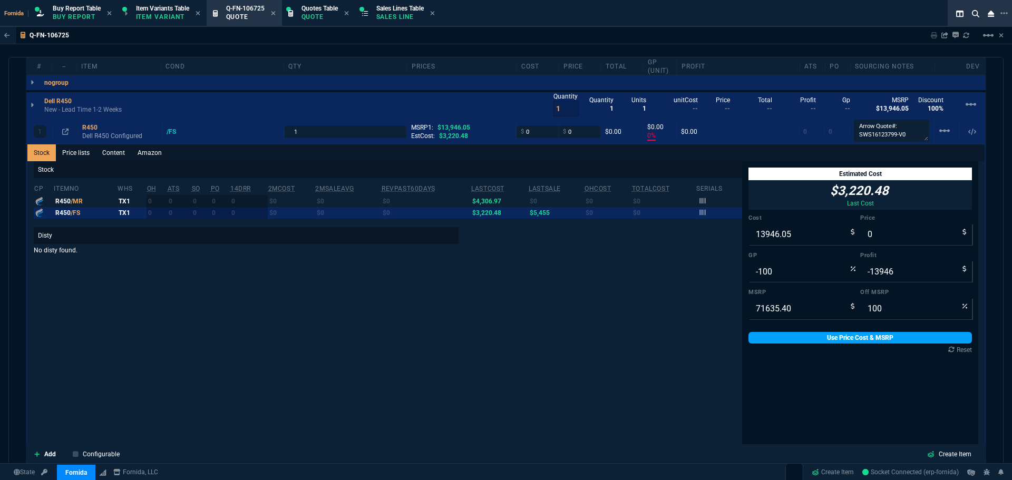
type input "13946.05"
click at [801, 336] on link "Use Price Cost & MSRP" at bounding box center [859, 338] width 223 height 12
click at [811, 340] on link "Use Price Cost & MSRP" at bounding box center [859, 338] width 223 height 12
click at [875, 309] on input "100" at bounding box center [916, 308] width 112 height 21
type input "7"
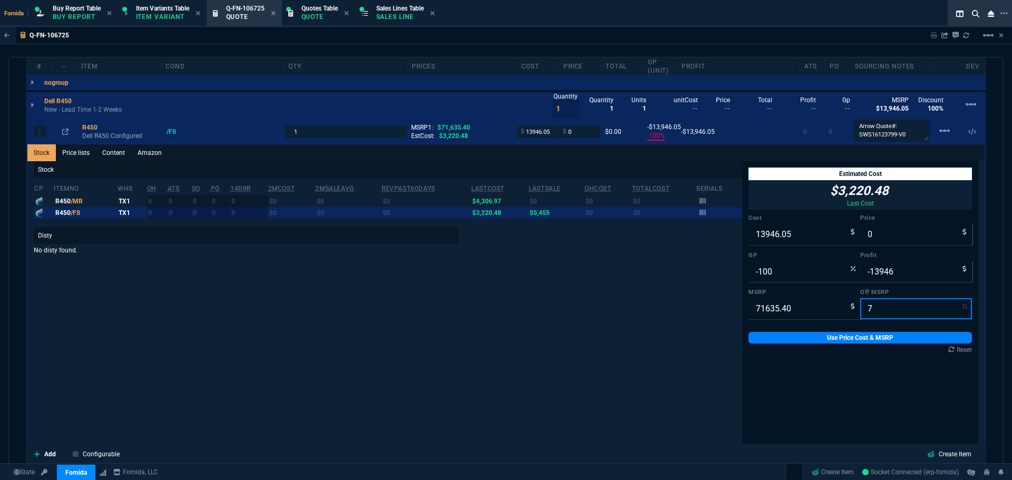
type input "66620.92199999999"
type input "72"
type input "20057.912000000004"
type input "30"
type input "6112"
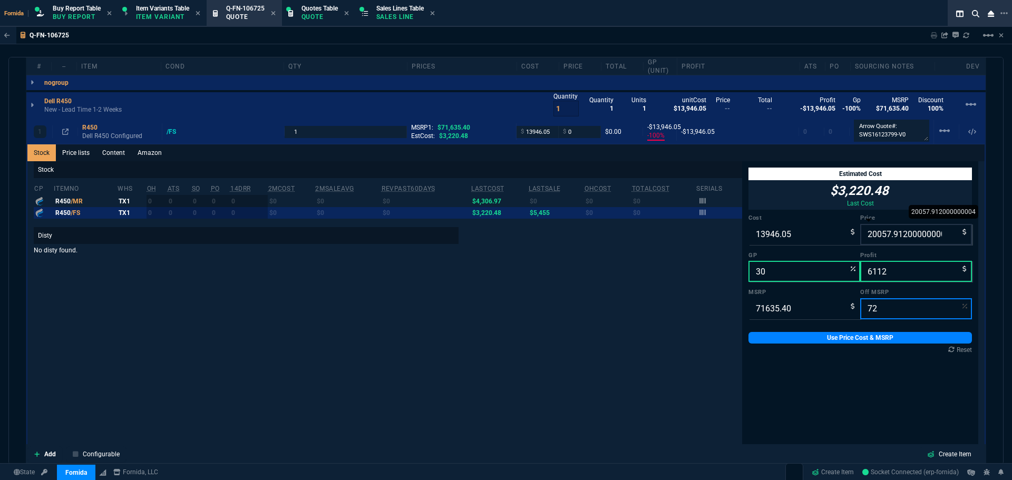
type input "72"
click at [903, 237] on input "20057.912000000004" at bounding box center [916, 234] width 112 height 21
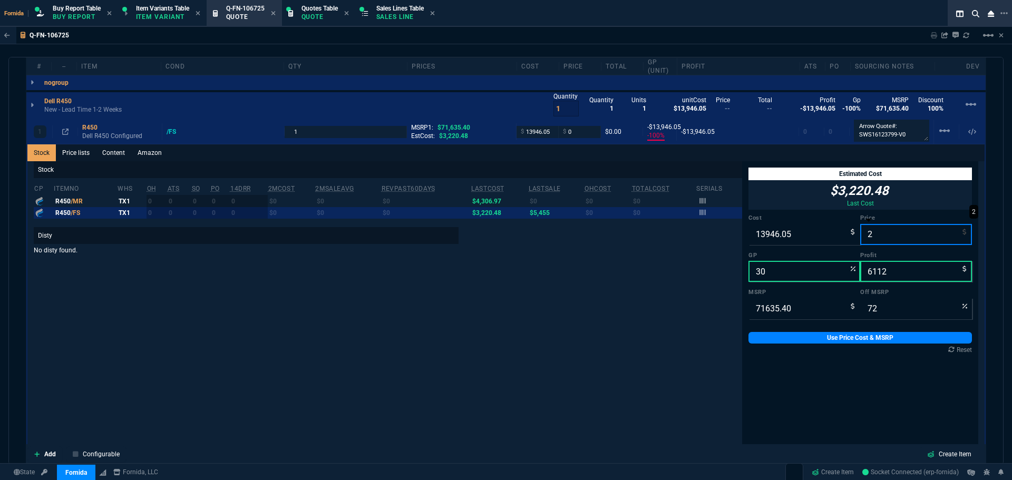
type input "20"
type input "-69630"
type input "-13926"
type input "100"
type input "2012"
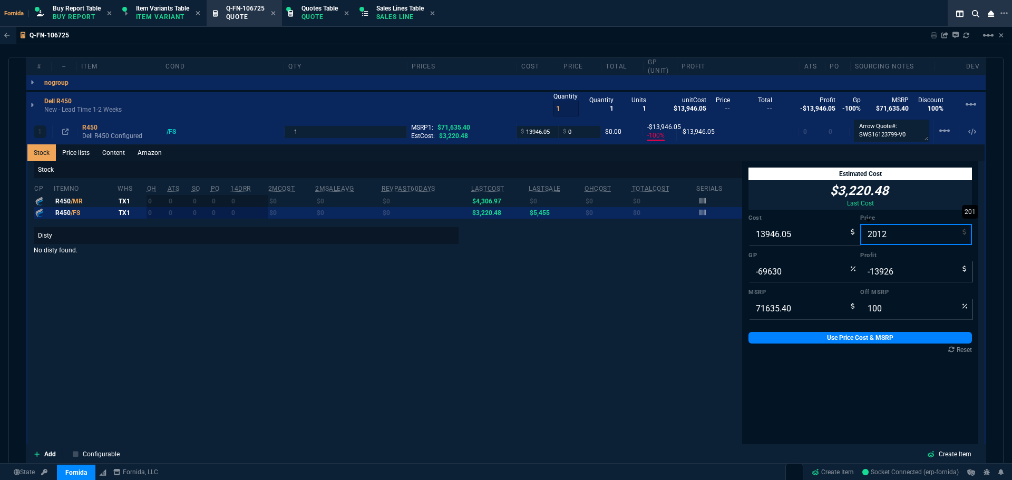
type input "-593"
type input "-11934"
type input "20125"
type input "72"
type input "31"
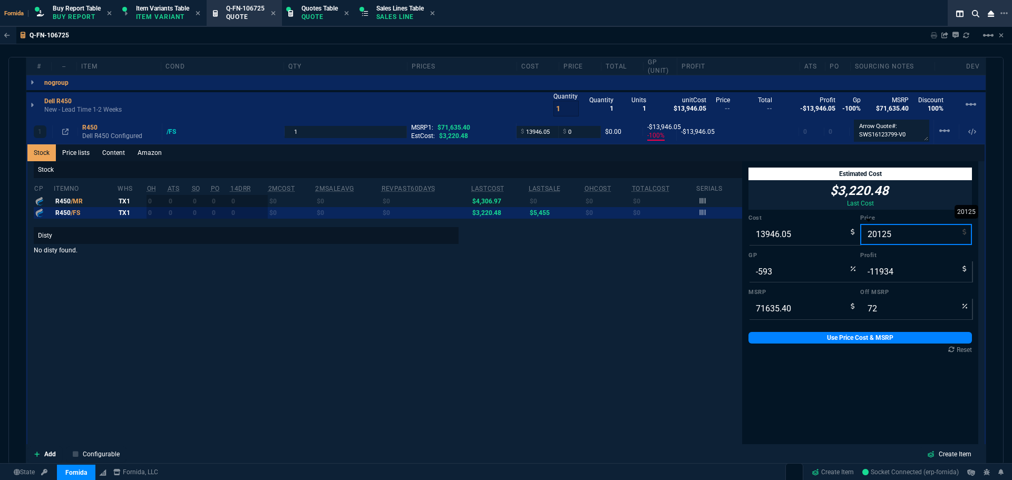
type input "6179"
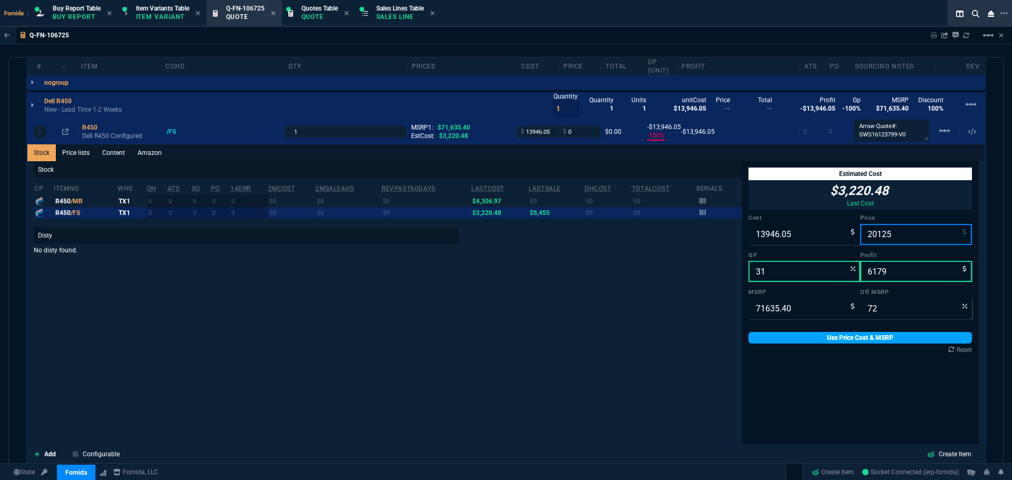
type input "20125"
click at [869, 333] on link "Use Price Cost & MSRP" at bounding box center [859, 338] width 223 height 12
type input "20125"
click at [526, 309] on div "Stock cp ItemNo WHS OH ATS SO PO 14DRR 2MCost 2MSaleAvg RevPast60Days lastCost …" at bounding box center [388, 329] width 708 height 336
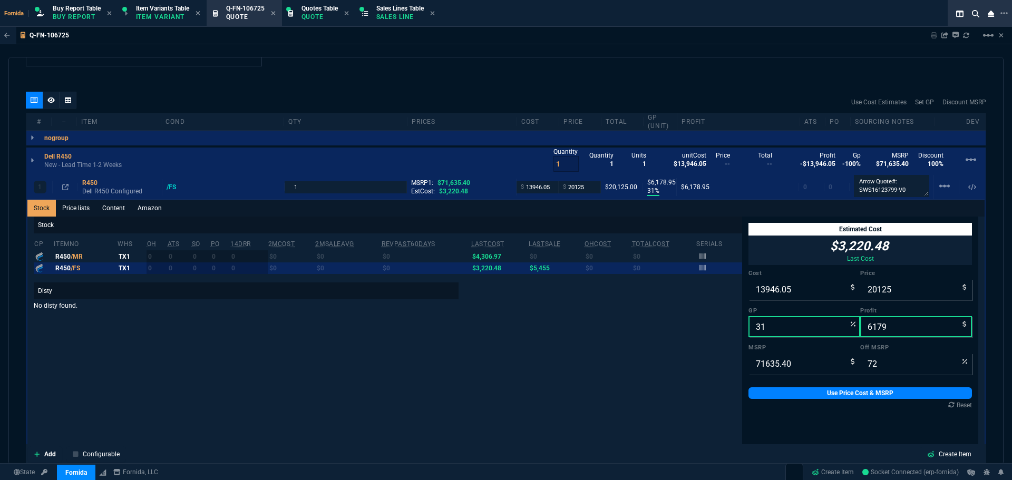
scroll to position [525, 0]
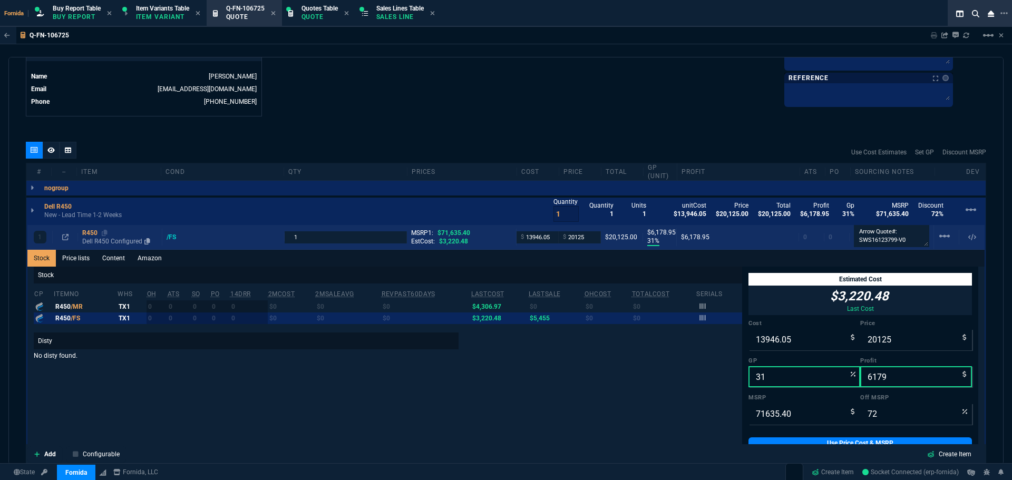
click at [90, 234] on div "R450" at bounding box center [119, 233] width 75 height 8
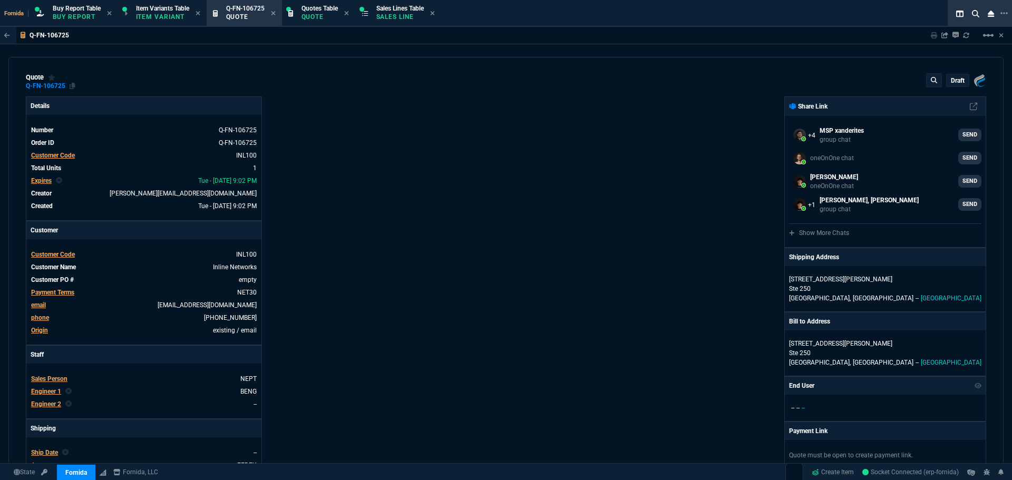
scroll to position [0, 0]
drag, startPoint x: 76, startPoint y: 86, endPoint x: 120, endPoint y: 106, distance: 48.6
click at [76, 86] on div "quote Q-FN-106725 draft Fornida, LLC 2609 Technology Dr Suite 300 Plano, TX 750…" at bounding box center [506, 82] width 960 height 17
click at [74, 86] on icon at bounding box center [73, 87] width 6 height 6
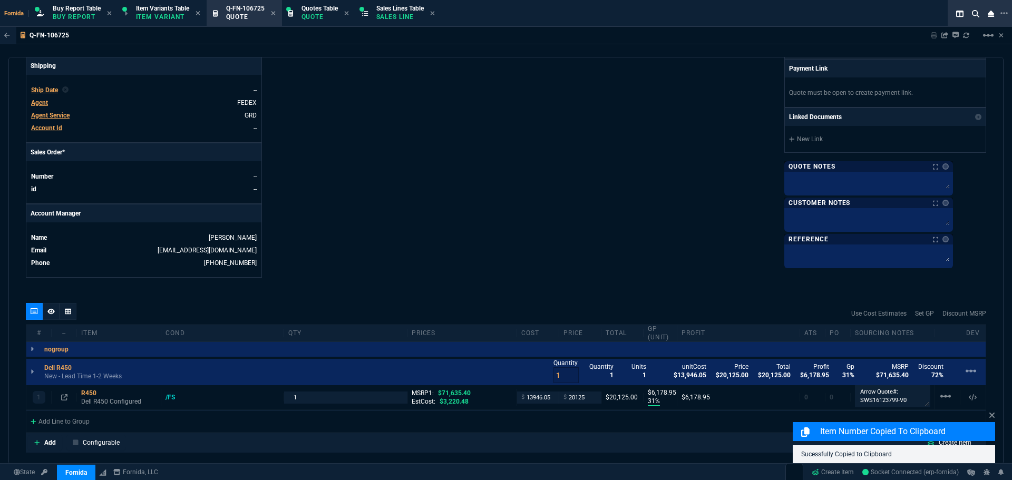
scroll to position [422, 0]
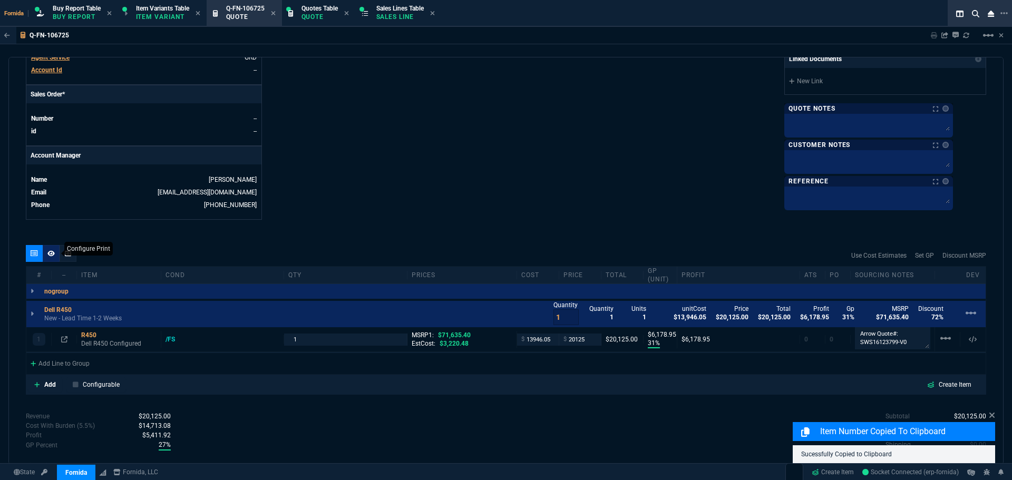
click at [48, 252] on icon at bounding box center [50, 253] width 7 height 6
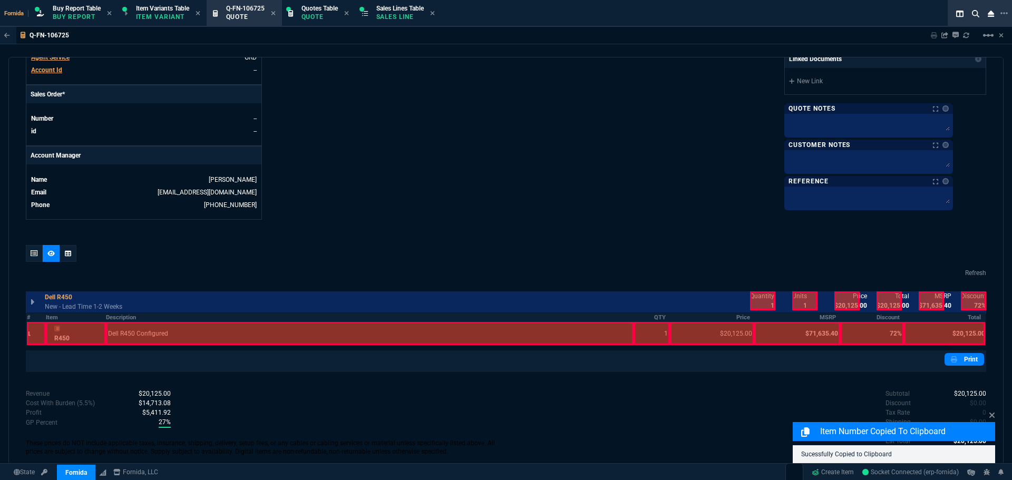
click at [762, 298] on div at bounding box center [762, 300] width 25 height 19
click at [842, 300] on div at bounding box center [846, 300] width 25 height 19
click at [890, 299] on div at bounding box center [889, 300] width 25 height 19
drag, startPoint x: 927, startPoint y: 301, endPoint x: 967, endPoint y: 300, distance: 40.6
click at [928, 301] on div at bounding box center [931, 300] width 25 height 19
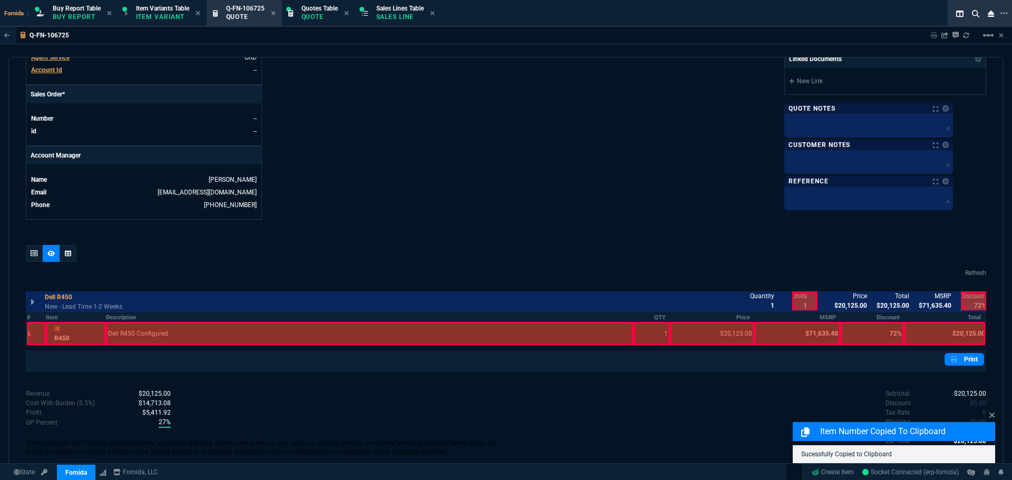
click at [967, 300] on div at bounding box center [973, 300] width 25 height 19
click at [25, 252] on div "quote Q-FN-106725 draft Fornida, LLC 2609 Technology Dr Suite 300 Plano, TX 750…" at bounding box center [505, 261] width 995 height 408
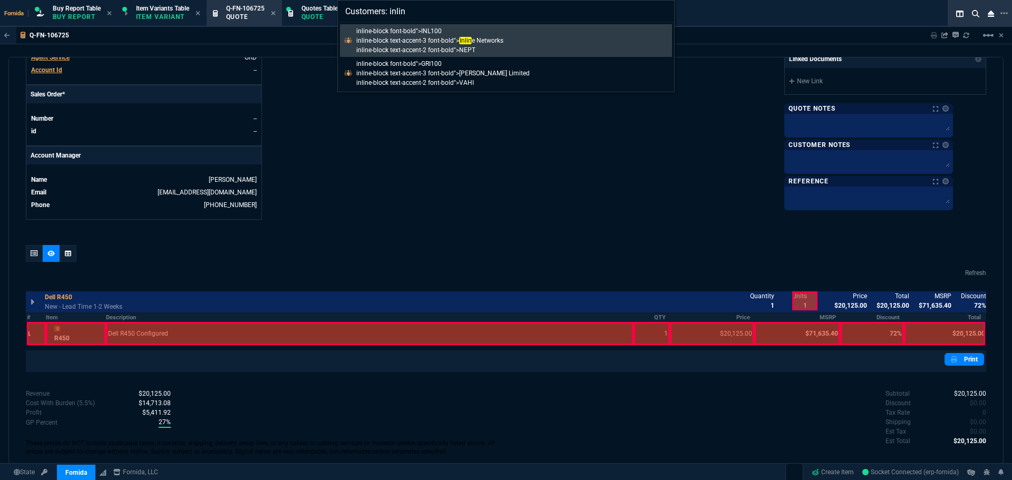
type input "Customers: inline"
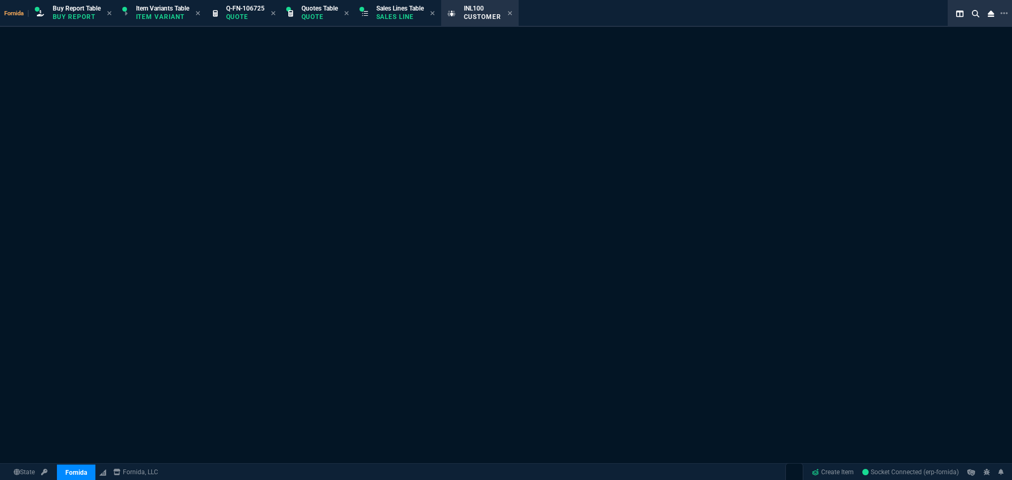
select select "1: quotes"
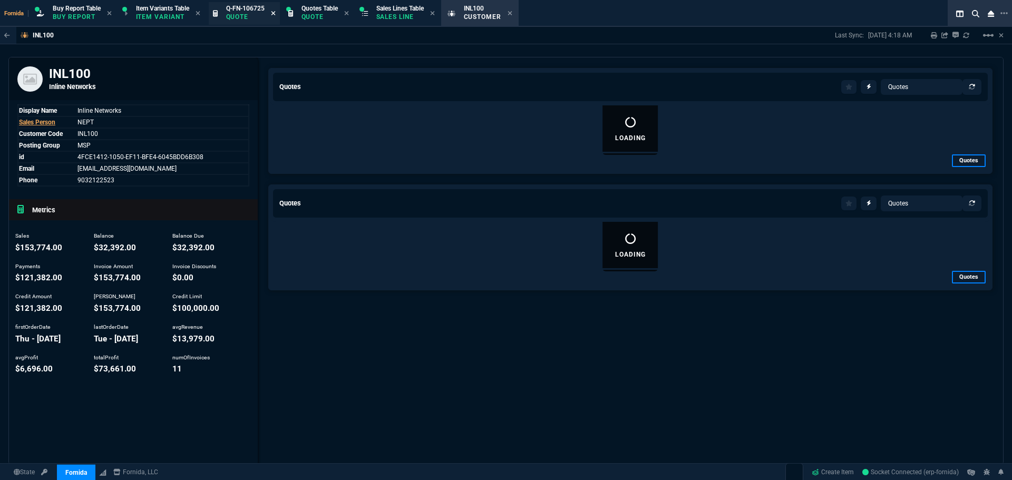
click at [276, 15] on icon at bounding box center [273, 13] width 5 height 6
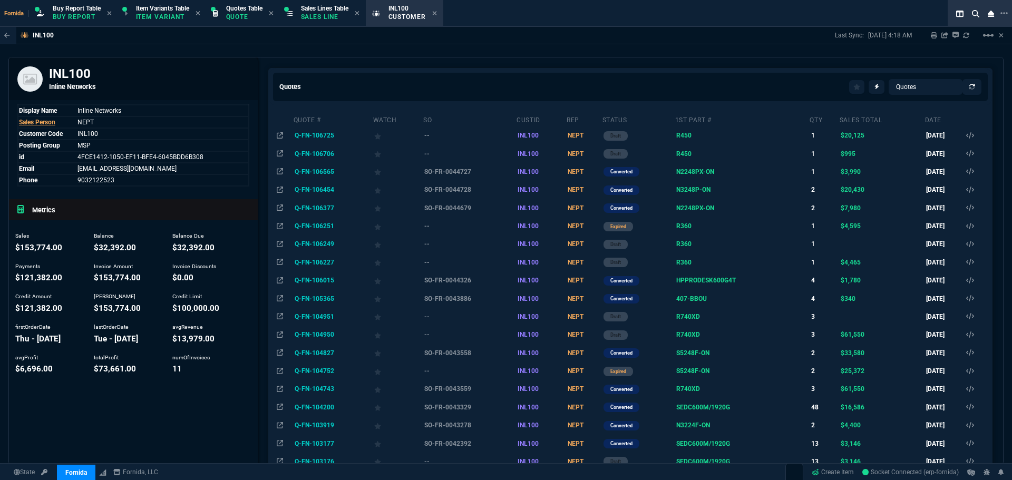
click at [333, 153] on td "Q-FN-106706" at bounding box center [333, 153] width 80 height 18
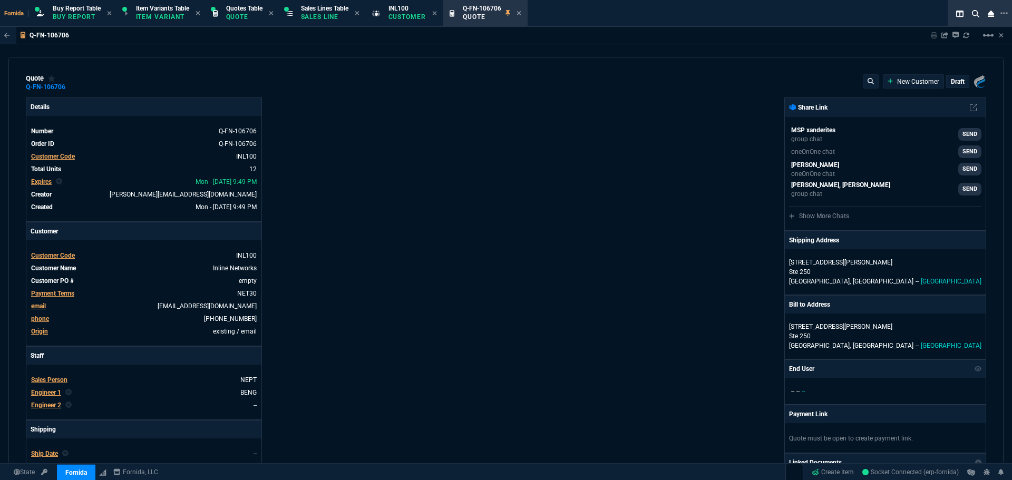
type input "0"
type input "-100"
type input "-125"
type input "-100"
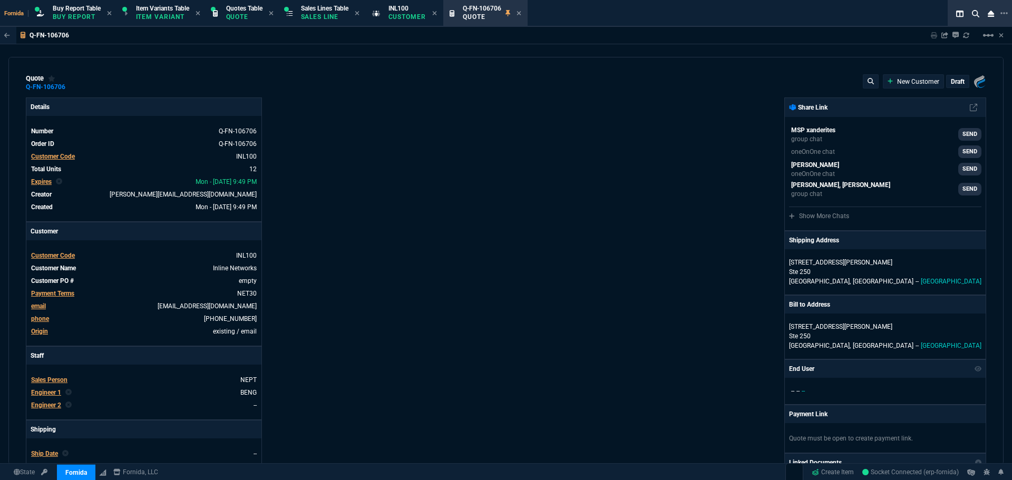
type input "-600"
type input "0"
type input "10"
type input "104"
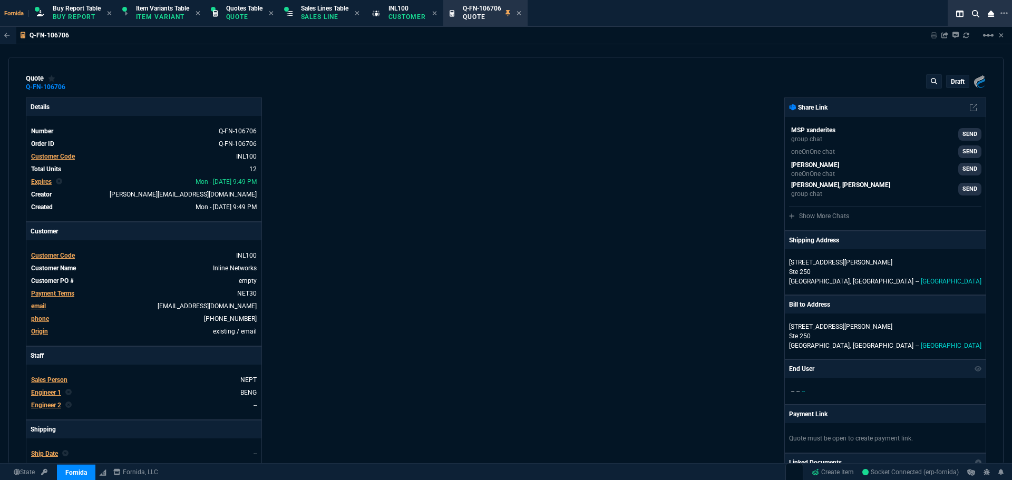
type input "0"
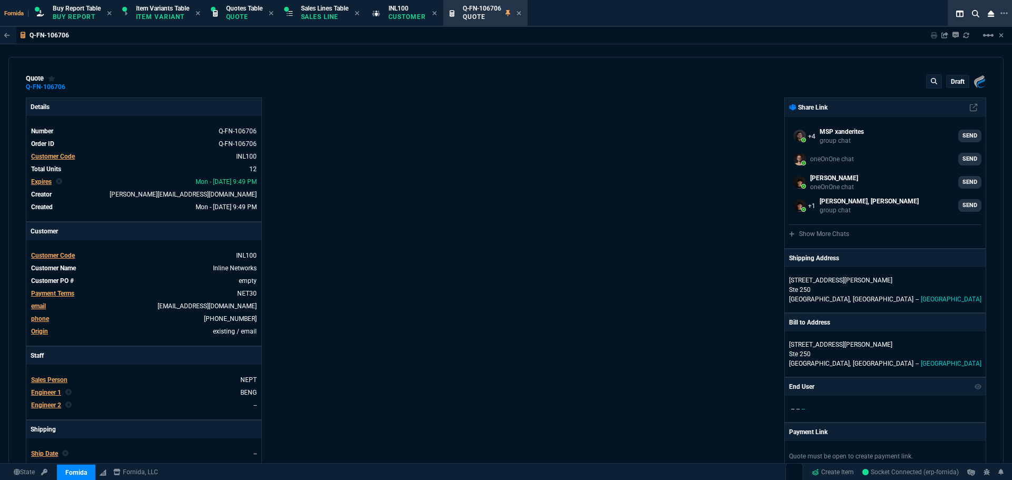
select select "1: BROV"
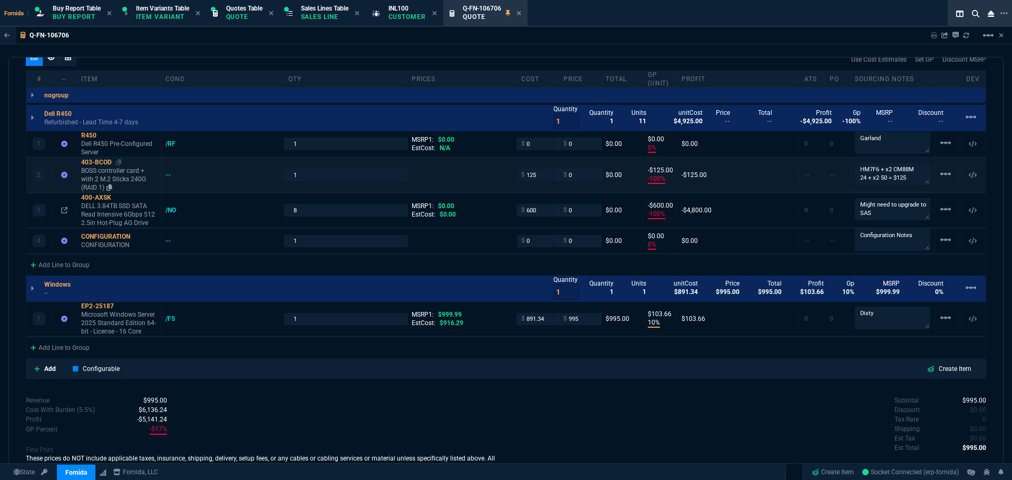
scroll to position [573, 0]
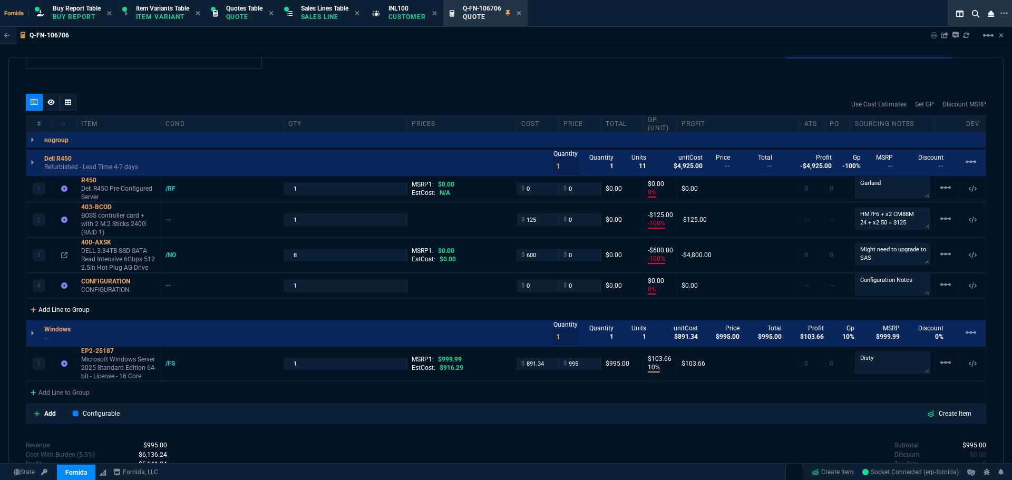
click at [82, 309] on div "Add Line to Group" at bounding box center [59, 308] width 67 height 19
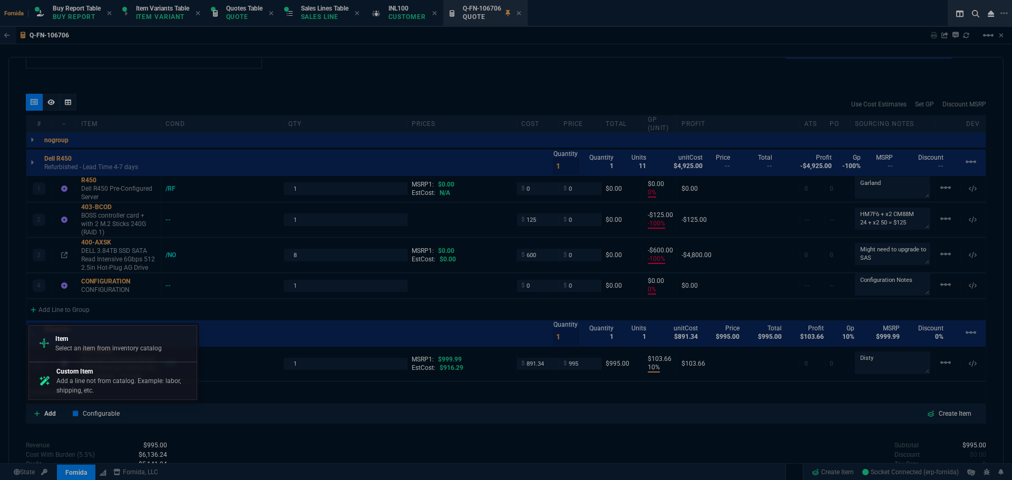
click at [125, 342] on p "Item" at bounding box center [108, 338] width 106 height 9
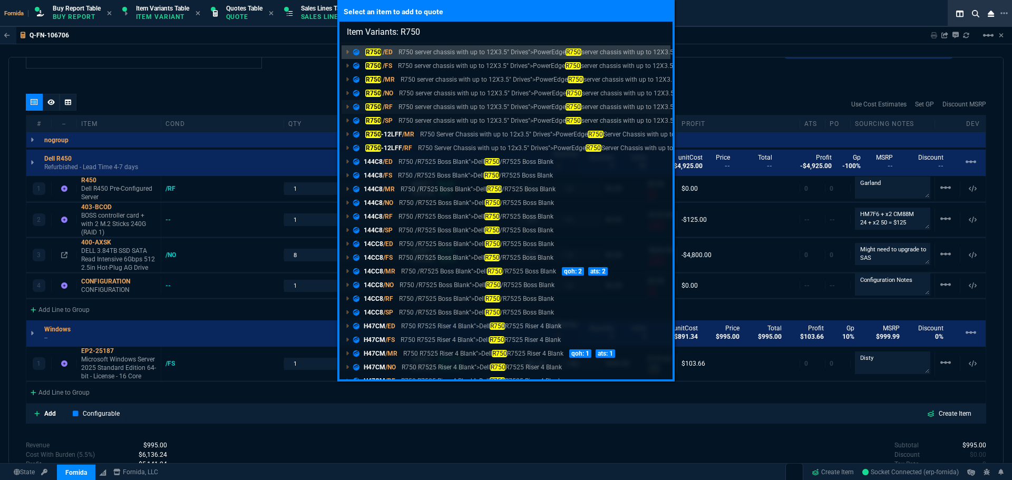
type input "Item Variants: R750"
click at [415, 106] on p "R750 server chassis with up to 12X3.5" Drives">PowerEdge R750 server chassis wi…" at bounding box center [541, 106] width 287 height 9
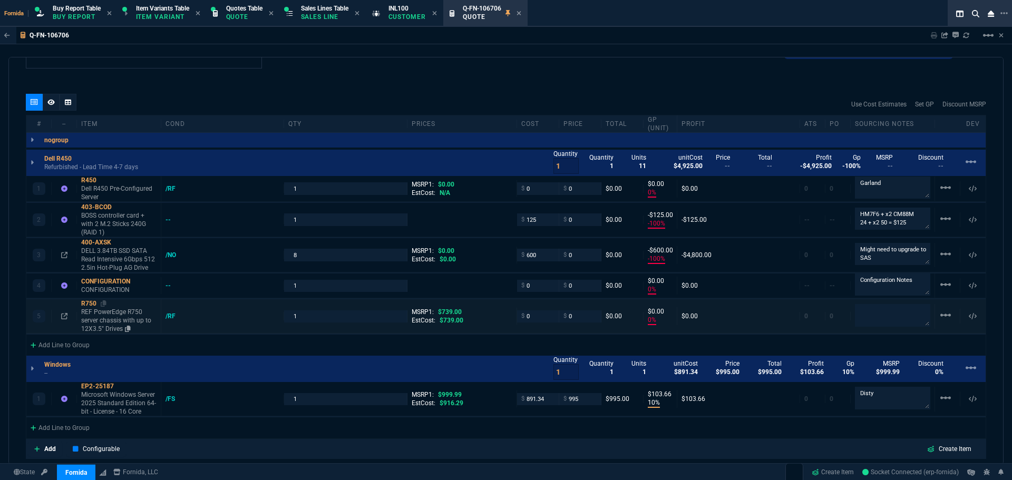
type input "0"
type input "-100"
type input "-125"
type input "-100"
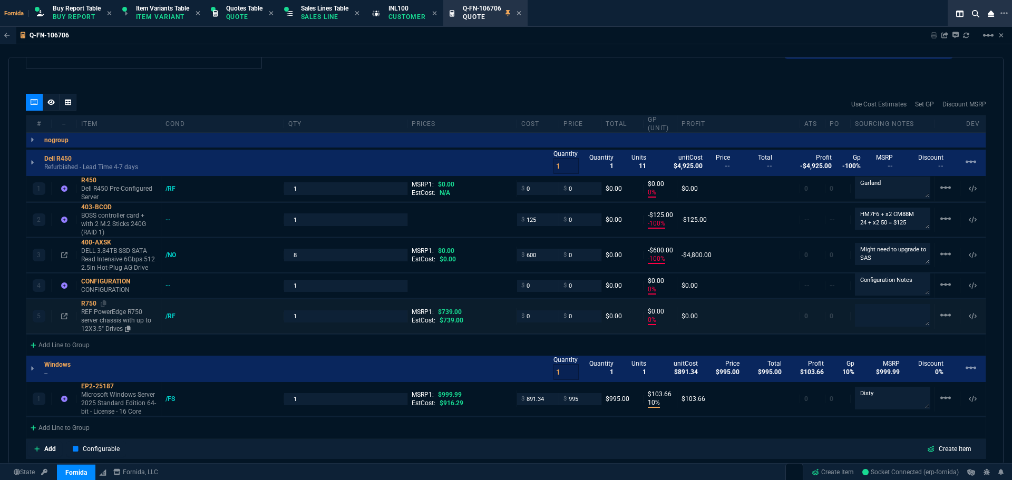
type input "-600"
type input "0"
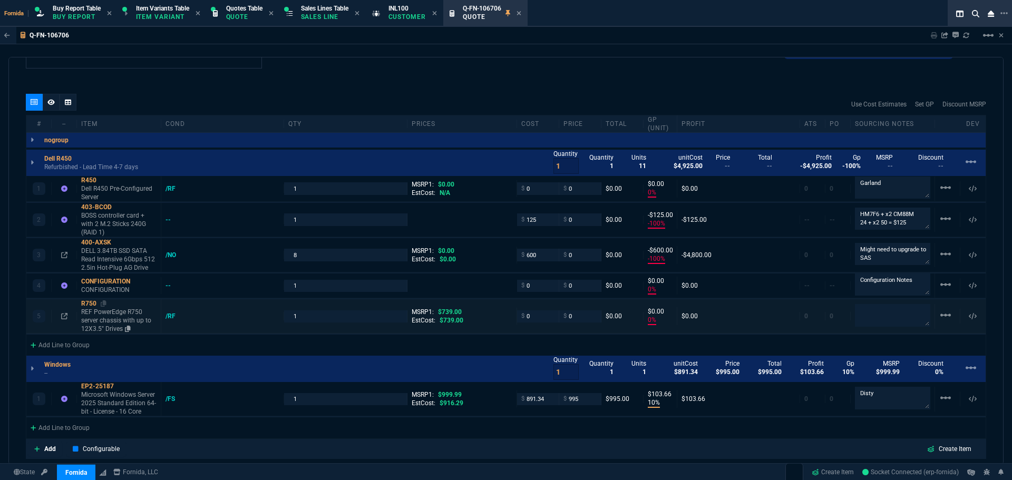
type input "10"
type input "104"
type input "100"
type input "0"
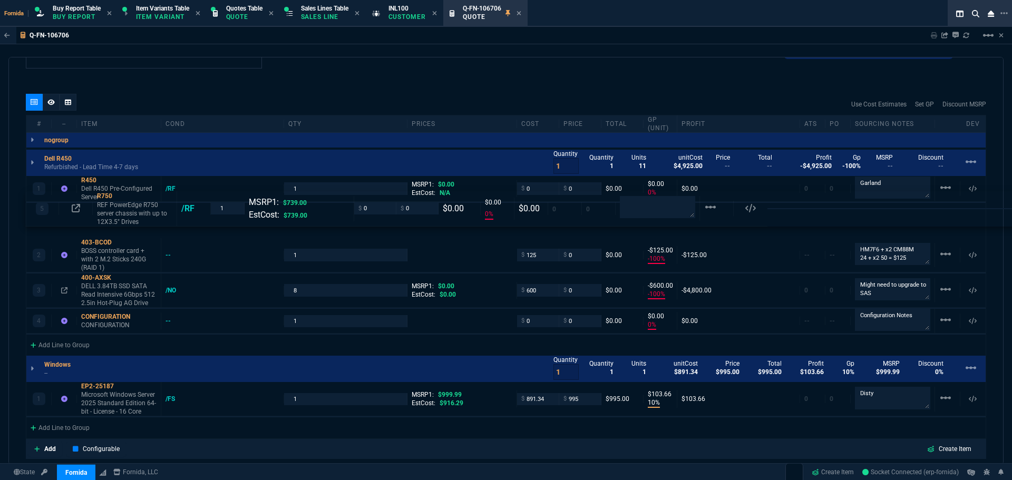
drag, startPoint x: 113, startPoint y: 318, endPoint x: 111, endPoint y: 196, distance: 122.3
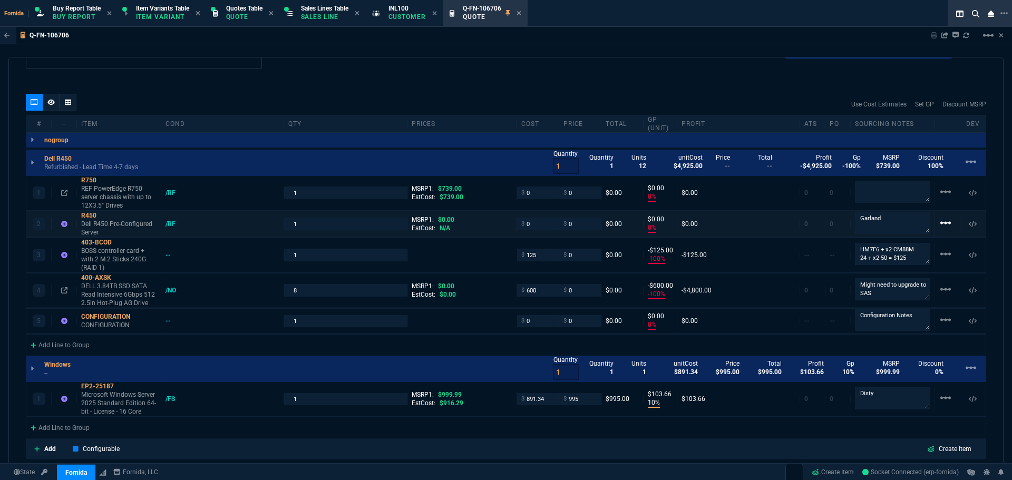
click at [941, 198] on mat-icon "linear_scale" at bounding box center [945, 192] width 13 height 13
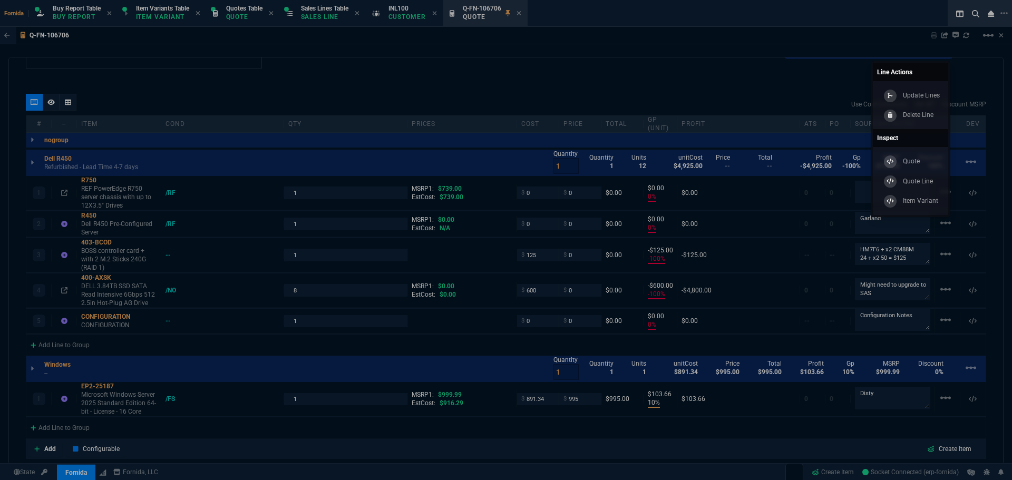
click at [908, 118] on p "Delete Line" at bounding box center [918, 114] width 31 height 9
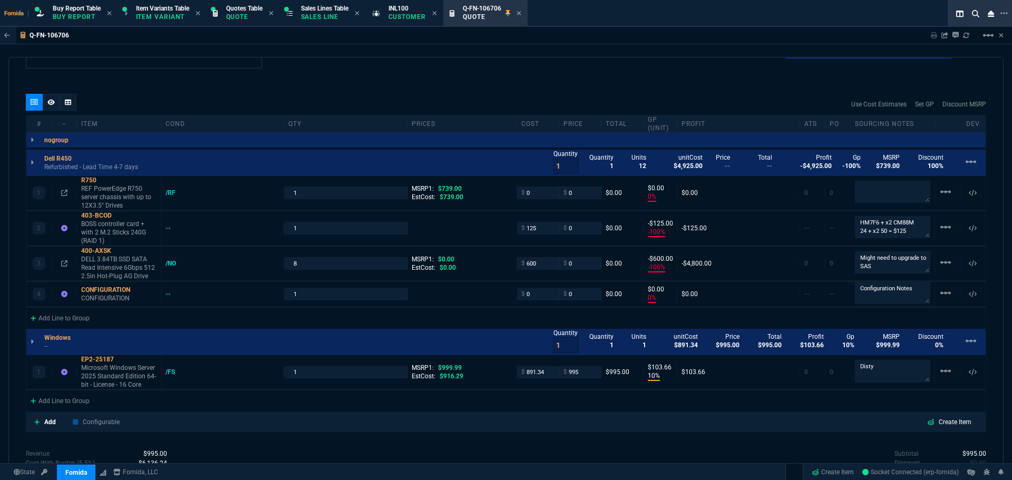
click at [876, 198] on nx-fornida-erp-document "Q-FN-106706 Sharing Q-FN-106706 Link Dev Link Share on Teams linear_scale quote…" at bounding box center [506, 271] width 1012 height 489
click at [871, 189] on textarea at bounding box center [892, 191] width 75 height 21
type input "0"
type input "-100"
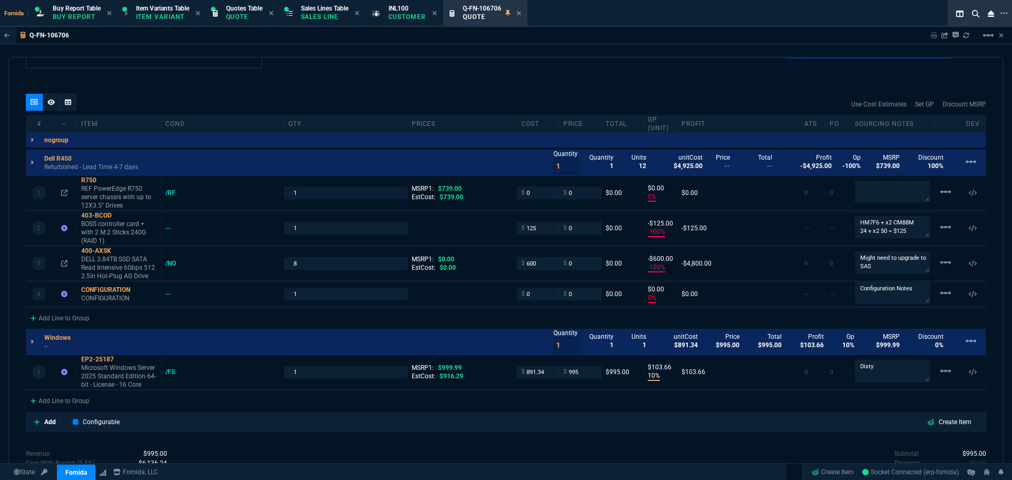
type input "-125"
type input "-100"
type input "-600"
type input "0"
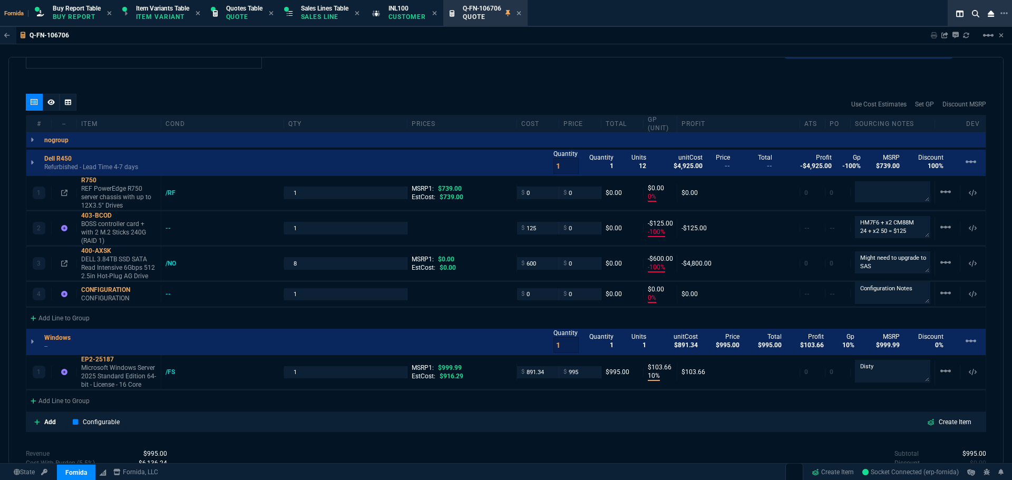
type input "10"
type input "104"
type input "100"
type input "0"
click at [871, 189] on textarea at bounding box center [892, 191] width 75 height 21
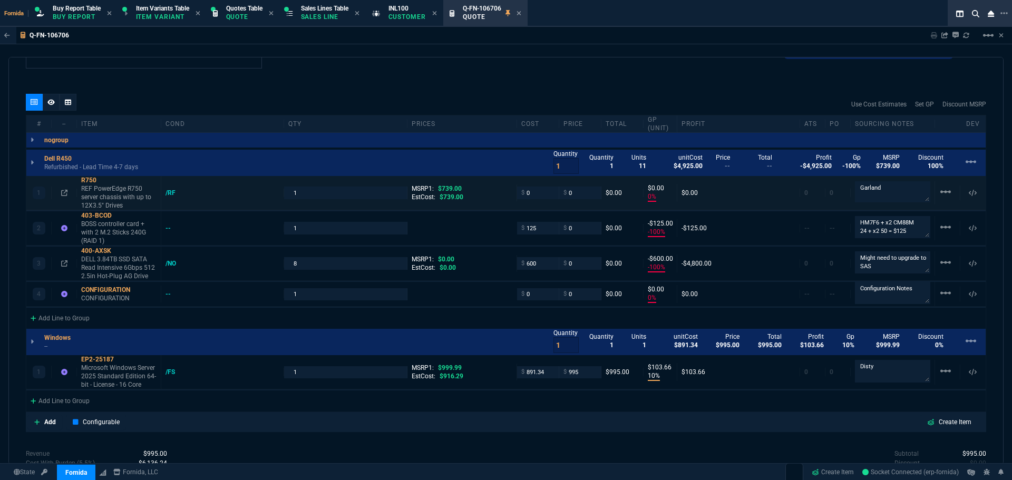
type textarea "Garland"
click at [528, 187] on input "0" at bounding box center [537, 193] width 33 height 12
type input "4000"
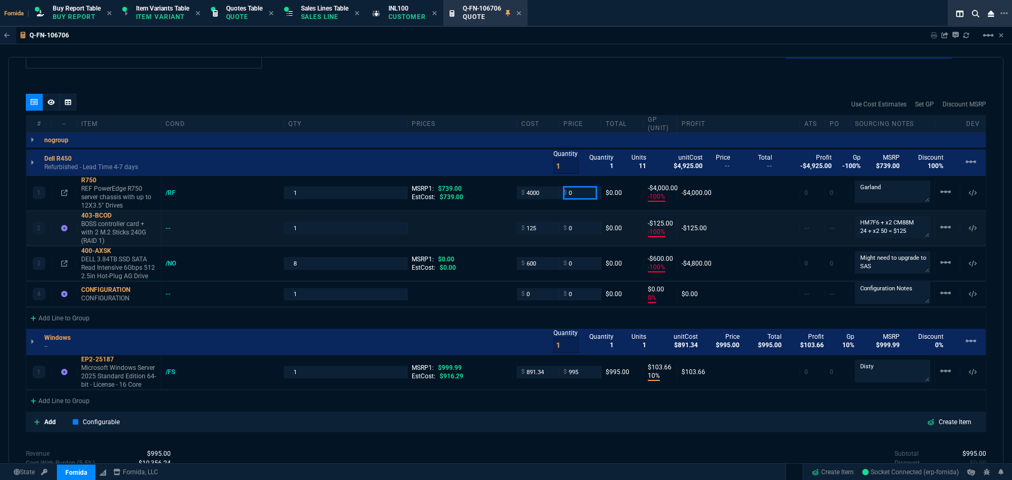
type input "-100"
type input "-4000"
click at [569, 107] on div "Use Cost Estimates Set GP Discount MSRP" at bounding box center [506, 104] width 960 height 21
click at [98, 197] on p "REF PowerEdge R750 server chassis with up to 12X3.5" Drives" at bounding box center [118, 196] width 75 height 25
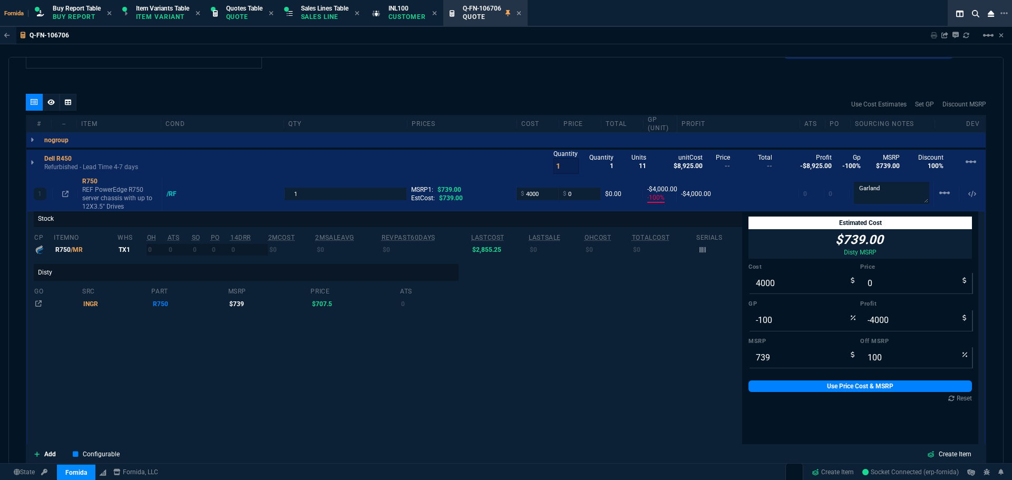
scroll to position [0, 0]
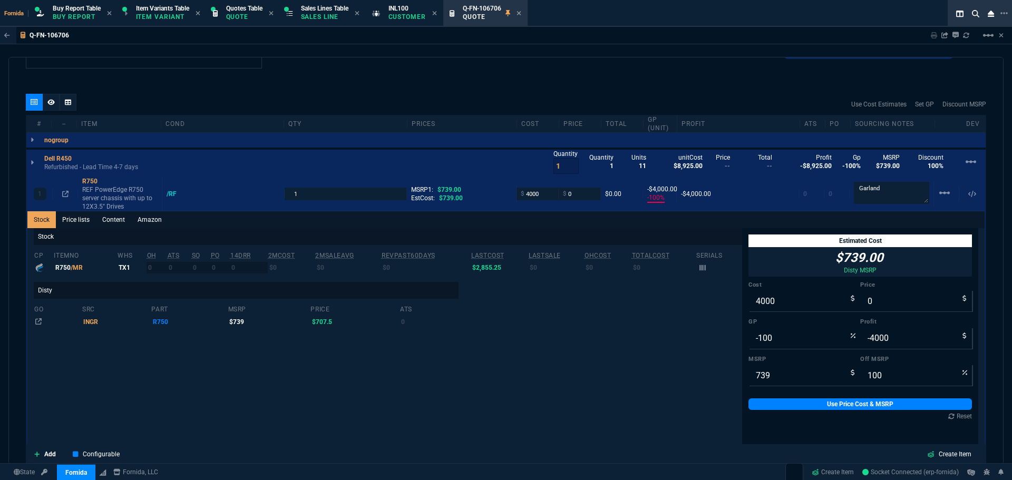
click at [104, 218] on link "Content" at bounding box center [113, 219] width 35 height 17
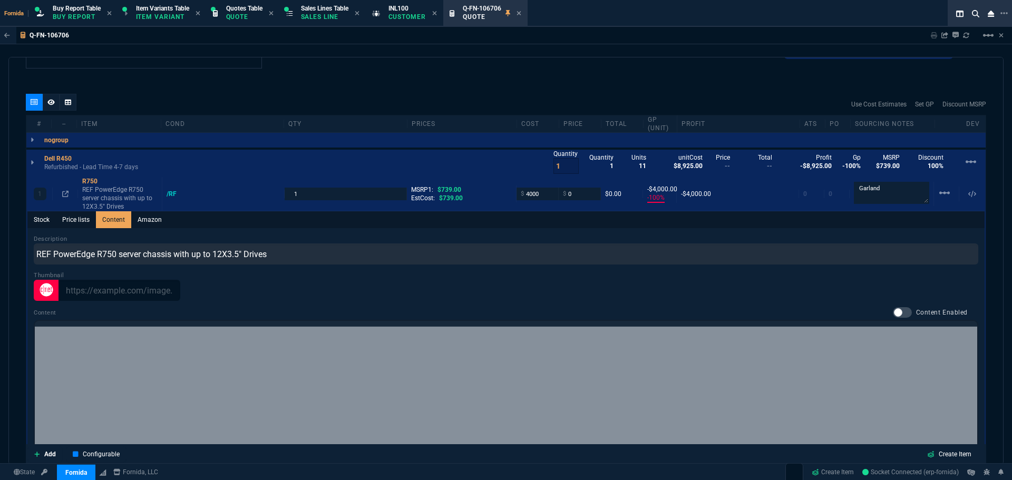
click at [110, 226] on link "Content" at bounding box center [113, 219] width 35 height 17
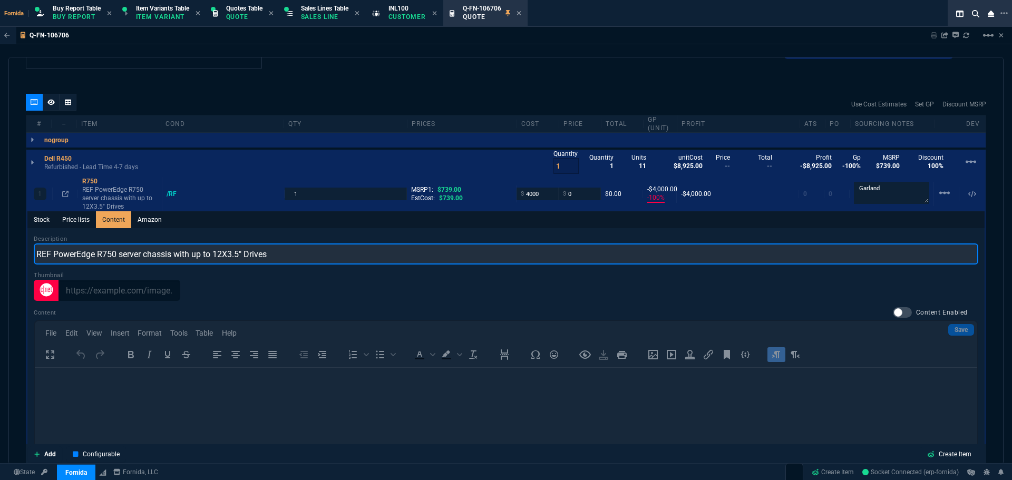
drag, startPoint x: 54, startPoint y: 255, endPoint x: 25, endPoint y: 255, distance: 29.0
click at [25, 255] on div "quote Q-FN-106706 draft Fornida, LLC [STREET_ADDRESS] Details Number Q-FN-10670…" at bounding box center [505, 261] width 995 height 408
drag, startPoint x: 289, startPoint y: 249, endPoint x: 116, endPoint y: 257, distance: 173.1
click at [116, 257] on input "Dell PowerEdge R750 server chassis with up to 12X3.5" Drives" at bounding box center [506, 254] width 945 height 21
type input "Dell PowerEdge R750"
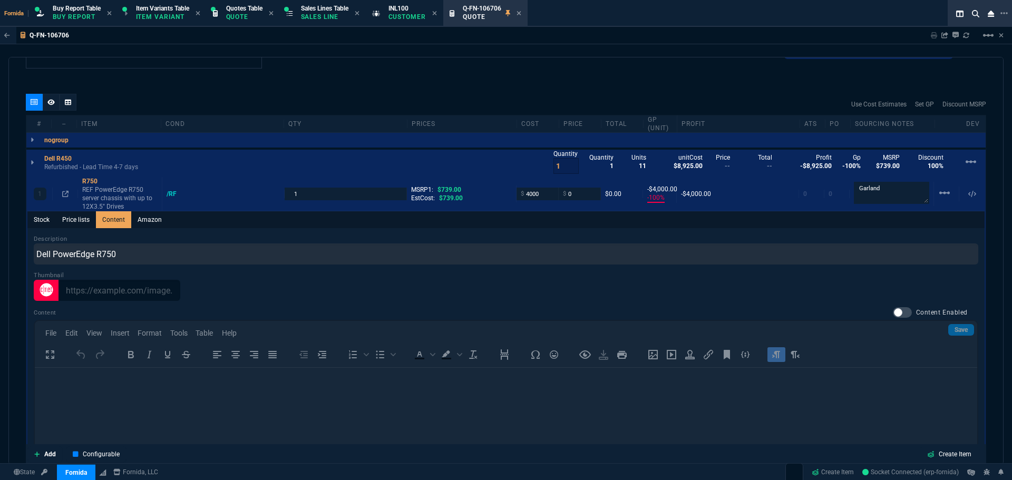
drag, startPoint x: 892, startPoint y: 315, endPoint x: 949, endPoint y: 323, distance: 57.5
click at [893, 314] on div at bounding box center [902, 312] width 19 height 11
checkbox input "true"
click at [949, 324] on link "Save" at bounding box center [961, 330] width 26 height 12
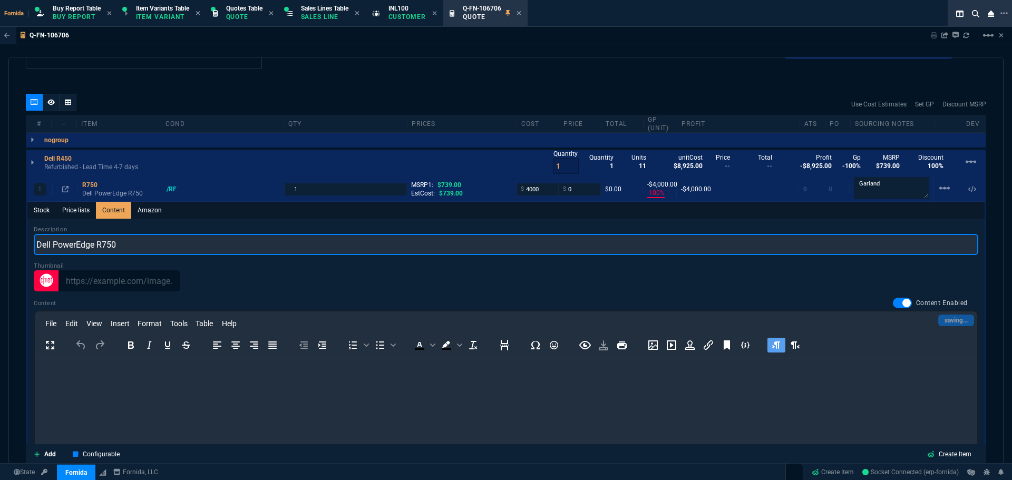
click at [170, 249] on input "Dell PowerEdge R750" at bounding box center [506, 244] width 945 height 21
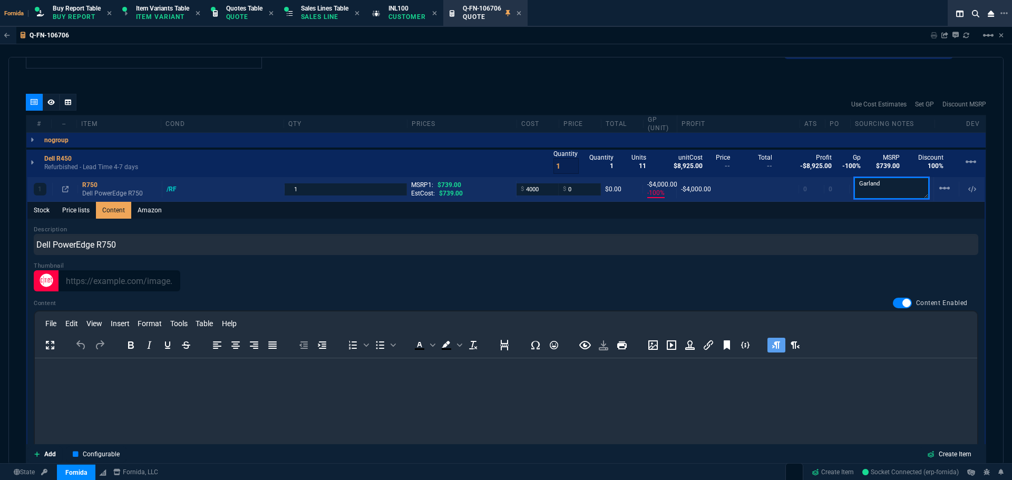
click at [905, 191] on textarea "Garland" at bounding box center [891, 188] width 75 height 22
type textarea "Garland + ntb railkit"
click at [540, 192] on input "4000" at bounding box center [537, 188] width 33 height 12
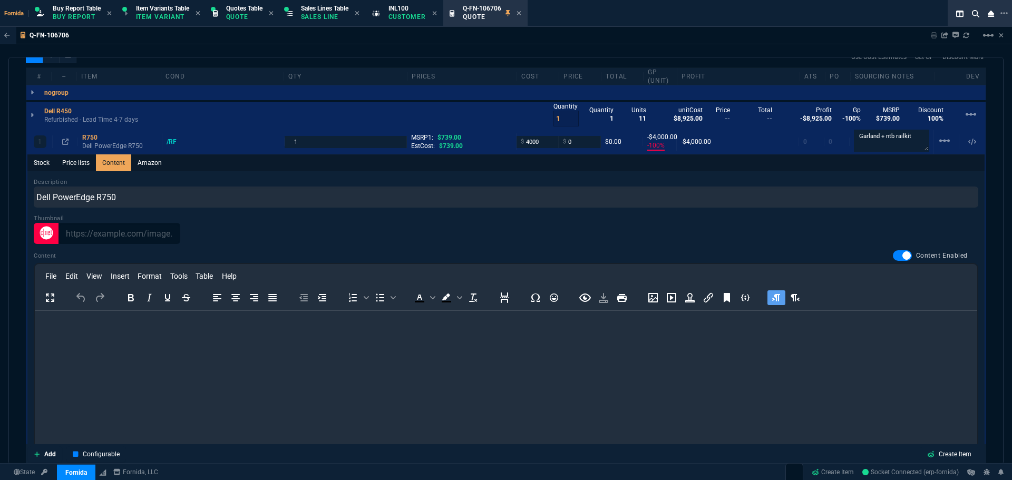
scroll to position [731, 0]
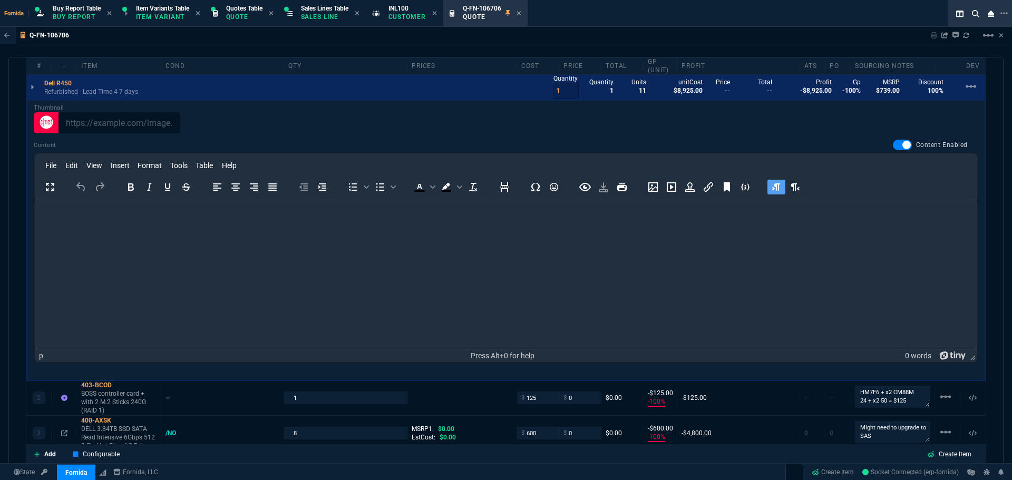
drag, startPoint x: 256, startPoint y: 281, endPoint x: 878, endPoint y: 235, distance: 623.7
click at [256, 229] on html at bounding box center [506, 214] width 942 height 28
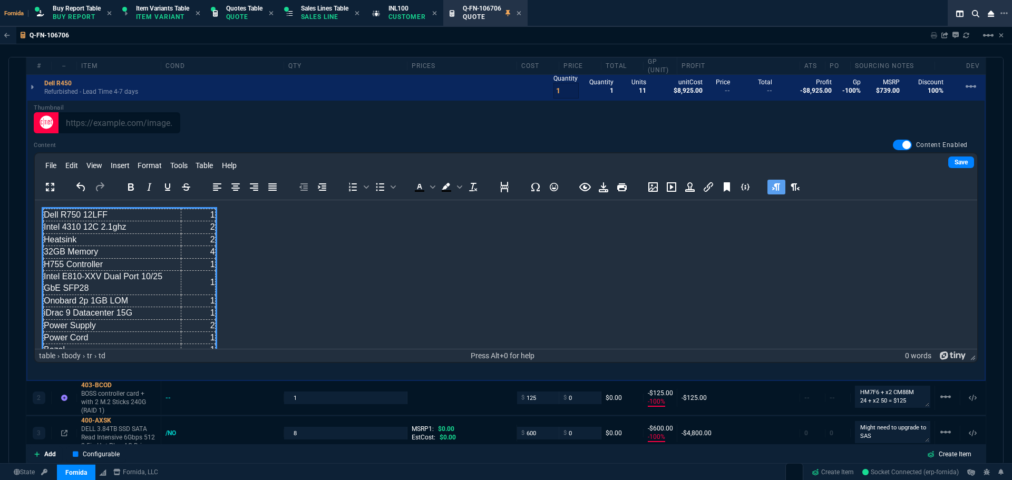
scroll to position [13, 0]
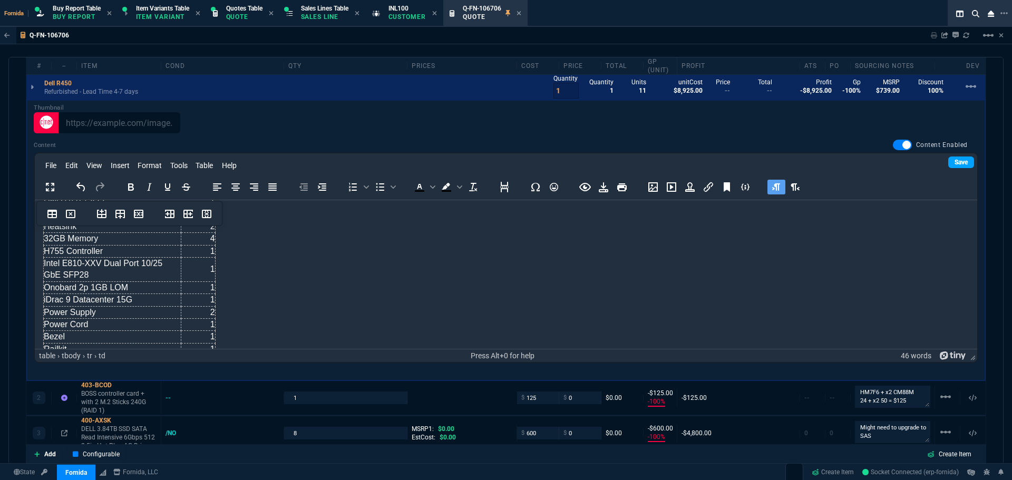
click at [948, 161] on link "Save" at bounding box center [961, 163] width 26 height 12
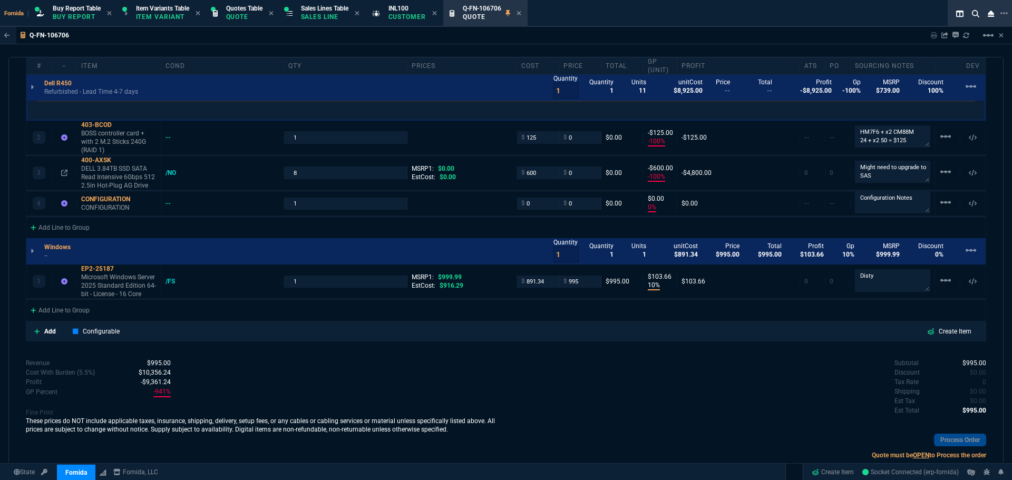
scroll to position [995, 0]
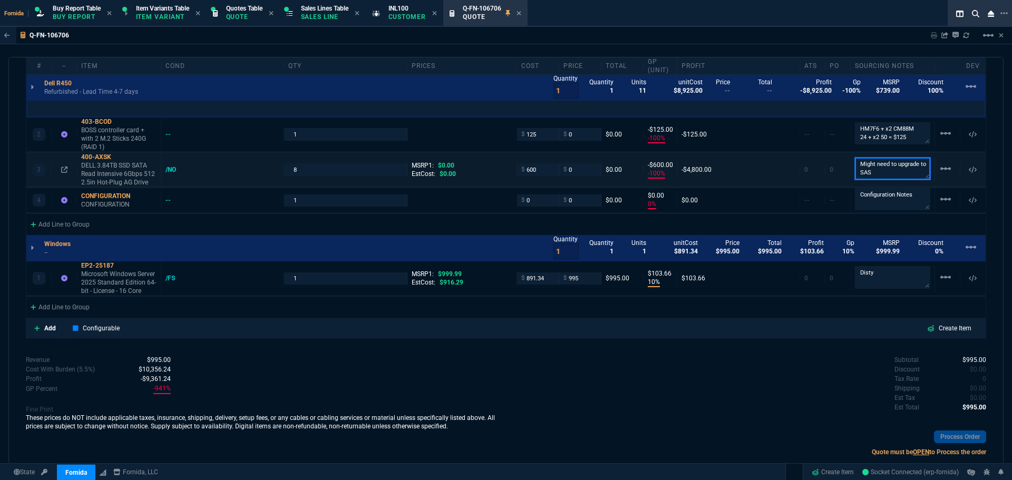
click at [880, 171] on textarea "Might need to upgrade to SAS" at bounding box center [892, 169] width 75 height 22
type textarea "Might need to upgrade to SAS + 3.5 Tray adapters"
click at [534, 169] on input "600" at bounding box center [537, 169] width 33 height 12
type input "645"
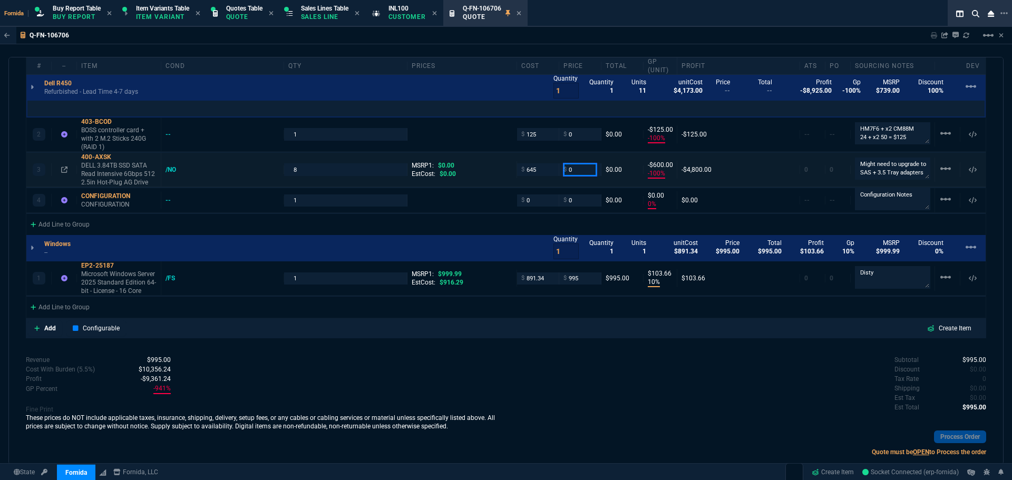
type input "645"
type input "-645"
click at [667, 355] on div "quote Q-FN-106706 draft Fornida, LLC [STREET_ADDRESS] Details Number Q-FN-10670…" at bounding box center [505, 261] width 995 height 408
click at [98, 306] on div "Add Line to Group" at bounding box center [505, 306] width 959 height 19
click at [82, 311] on div "Add Line to Group" at bounding box center [59, 306] width 67 height 19
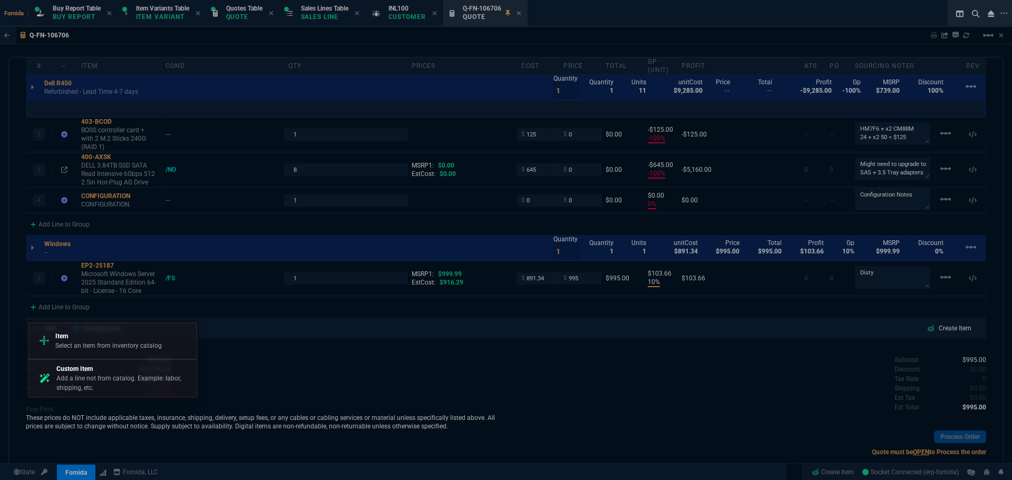
click at [107, 332] on p "Item" at bounding box center [108, 336] width 106 height 9
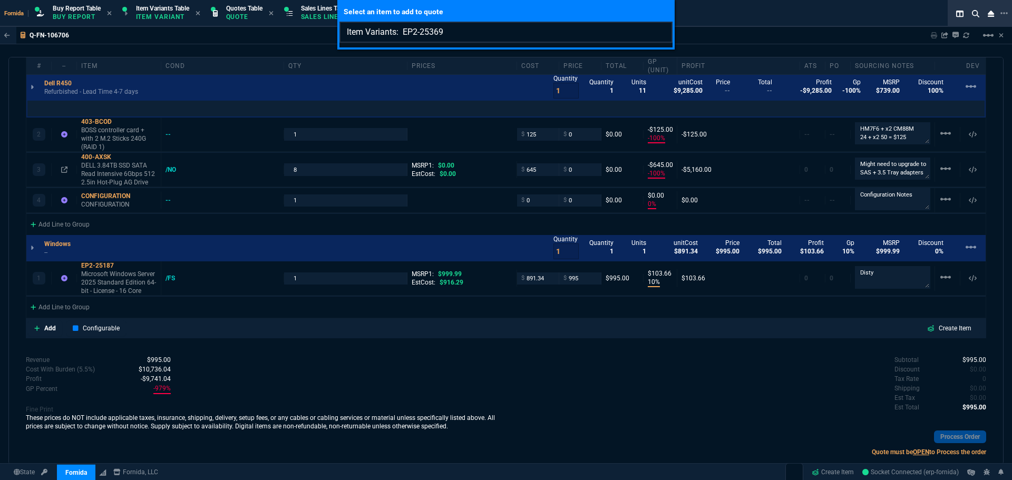
click at [403, 28] on input "Item Variants: EP2-25369" at bounding box center [505, 32] width 333 height 21
type input "Item Variants: EP2-25369"
click at [354, 217] on div "Select an item to add to quote Item Variants: EP2-25369" at bounding box center [506, 240] width 1012 height 480
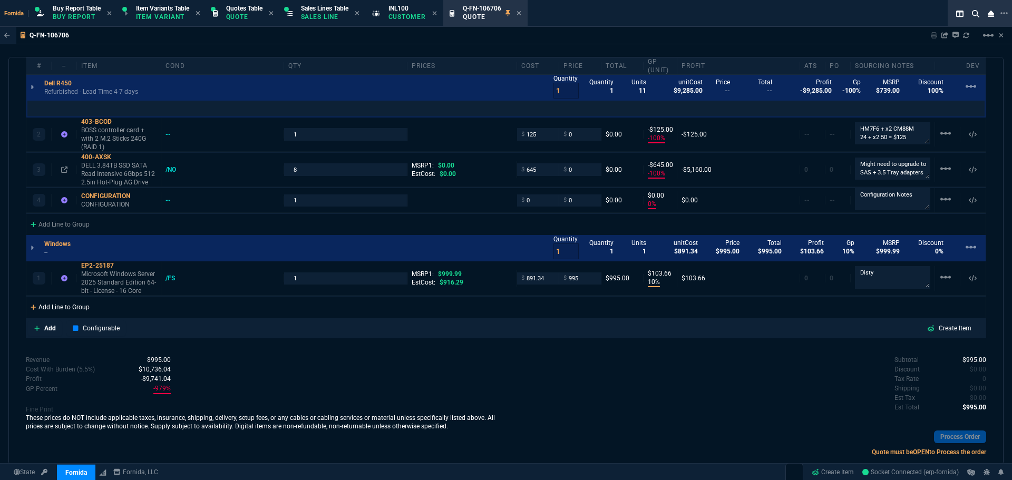
click at [81, 310] on div "Add Line to Group" at bounding box center [59, 306] width 67 height 19
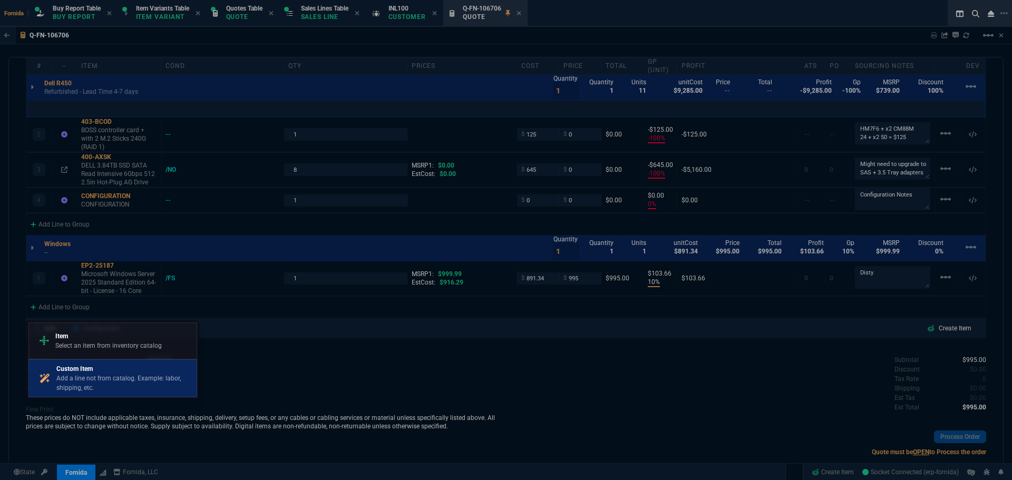
click at [96, 373] on p "Custom Item" at bounding box center [124, 368] width 136 height 9
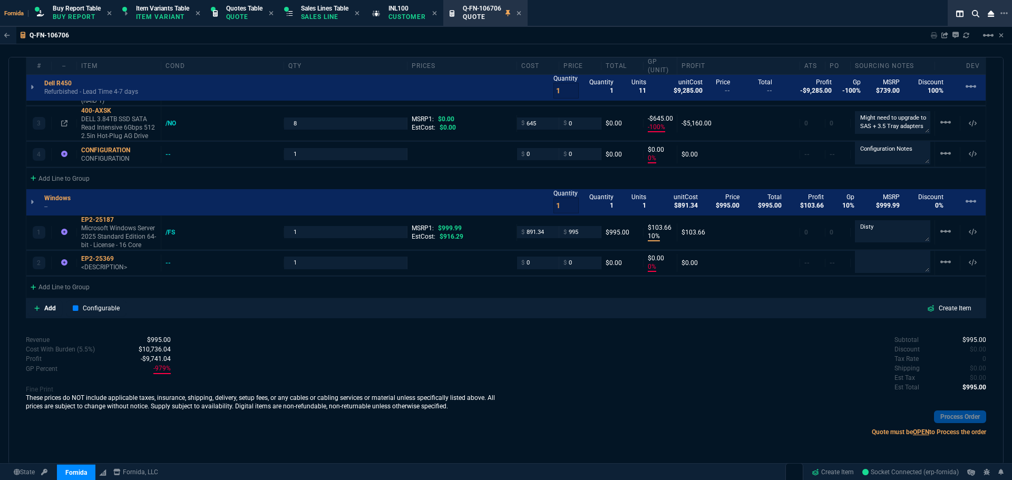
type input "-100"
type input "-4000"
type input "-100"
type input "-125"
type input "-100"
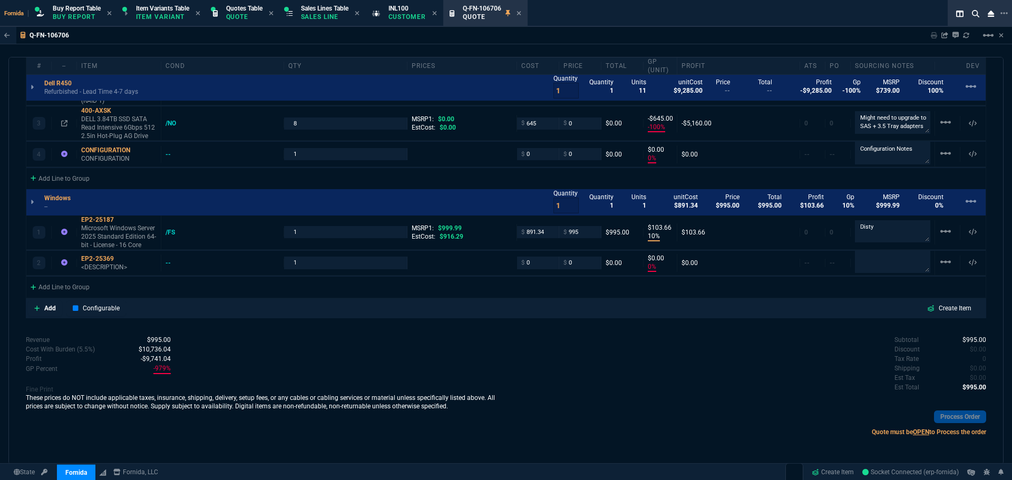
type input "-645"
type input "0"
type input "10"
type input "104"
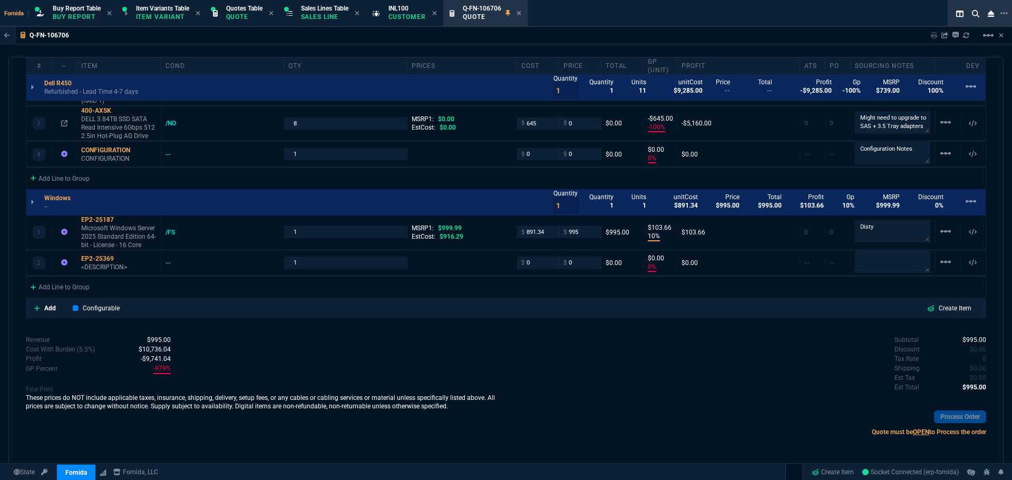
type input "0"
type input "100"
type input "0"
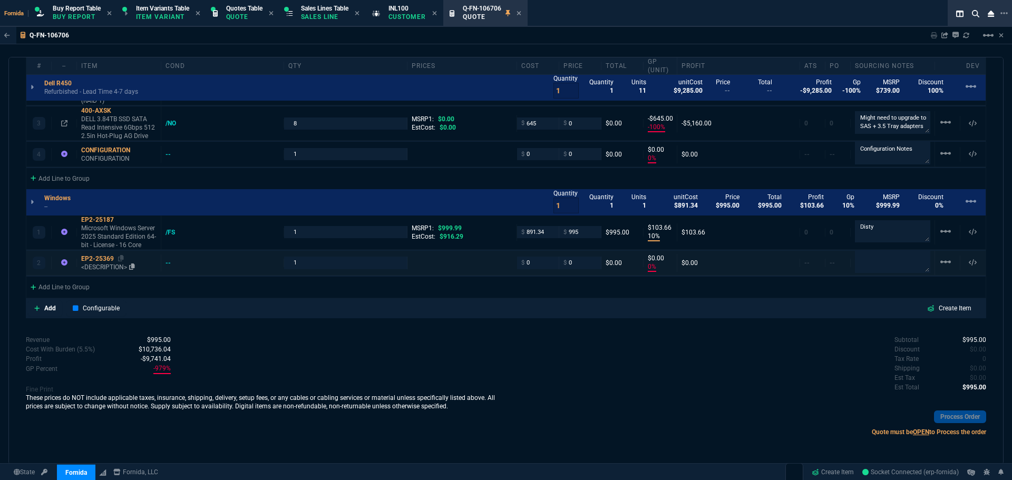
drag, startPoint x: 102, startPoint y: 270, endPoint x: 108, endPoint y: 272, distance: 5.7
click at [102, 270] on p "<DESCRIPTION>" at bounding box center [118, 267] width 75 height 8
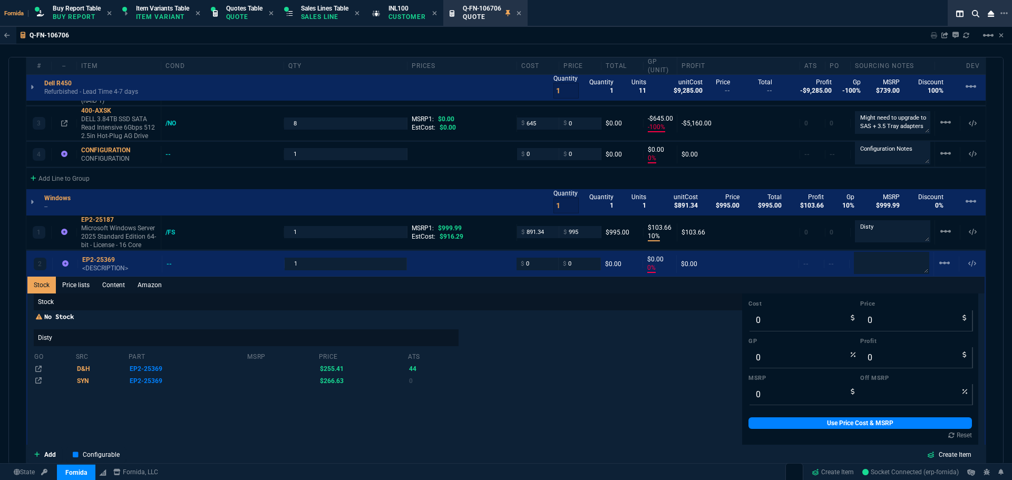
click at [110, 284] on link "Content" at bounding box center [113, 285] width 35 height 17
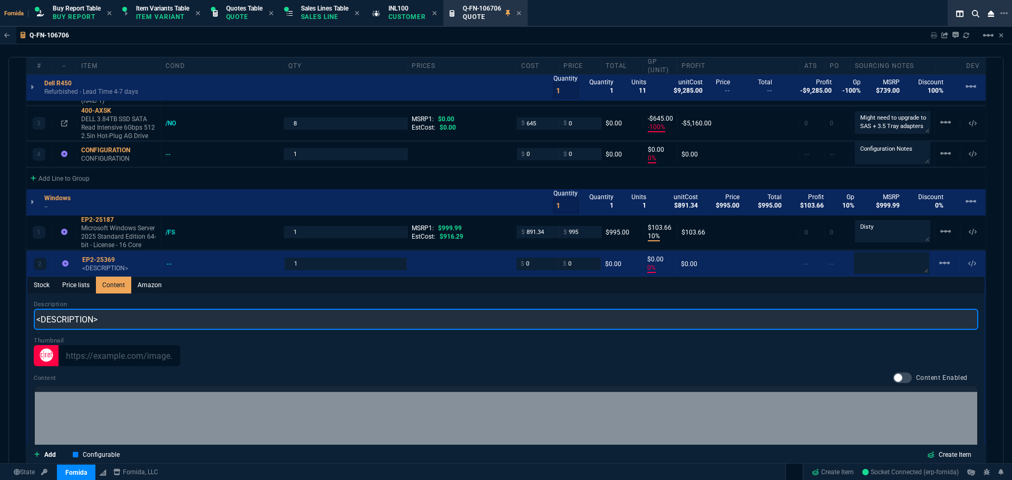
click at [124, 316] on input "<DESCRIPTION>" at bounding box center [506, 319] width 945 height 21
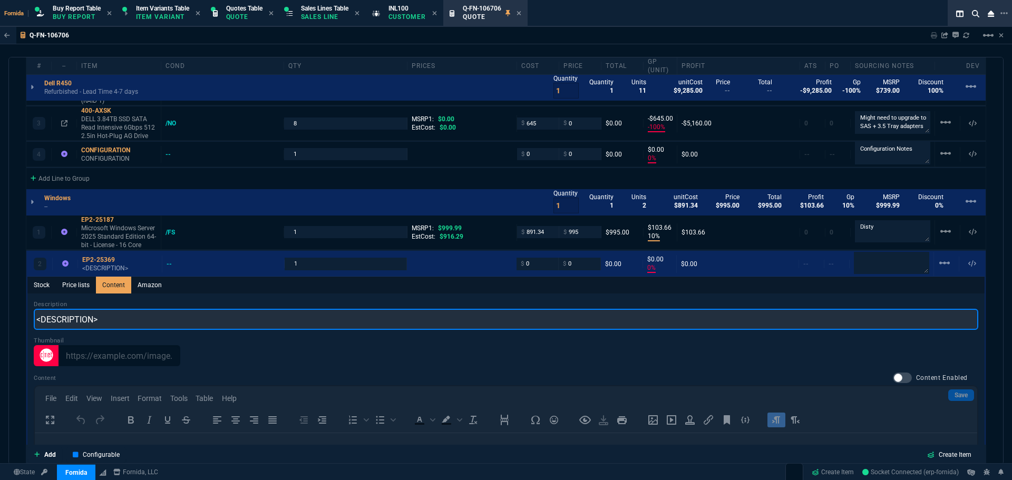
scroll to position [0, 0]
paste input "Microsoft Windows Server 2025 Standard Edition - License - 4 Additional Cores"
paste input "text"
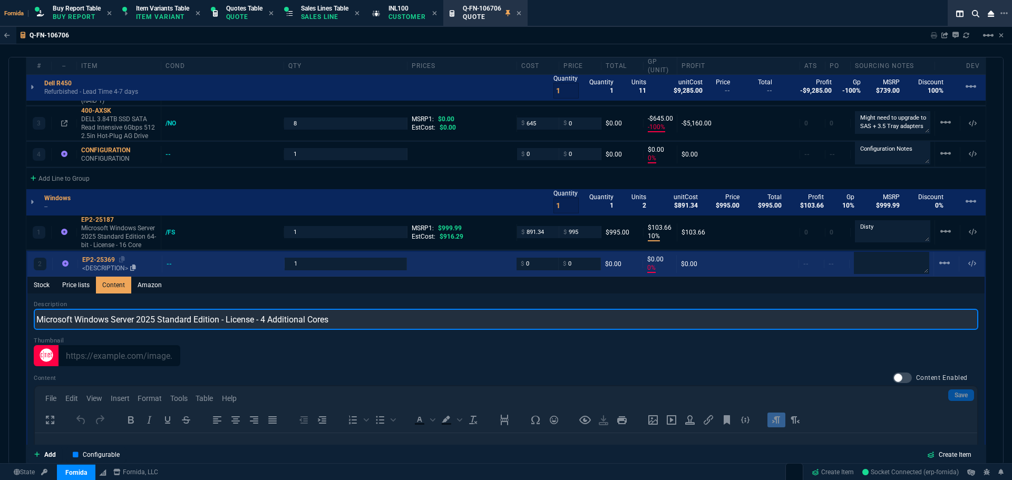
type input "Microsoft Windows Server 2025 Standard Edition - License - 4 Additional Cores"
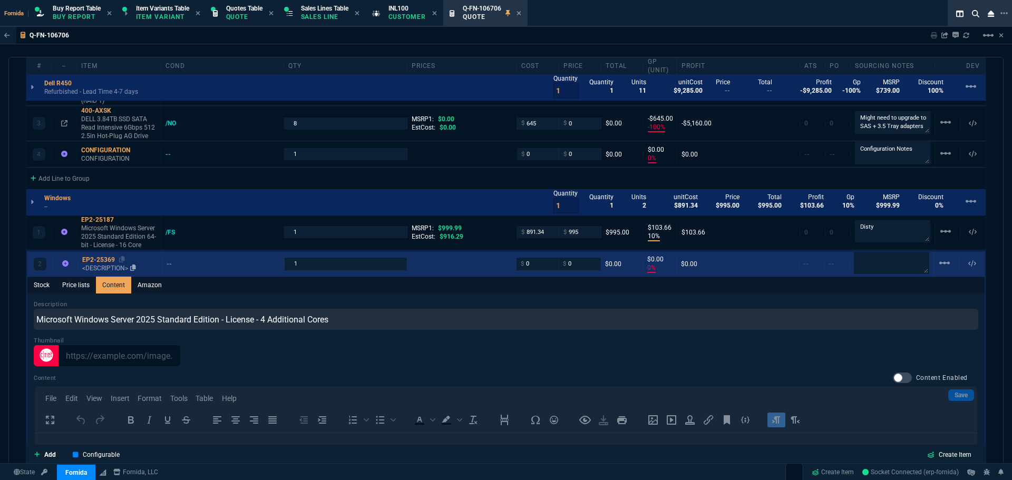
click at [103, 264] on div "EP2-25369" at bounding box center [119, 260] width 75 height 8
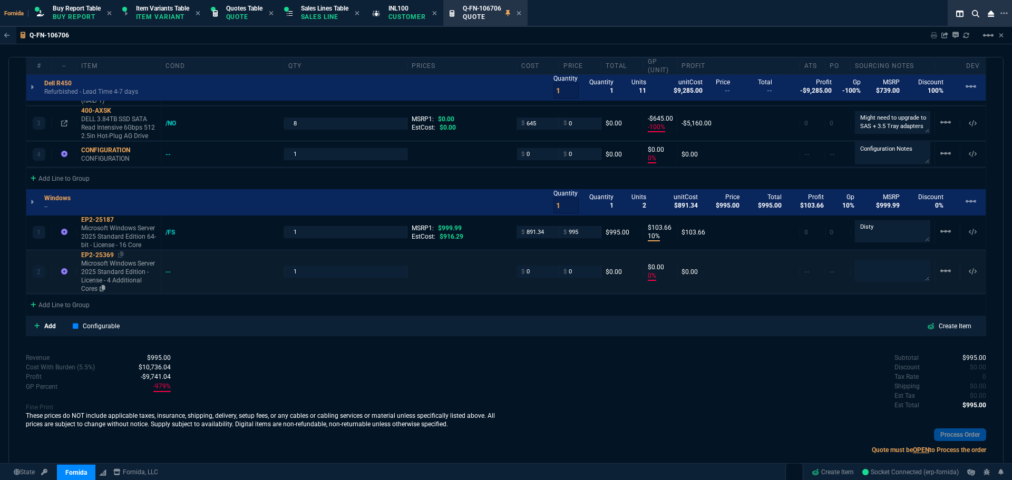
type input "0"
click at [103, 263] on p "Microsoft Windows Server 2025 Standard Edition - License - 4 Additional Cores" at bounding box center [118, 276] width 75 height 34
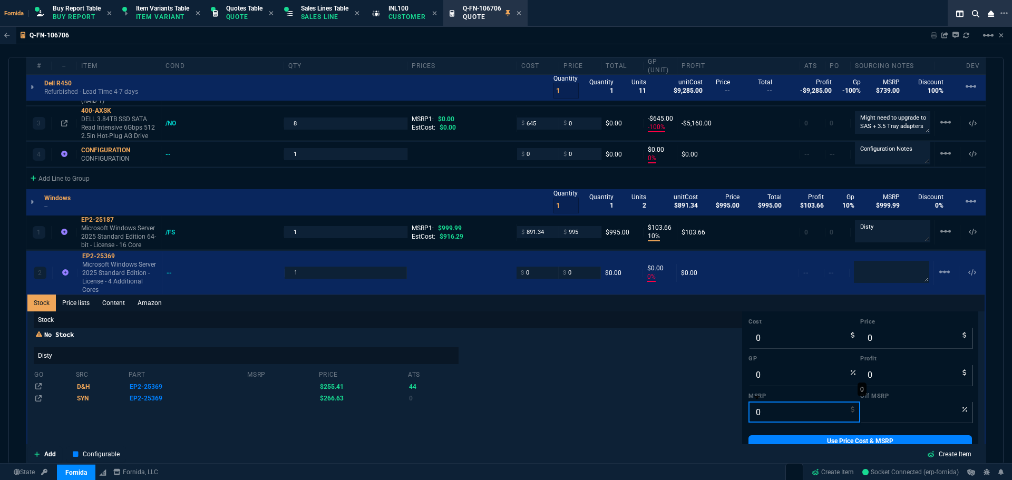
click at [766, 417] on input "0" at bounding box center [804, 412] width 112 height 21
paste input "299.99"
type input "299.99"
type input "100"
type input "299.99"
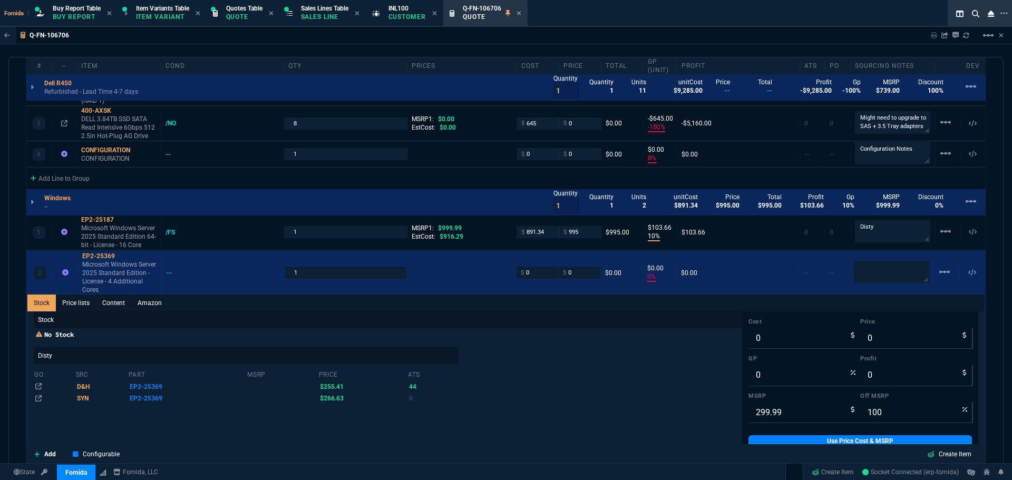
click at [769, 446] on div "Add Configurable Create Item" at bounding box center [506, 454] width 960 height 20
click at [770, 439] on link "Use Price Cost & MSRP" at bounding box center [859, 441] width 223 height 12
drag, startPoint x: 772, startPoint y: 340, endPoint x: 784, endPoint y: 411, distance: 71.7
click at [772, 339] on input "0" at bounding box center [804, 337] width 112 height 21
paste input "248.46"
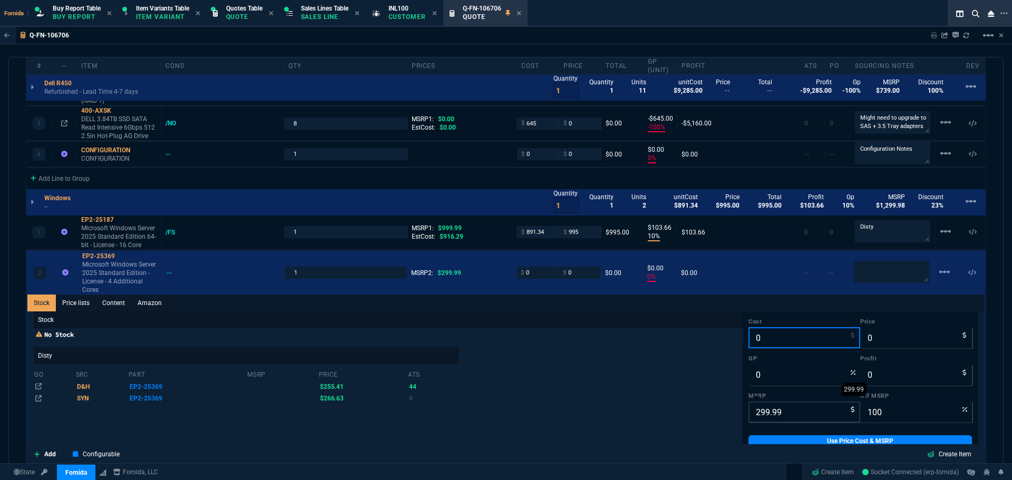
type input "248.46"
type input "-100"
type input "-248"
type input "248.46"
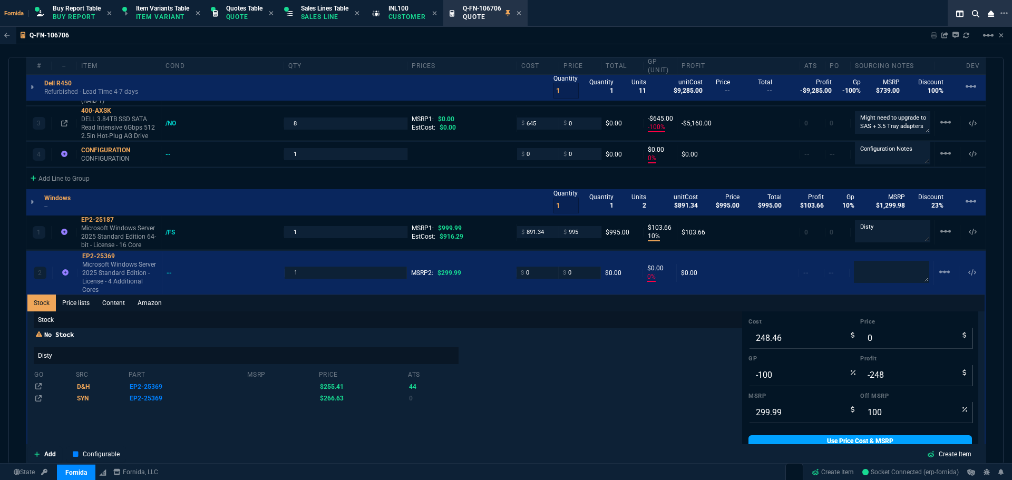
click at [796, 441] on link "Use Price Cost & MSRP" at bounding box center [859, 441] width 223 height 12
type input "248.46"
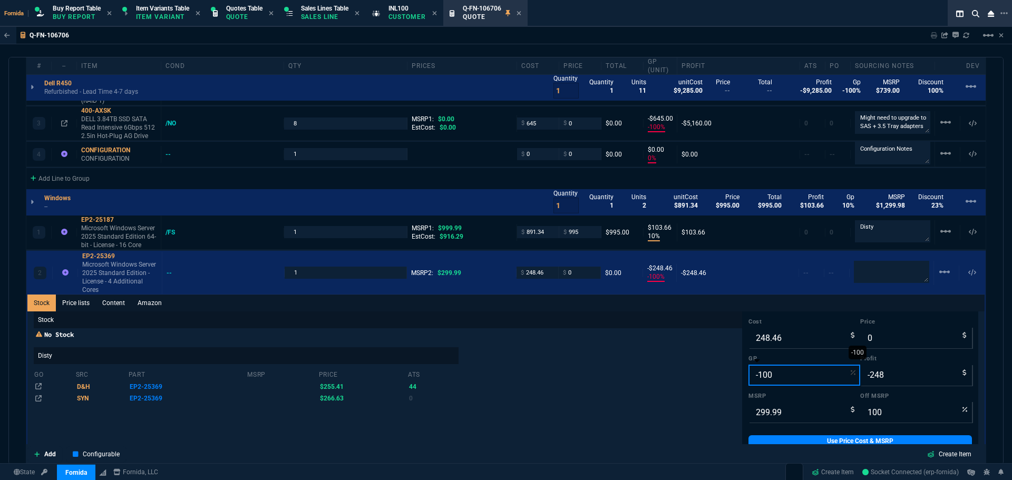
click at [769, 374] on input "-100" at bounding box center [804, 375] width 112 height 21
type input "12"
type input "282"
type input "34"
type input "6"
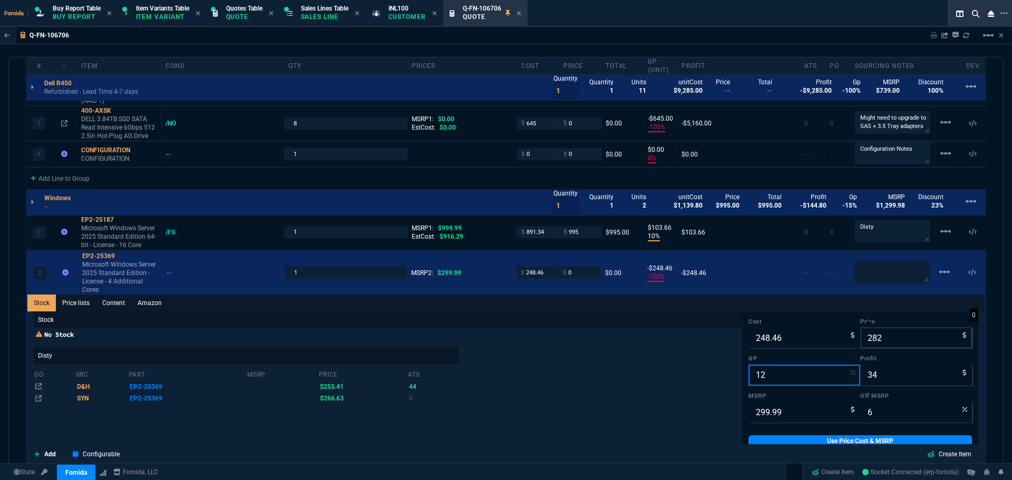
type input "0"
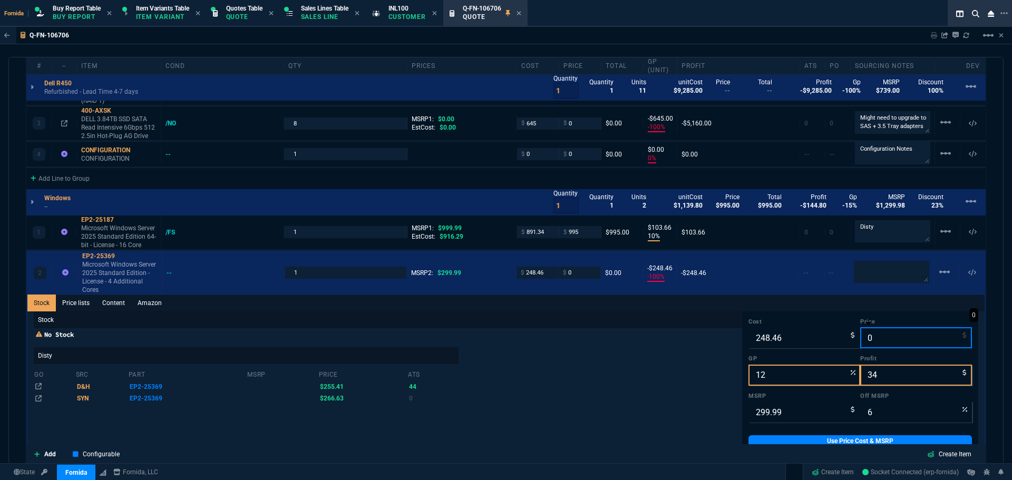
click at [889, 340] on input "0" at bounding box center [916, 337] width 112 height 21
type input "-100"
type input "-248"
type input "100"
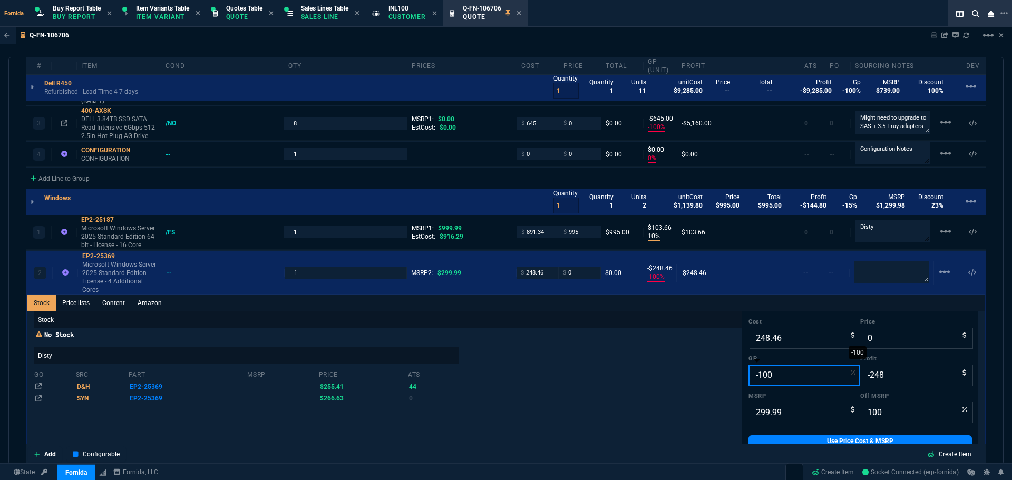
click at [805, 373] on input "-100" at bounding box center [804, 375] width 112 height 21
type input "12"
type input "282"
type input "34"
type input "6"
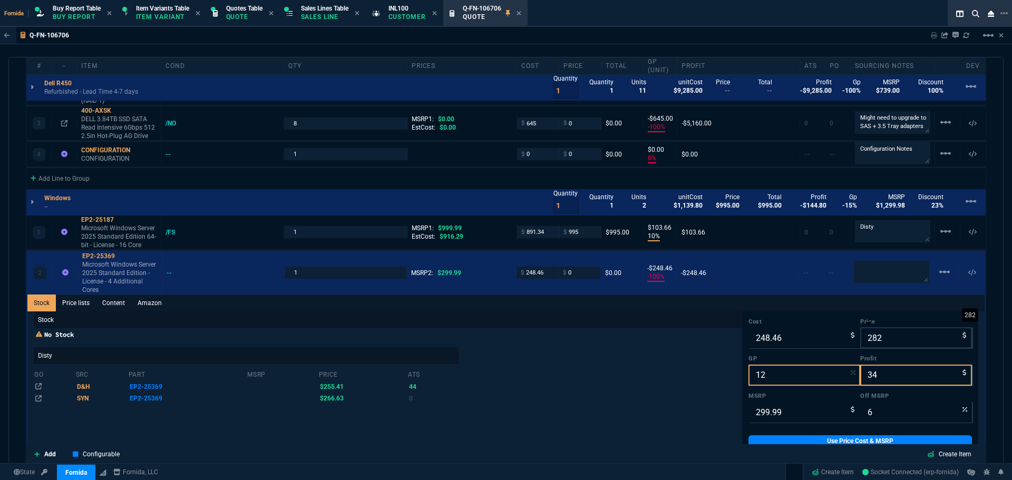
type input "12"
click at [876, 344] on input "282" at bounding box center [916, 337] width 112 height 21
type input "28"
type input "-787"
type input "-220"
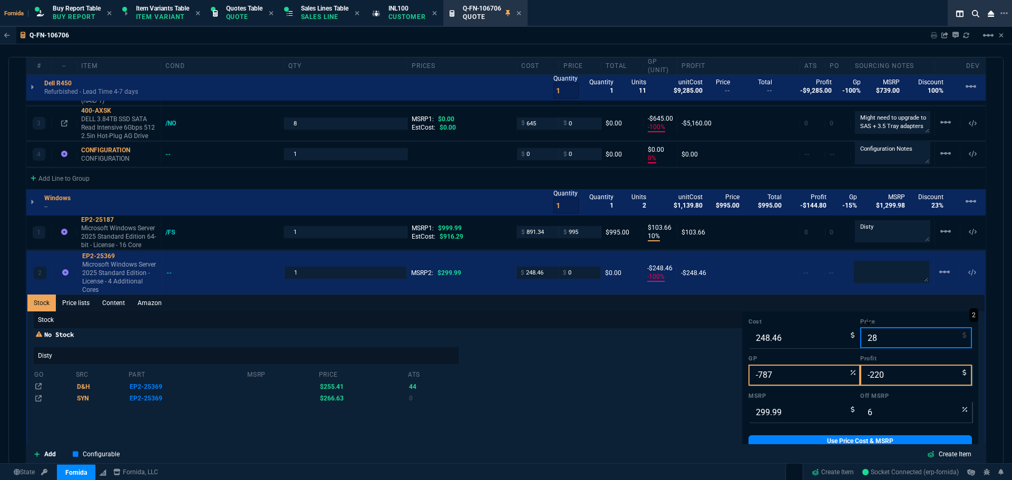
type input "280"
type input "91"
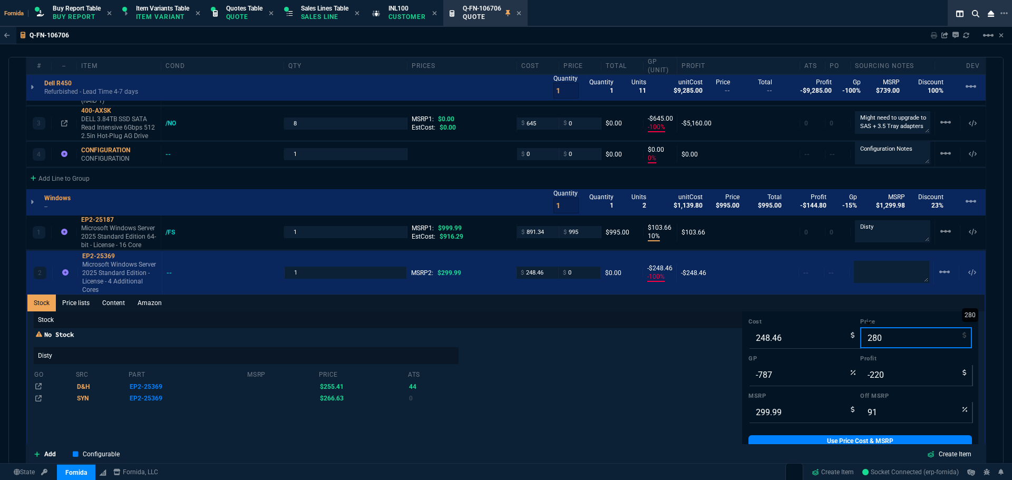
type input "11"
type input "32"
type input "7"
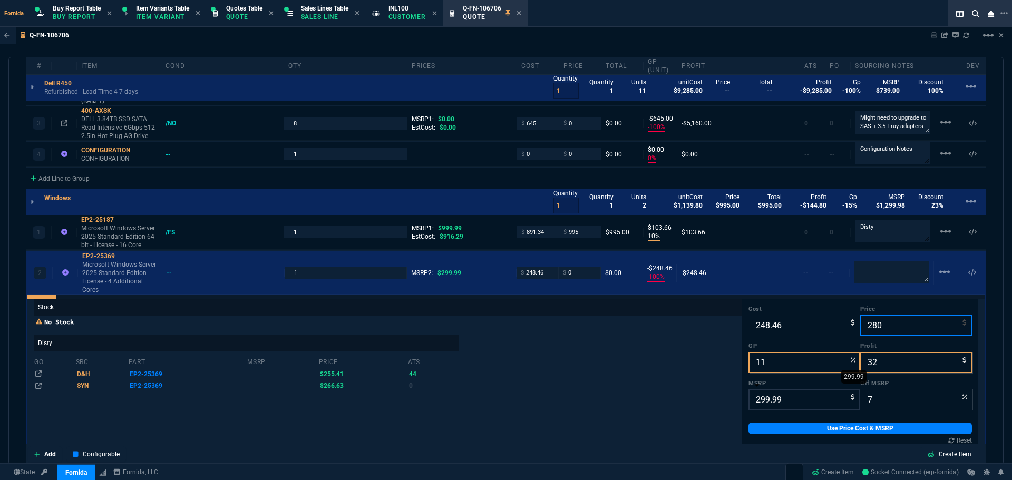
scroll to position [18, 0]
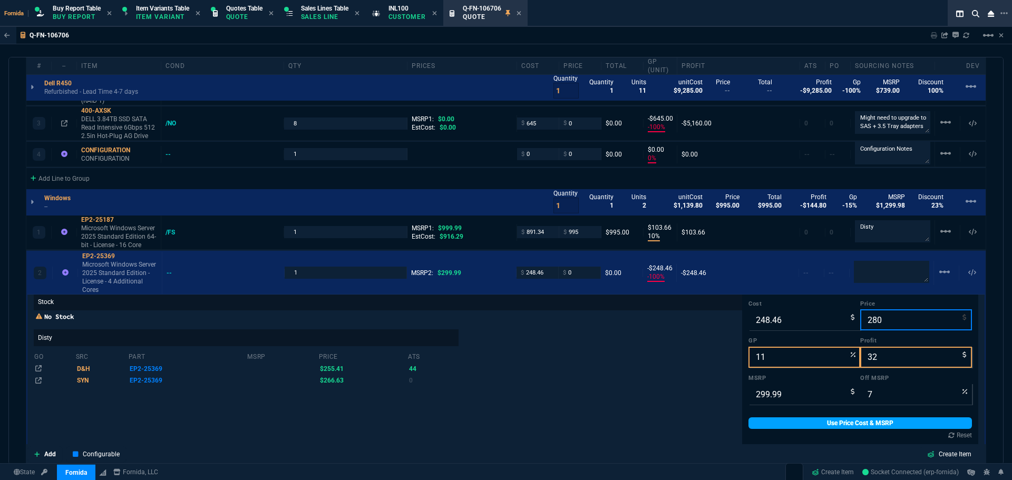
type input "280"
click at [818, 423] on link "Use Price Cost & MSRP" at bounding box center [859, 423] width 223 height 12
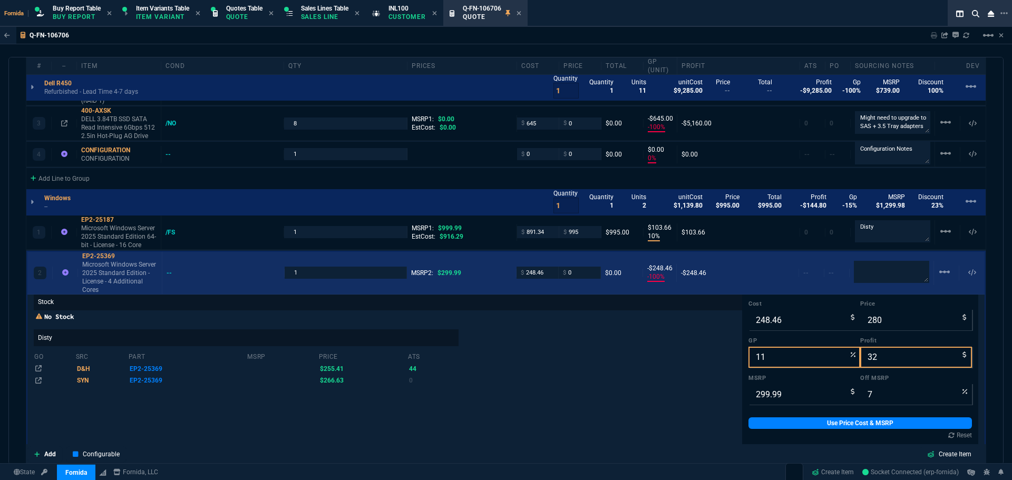
type input "280"
click at [883, 270] on textarea at bounding box center [891, 272] width 75 height 22
type textarea "Disty"
click at [119, 262] on p "Microsoft Windows Server 2025 Standard Edition - License - 4 Additional Cores" at bounding box center [119, 277] width 75 height 34
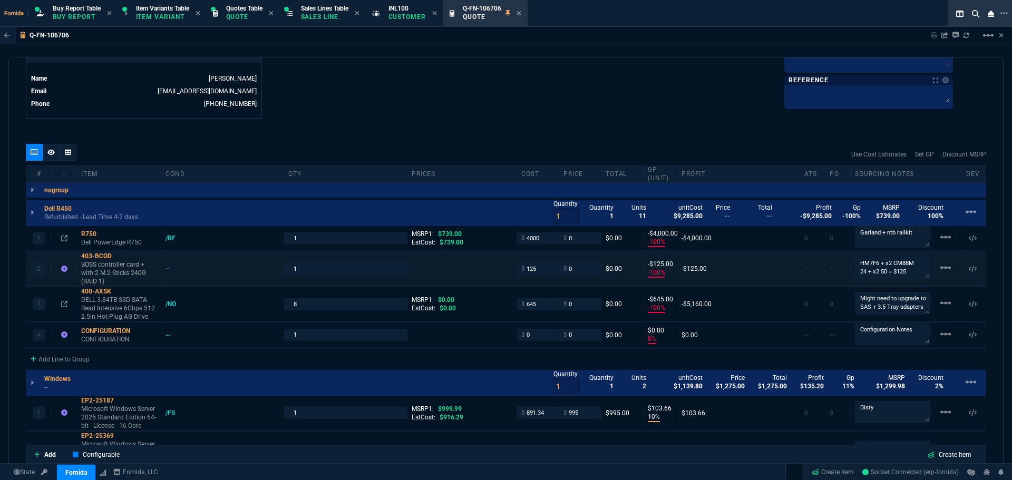
scroll to position [493, 0]
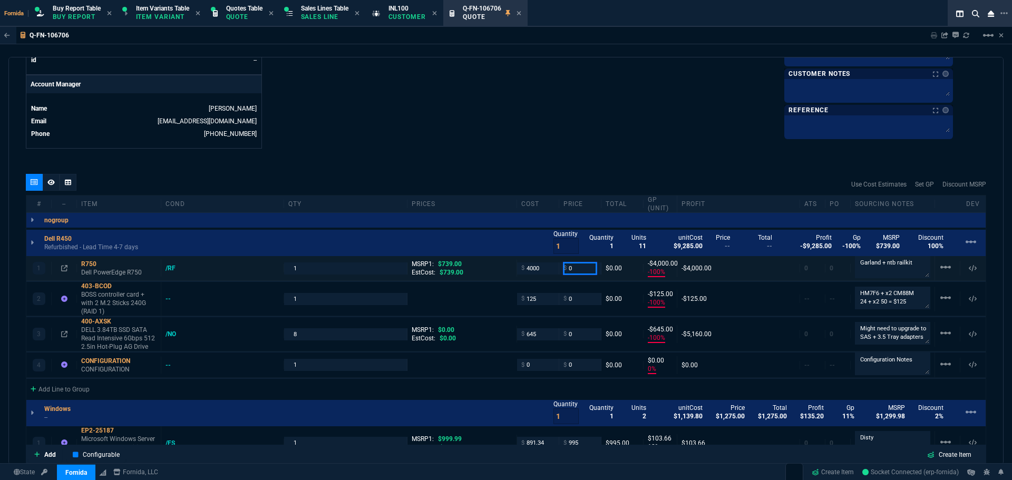
click at [583, 268] on input "0" at bounding box center [579, 268] width 33 height 12
type input "12195"
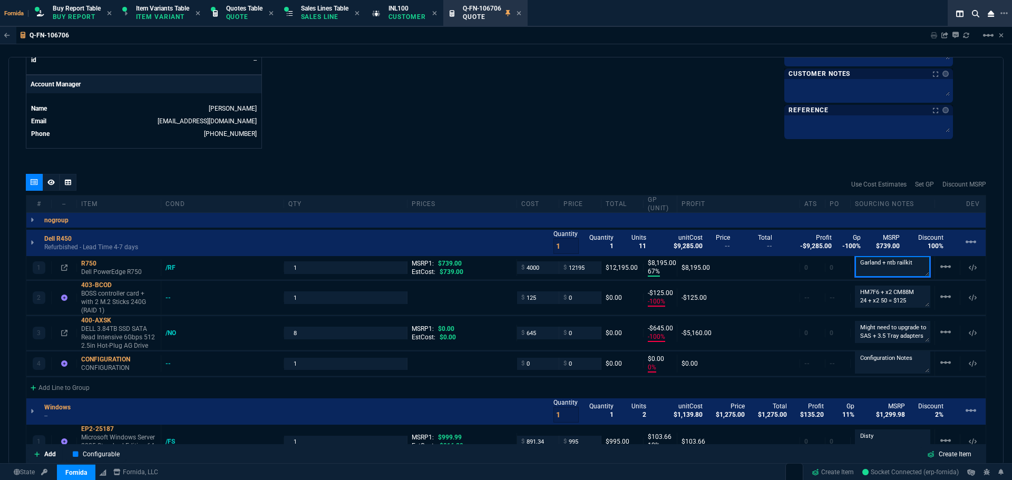
type input "67"
type input "8195"
type input "-1550"
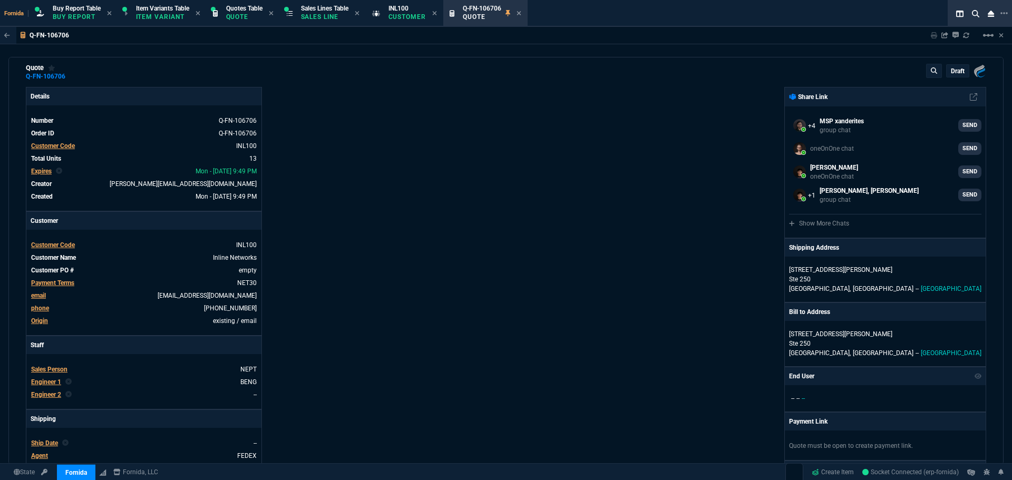
scroll to position [0, 0]
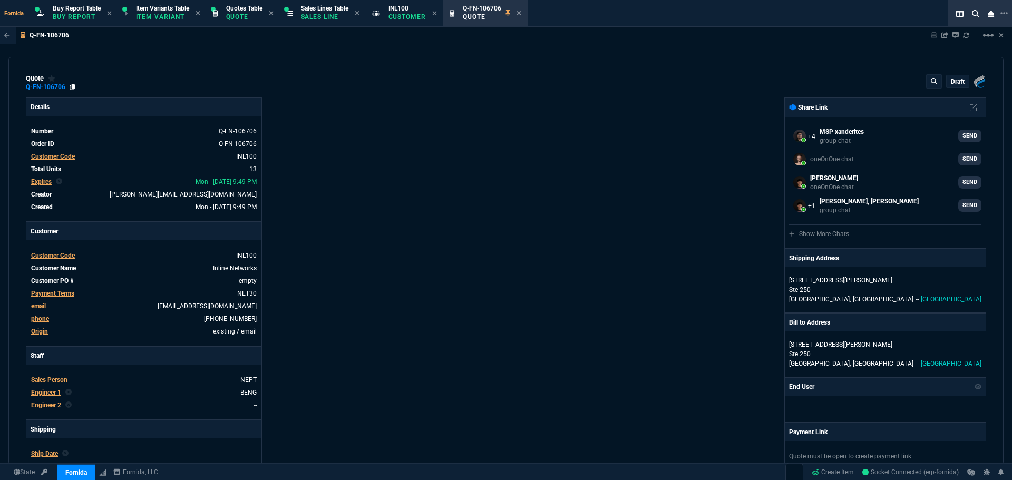
click at [71, 88] on icon at bounding box center [73, 87] width 6 height 6
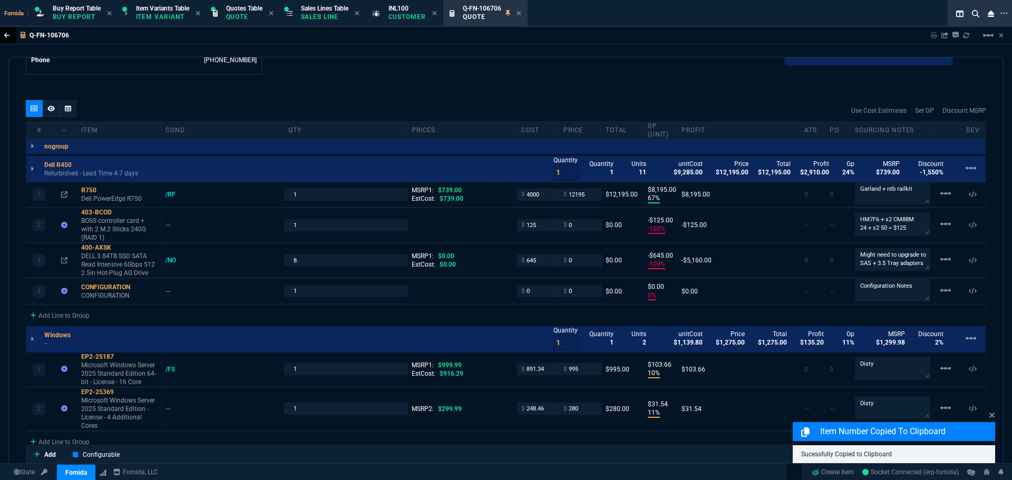
scroll to position [580, 0]
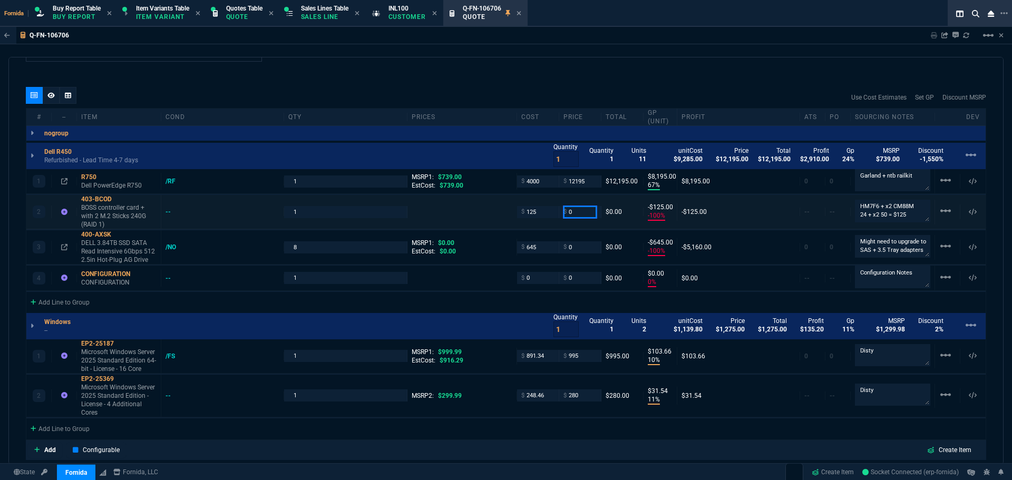
click at [583, 217] on input "0" at bounding box center [579, 212] width 33 height 12
type input "5745"
type input "98"
type input "5620"
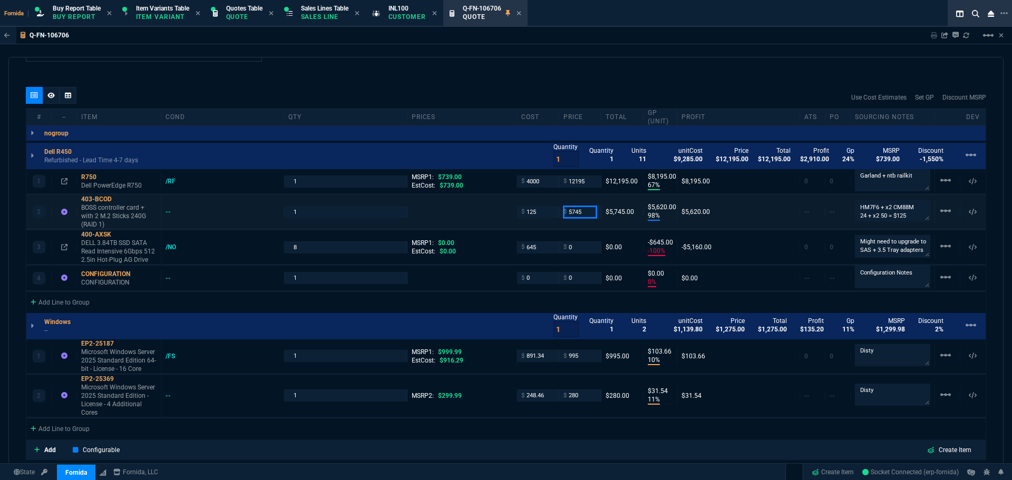
click at [582, 218] on input "5745" at bounding box center [579, 212] width 33 height 12
click at [579, 184] on input "12195" at bounding box center [579, 182] width 33 height 12
paste input "574"
type input "5745"
type input "0"
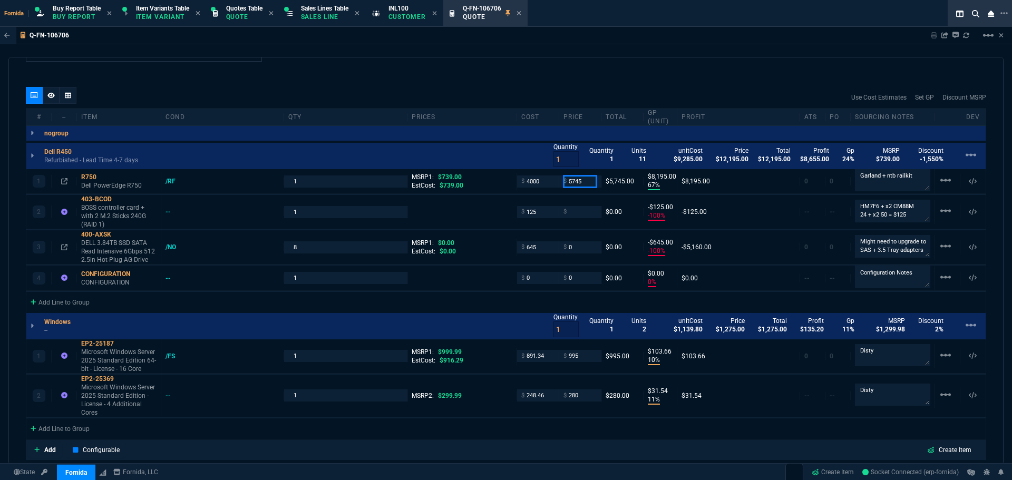
type input "5745"
type input "30"
type input "1745"
type input "-100"
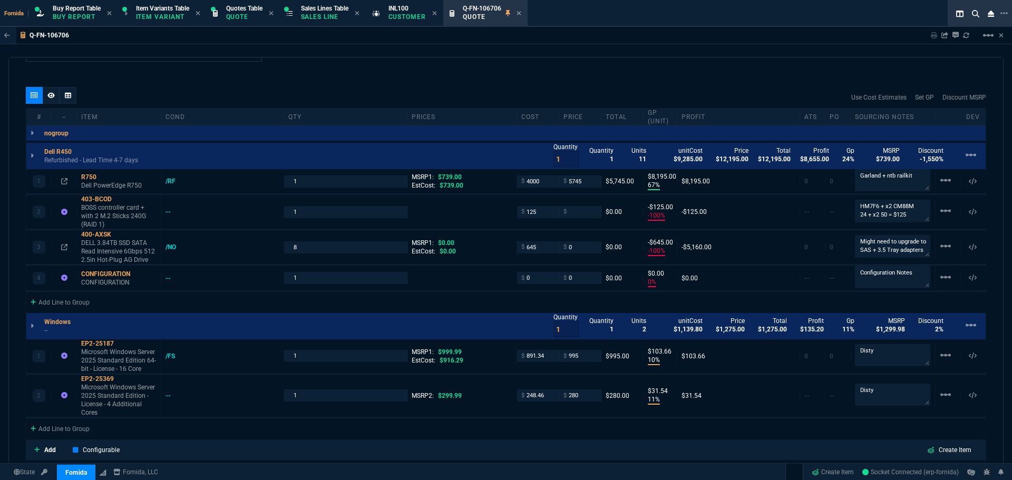
type input "-125"
type input "-677"
click at [568, 218] on input "number" at bounding box center [579, 212] width 33 height 12
type input "195"
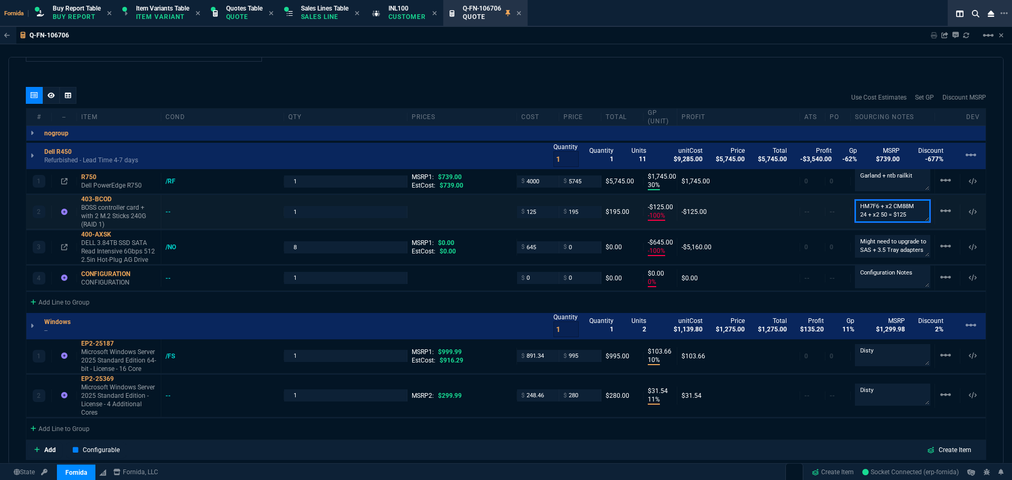
type input "195"
type input "36"
type input "70"
click at [586, 250] on input "0" at bounding box center [579, 247] width 33 height 12
type input "745"
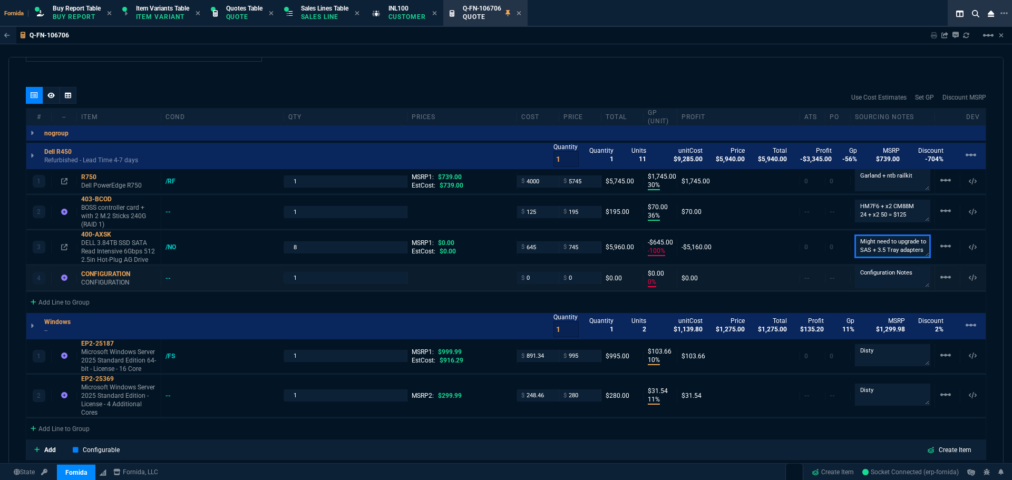
type input "745"
type input "13"
type input "100"
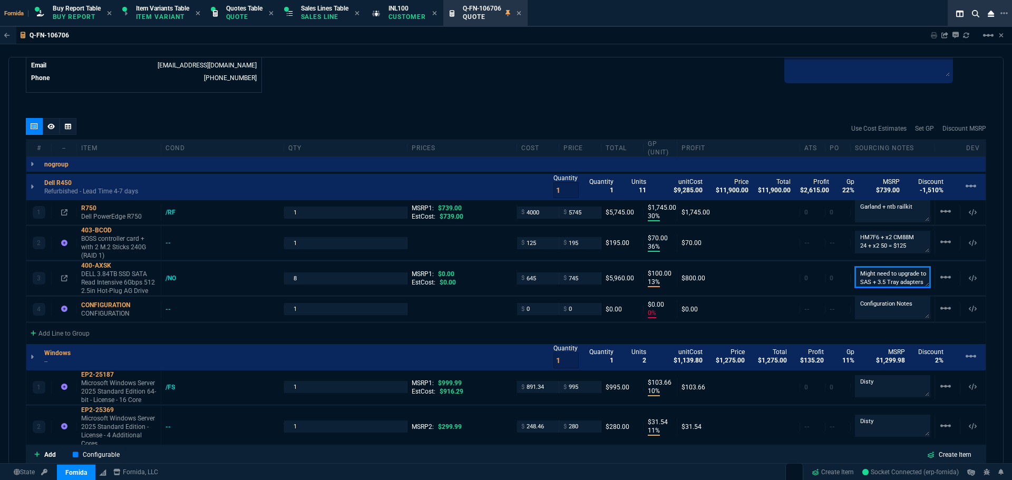
scroll to position [527, 0]
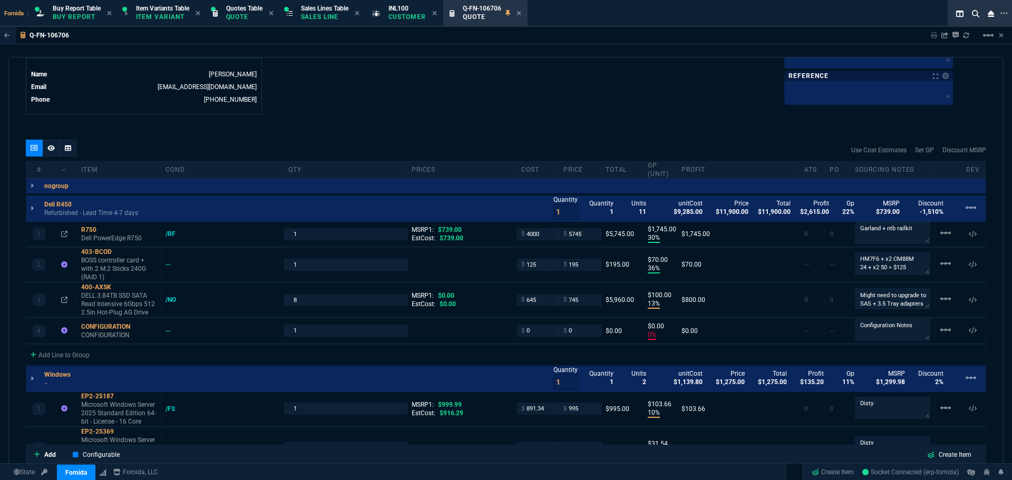
click at [97, 234] on div "R750" at bounding box center [118, 230] width 75 height 8
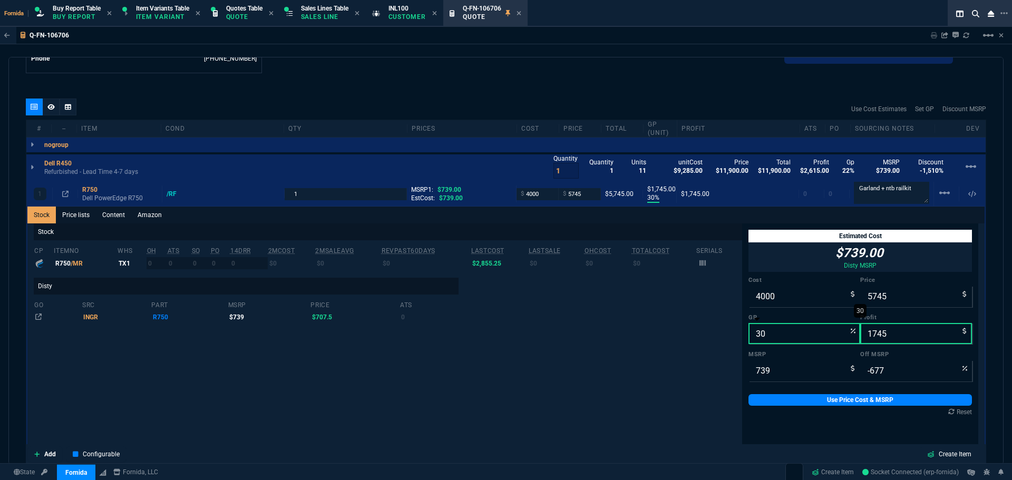
scroll to position [580, 0]
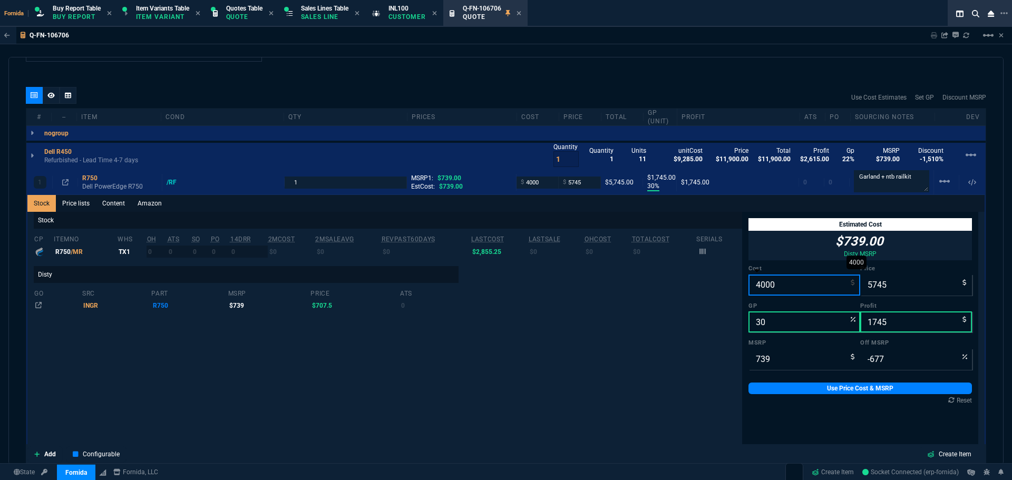
click at [779, 277] on input "4000" at bounding box center [804, 285] width 112 height 21
click at [778, 349] on input "739" at bounding box center [804, 359] width 112 height 21
type input "8"
type input "-71712"
type input "80"
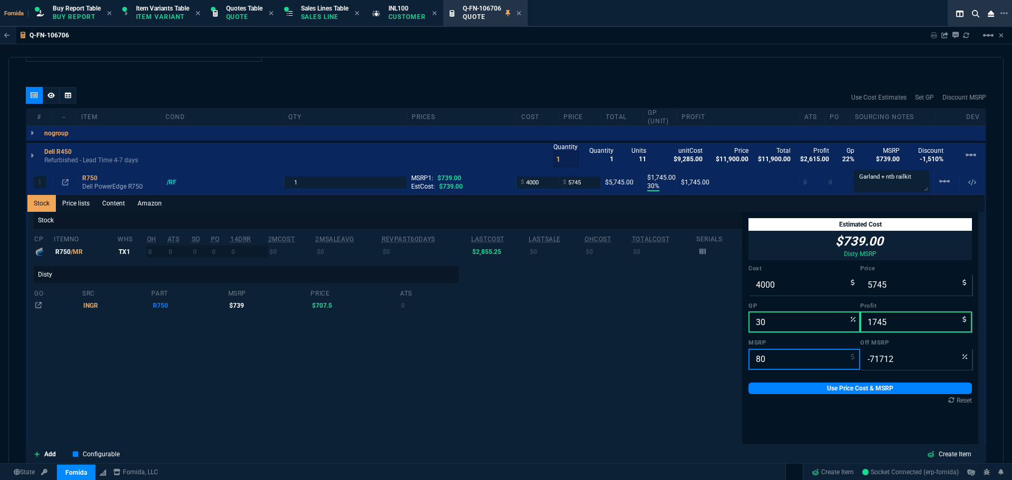
type input "-7081"
type input "800"
type input "-618"
type input "8000"
type input "28"
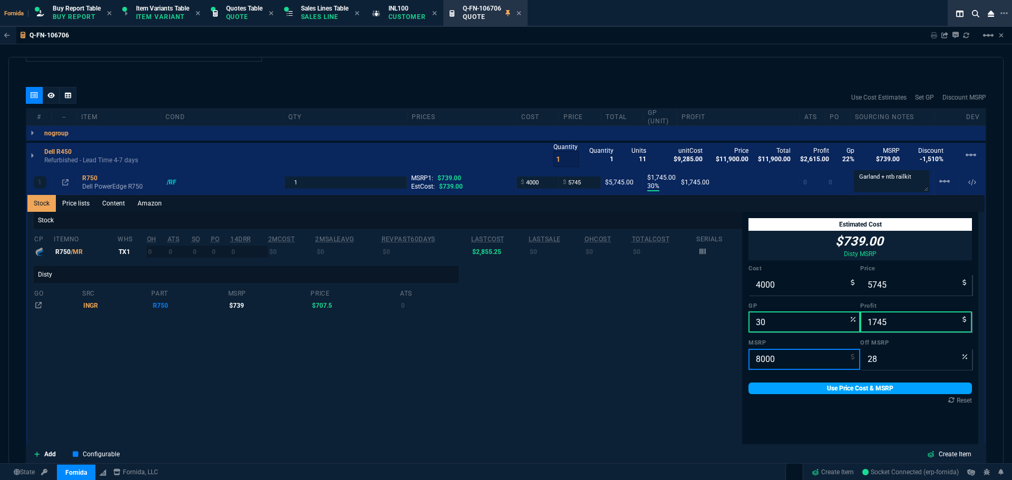
type input "8000"
click at [757, 383] on link "Use Price Cost & MSRP" at bounding box center [859, 389] width 223 height 12
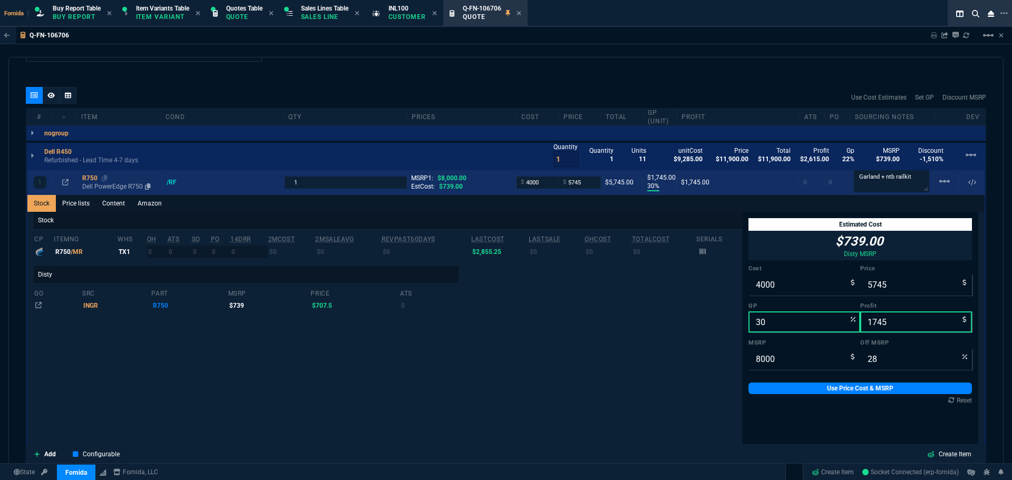
click at [98, 184] on p "Dell PowerEdge R750" at bounding box center [119, 186] width 75 height 8
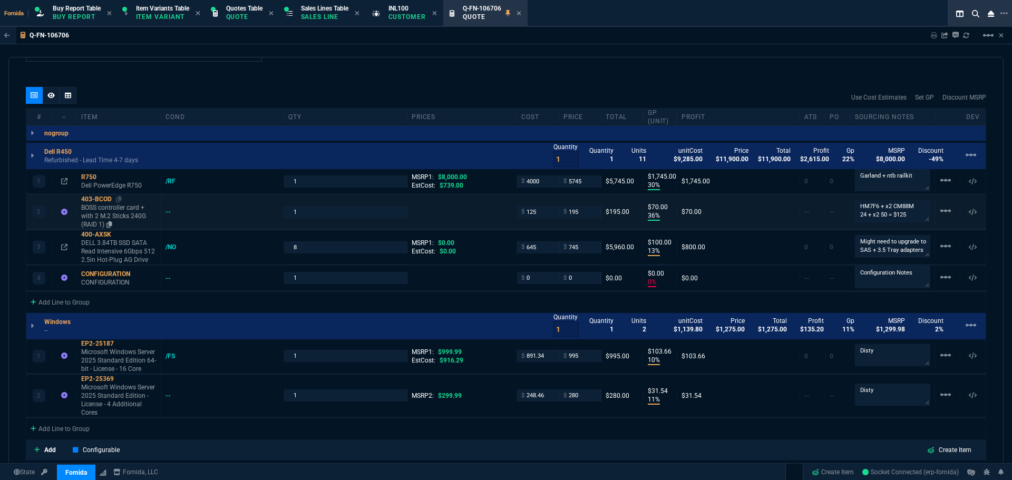
click at [109, 217] on p "BOSS controller card + with 2 M.2 Sticks 240G (RAID 1)" at bounding box center [118, 215] width 75 height 25
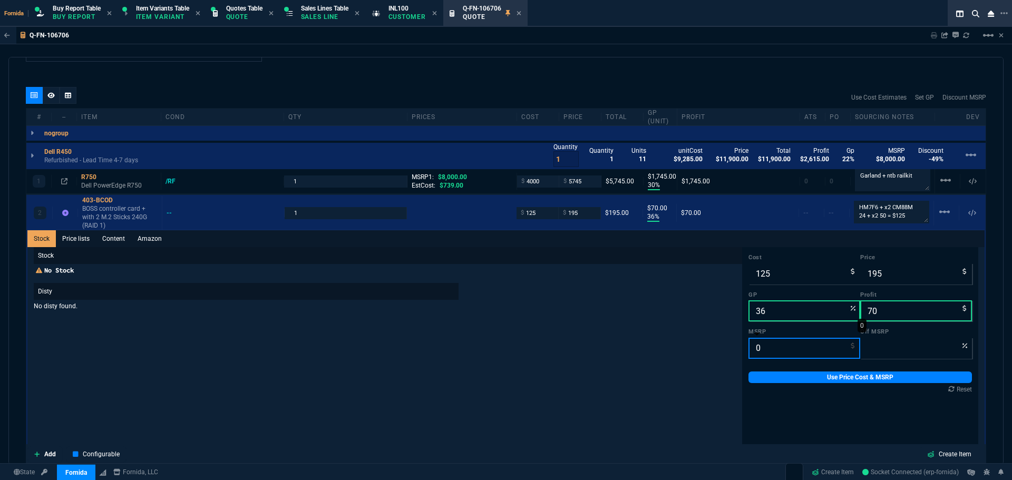
drag, startPoint x: 743, startPoint y: 345, endPoint x: 761, endPoint y: 358, distance: 22.4
click at [748, 345] on input "0" at bounding box center [804, 348] width 112 height 21
type input "1"
type input "-19400"
type input "9"
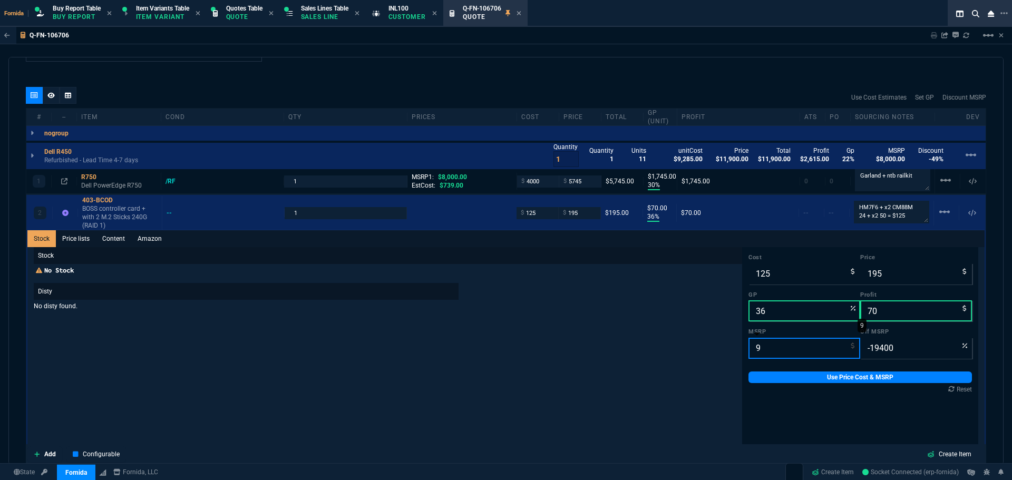
type input "-2067"
type input "995"
type input "80"
type input "995"
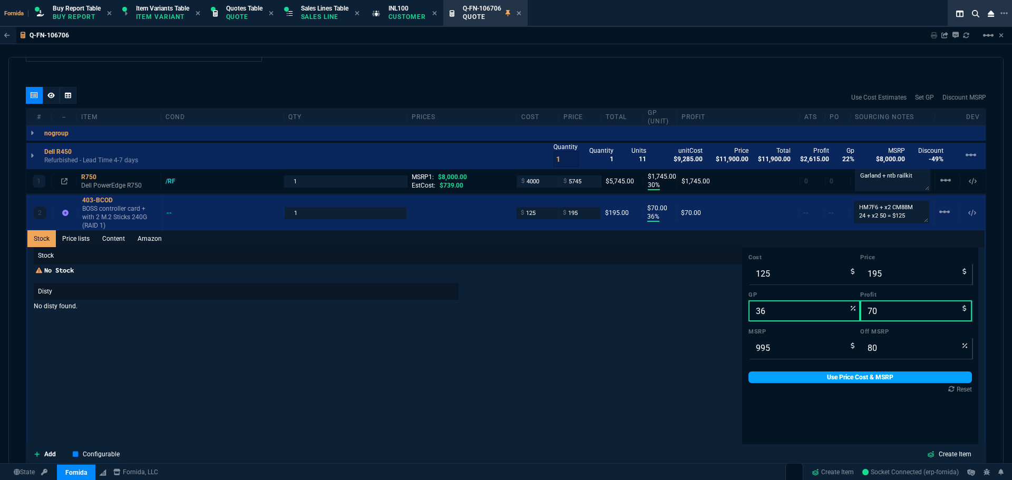
click at [748, 382] on link "Use Price Cost & MSRP" at bounding box center [859, 378] width 223 height 12
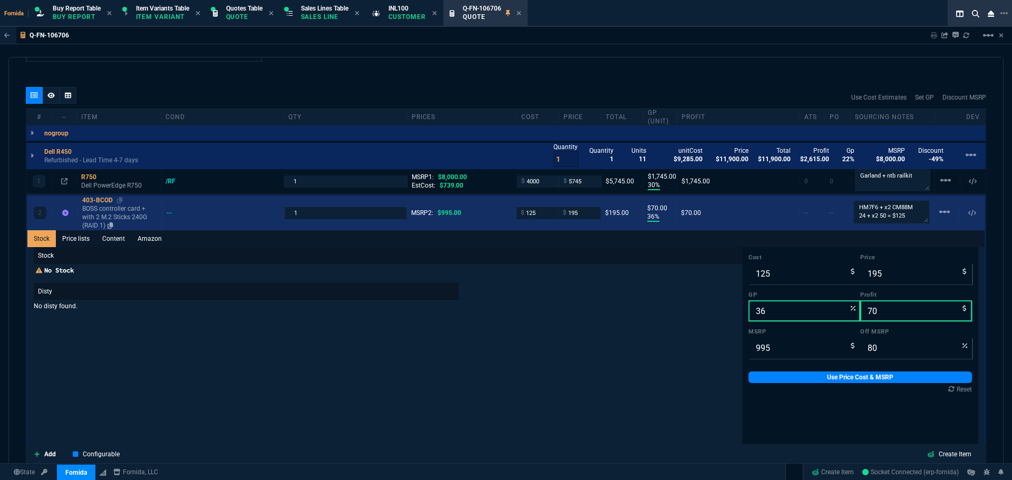
click at [123, 217] on p "BOSS controller card + with 2 M.2 Sticks 240G (RAID 1)" at bounding box center [119, 217] width 75 height 25
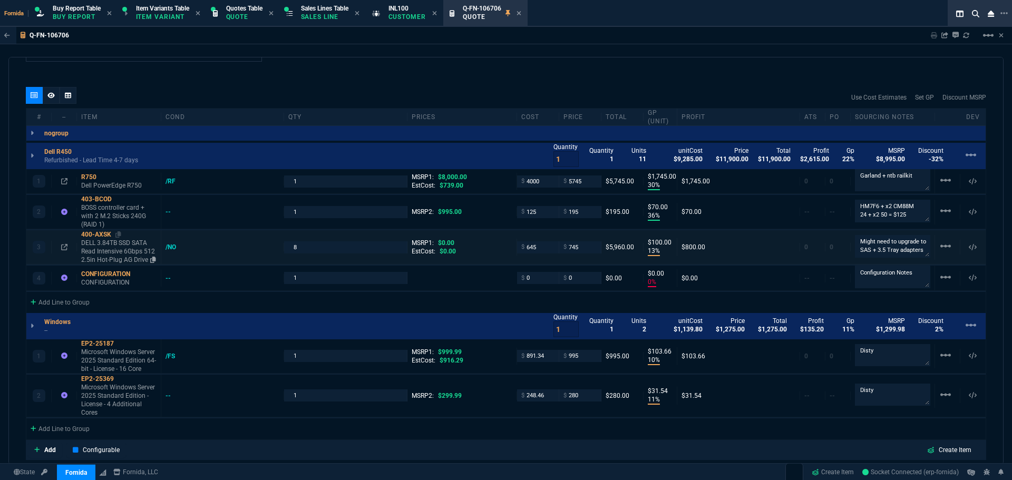
click at [120, 252] on p "DELL 3.84TB SSD SATA Read Intensive 6Gbps 512 2.5in Hot-Plug AG Drive" at bounding box center [118, 251] width 75 height 25
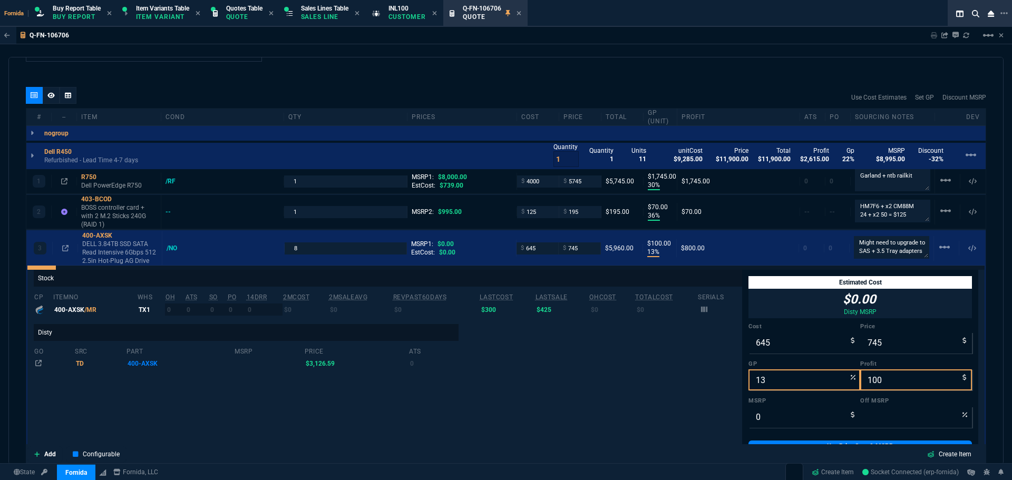
scroll to position [18, 0]
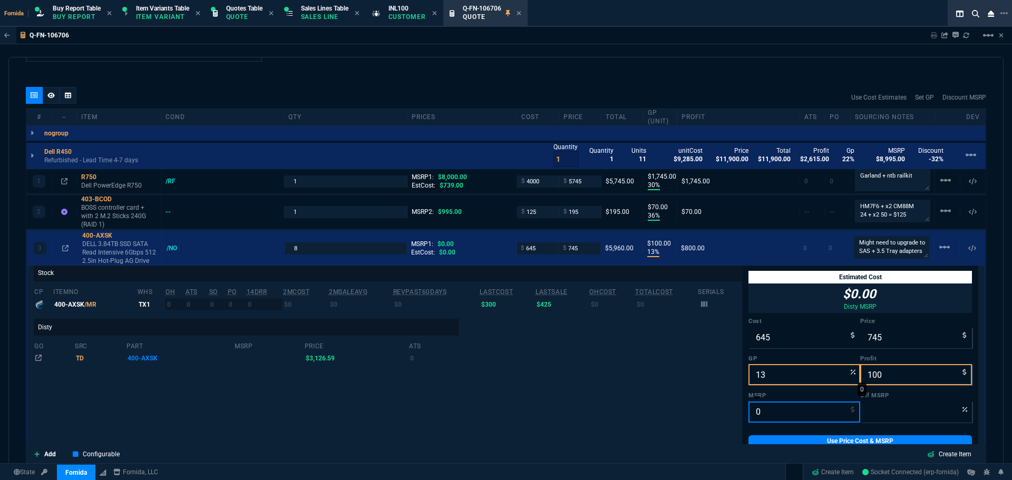
click at [762, 410] on input "0" at bounding box center [804, 412] width 112 height 21
type input "4"
type input "-18525"
type input "40"
type input "-1762"
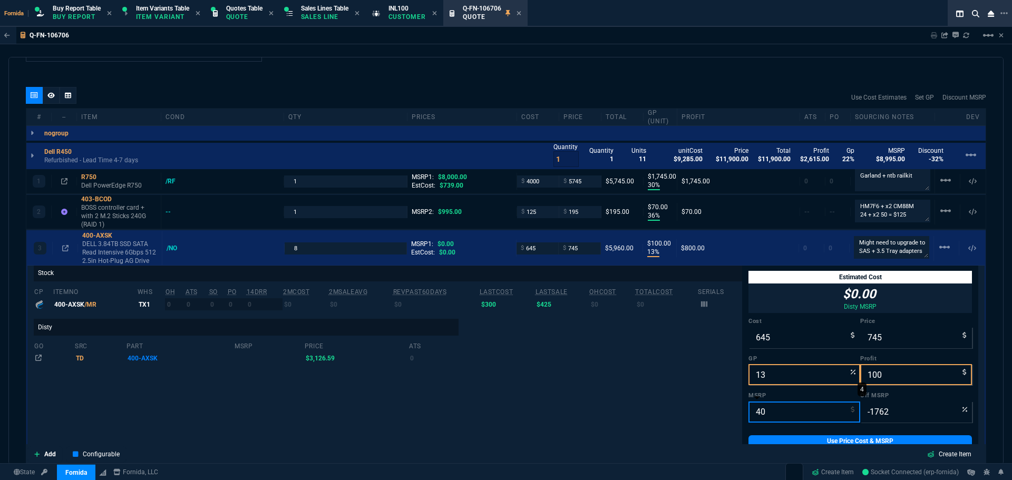
type input "400"
type input "-86"
type input "4000"
type input "81"
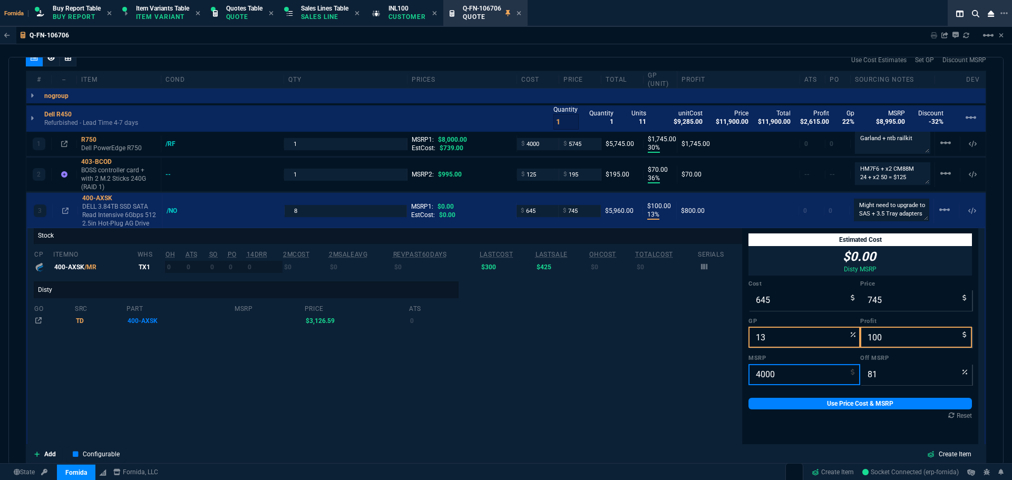
scroll to position [633, 0]
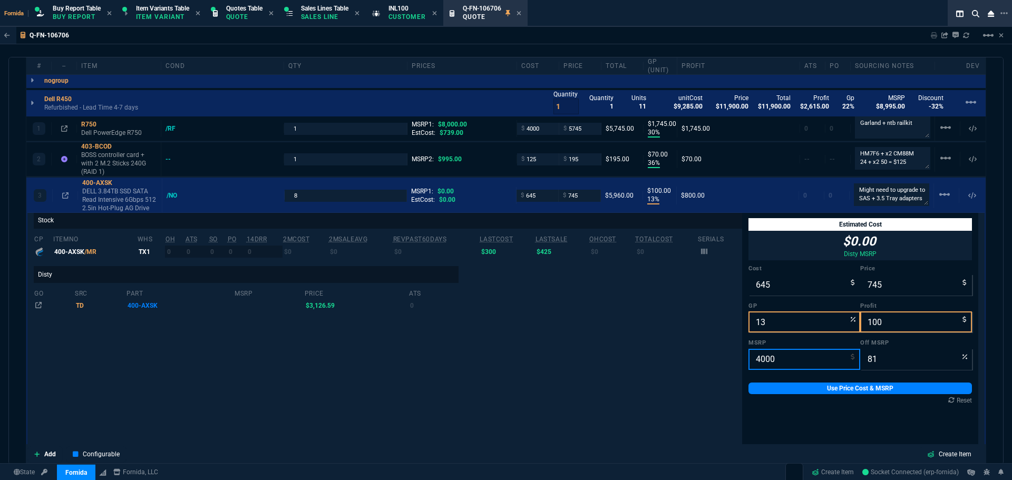
type input "2"
type input "-37150"
type input "1"
type input "-74400"
type input "19"
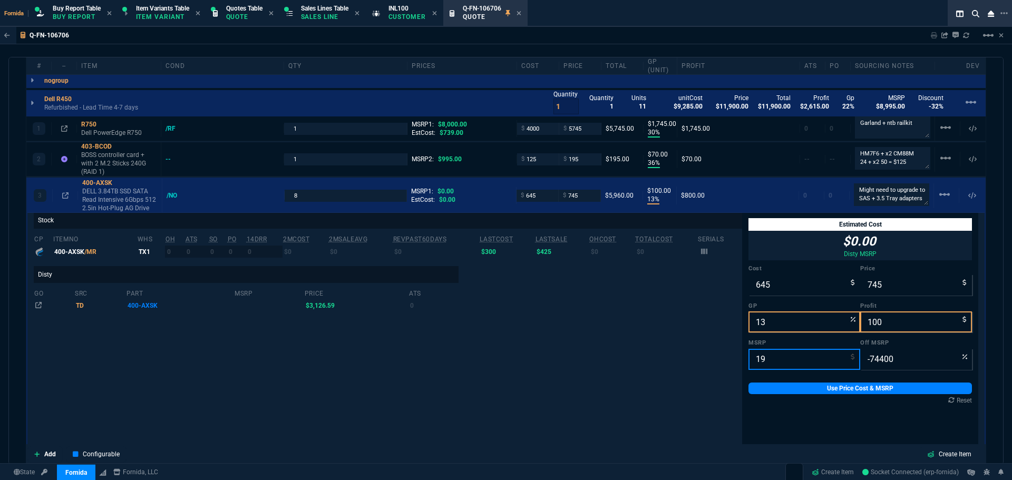
type input "-3821"
type input "1995"
type input "63"
type input "1995"
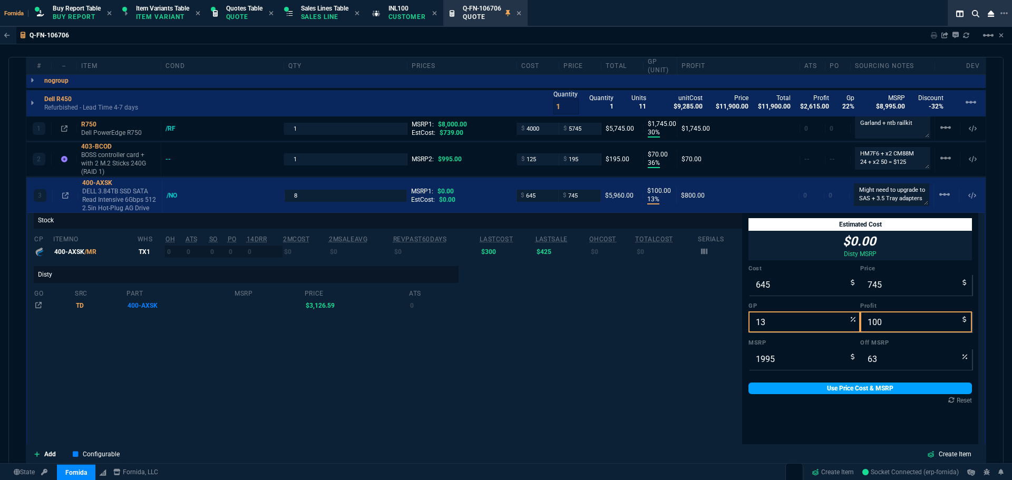
click at [811, 386] on link "Use Price Cost & MSRP" at bounding box center [859, 389] width 223 height 12
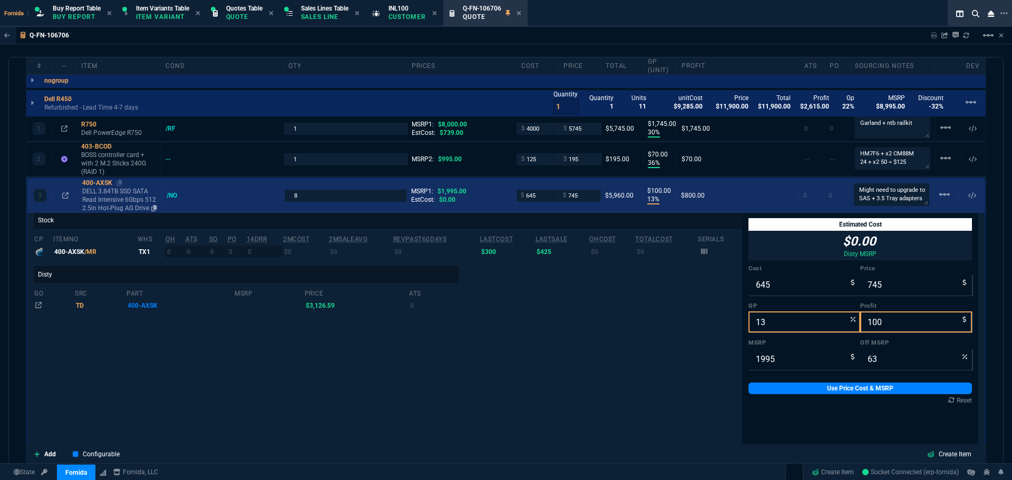
click at [113, 189] on p "DELL 3.84TB SSD SATA Read Intensive 6Gbps 512 2.5in Hot-Plug AG Drive" at bounding box center [119, 199] width 75 height 25
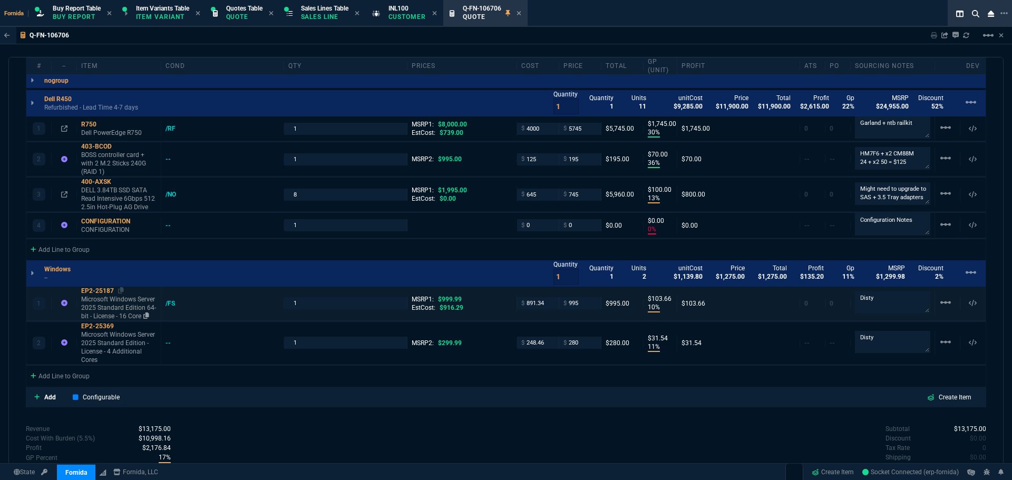
click at [116, 302] on p "Microsoft Windows Server 2025 Standard Edition 64-bit - License - 16 Core" at bounding box center [118, 307] width 75 height 25
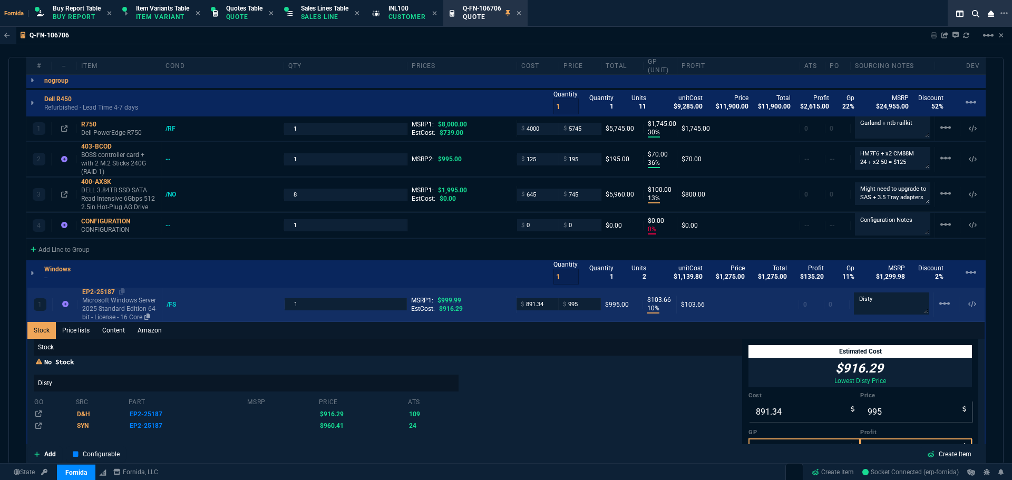
click at [118, 307] on p "Microsoft Windows Server 2025 Standard Edition 64-bit - License - 16 Core" at bounding box center [119, 308] width 75 height 25
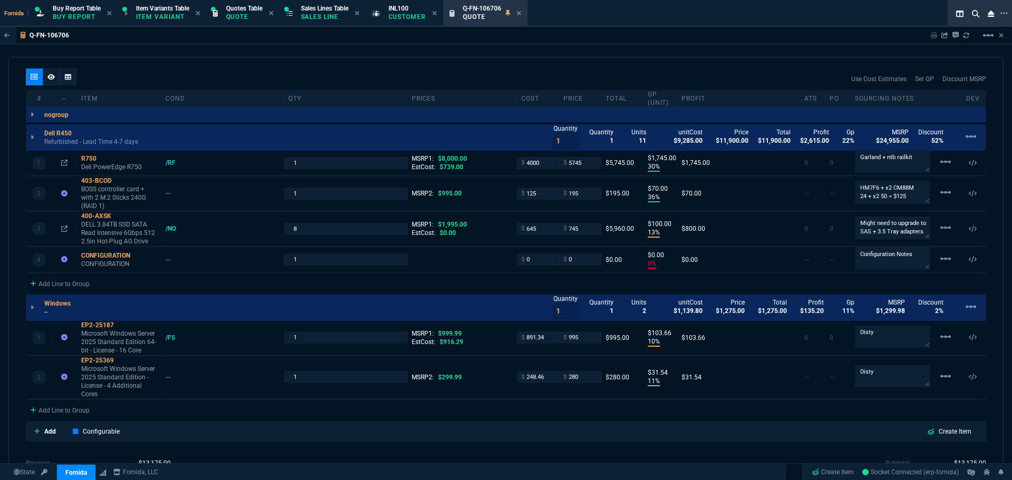
scroll to position [580, 0]
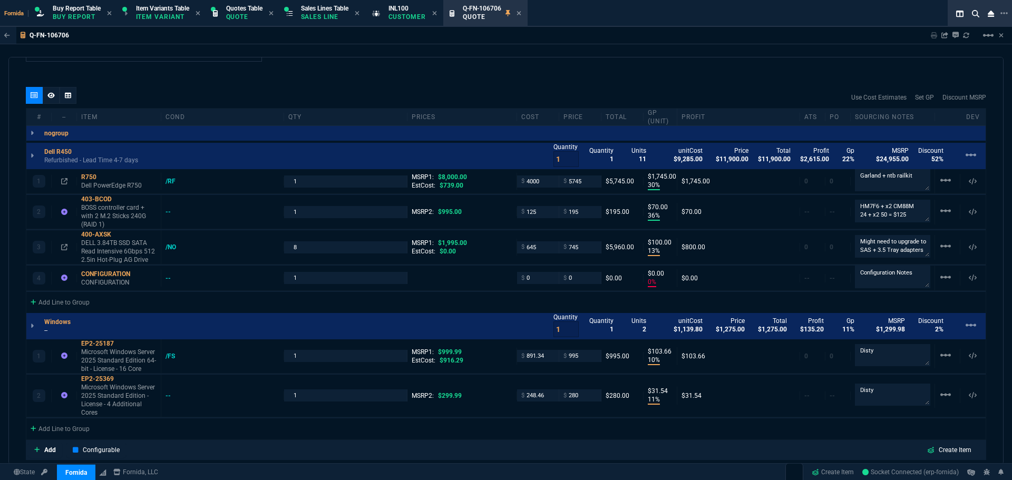
click at [52, 331] on p "--" at bounding box center [60, 330] width 33 height 8
click at [880, 241] on textarea "Might need to upgrade to SAS + 3.5 Tray adapters" at bounding box center [892, 246] width 75 height 22
drag, startPoint x: 120, startPoint y: 234, endPoint x: 30, endPoint y: 213, distance: 92.6
click at [120, 234] on icon at bounding box center [118, 234] width 6 height 6
click at [902, 250] on textarea "Might need to upgrade to SAS + 3.5 Tray adapters" at bounding box center [892, 246] width 75 height 22
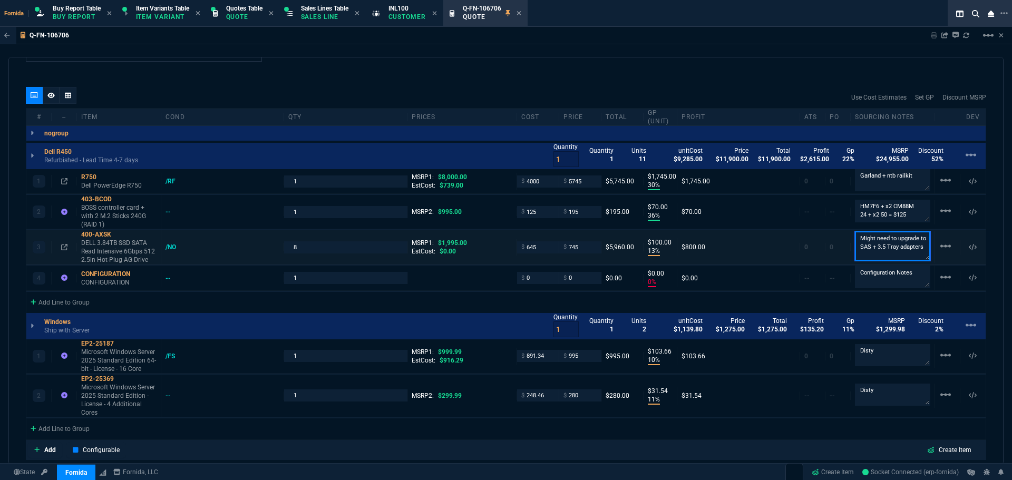
click at [855, 239] on textarea "Might need to upgrade to SAS + 3.5 Tray adapters" at bounding box center [892, 246] width 75 height 30
paste textarea "3YWPM"
type textarea "3YWPM Might need to upgrade to SAS + 3.5 Tray adapters"
click at [130, 248] on p "DELL 3.84TB SSD SATA Read Intensive 6Gbps 512 2.5in Hot-Plug AG Drive" at bounding box center [118, 251] width 75 height 25
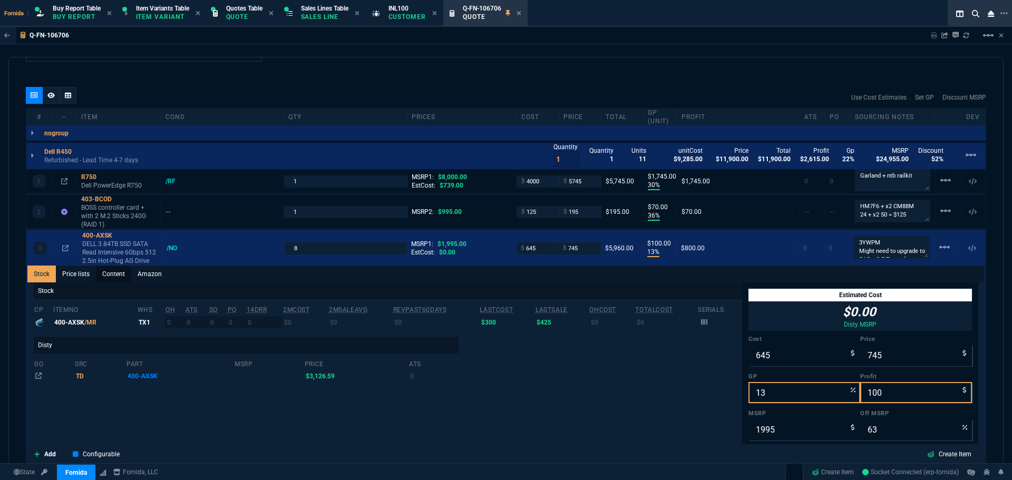
click at [121, 279] on link "Content" at bounding box center [113, 274] width 35 height 17
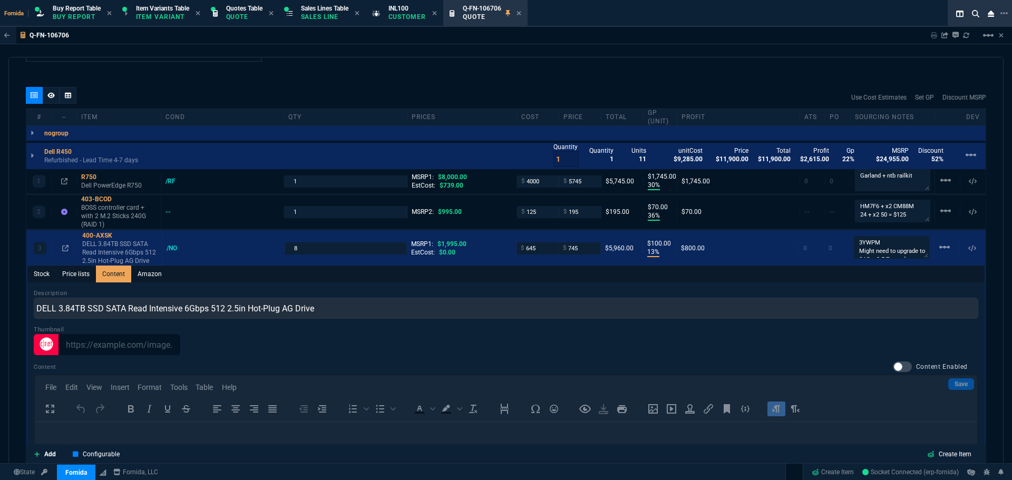
scroll to position [0, 0]
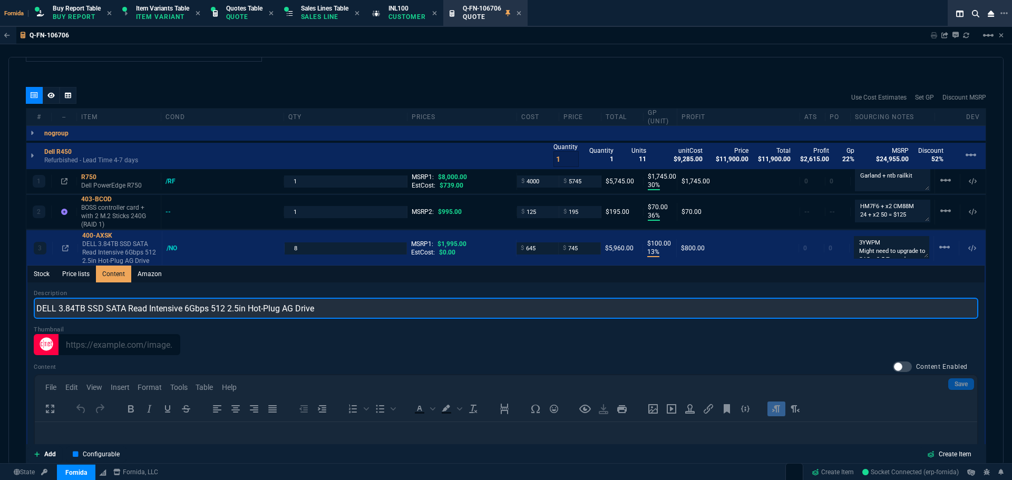
click at [36, 308] on input "DELL 3.84TB SSD SATA Read Intensive 6Gbps 512 2.5in Hot-Plug AG Drive" at bounding box center [506, 308] width 945 height 21
type input "NEW Drives - DELL 3.84TB SSD SATA Read Intensive 6Gbps 512 2.5in Hot-Plug AG Dr…"
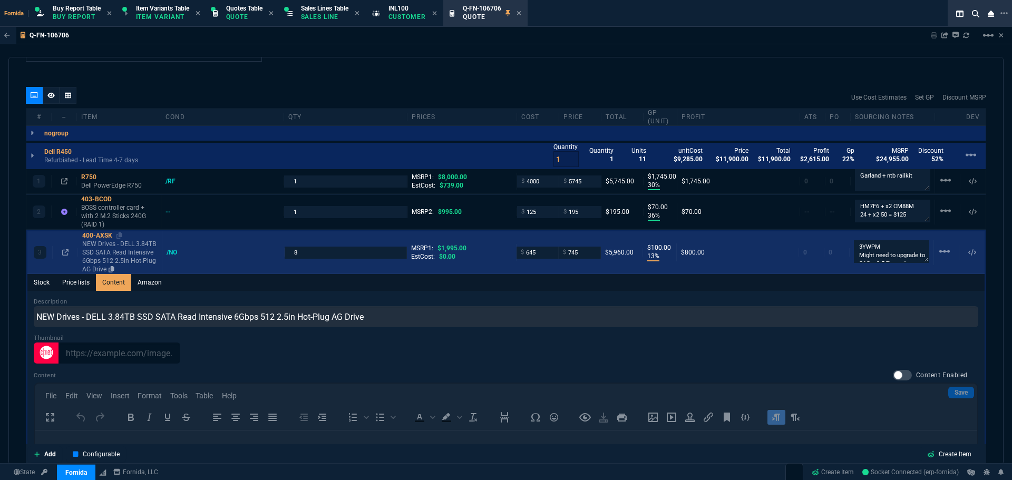
click at [111, 244] on p "NEW Drives - DELL 3.84TB SSD SATA Read Intensive 6Gbps 512 2.5in Hot-Plug AG Dr…" at bounding box center [119, 257] width 75 height 34
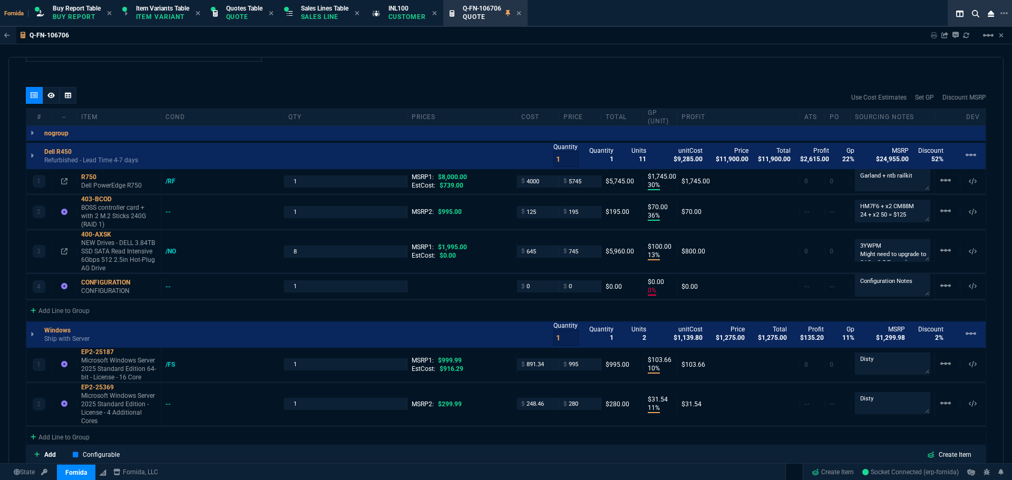
type input "13"
type input "100"
type input "63"
click at [54, 90] on div at bounding box center [51, 95] width 17 height 17
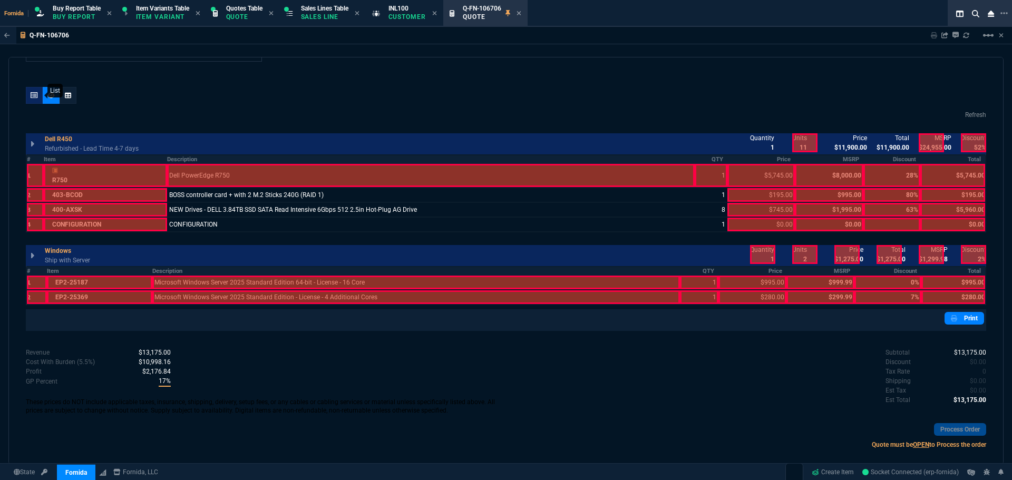
click at [40, 94] on div at bounding box center [34, 95] width 17 height 17
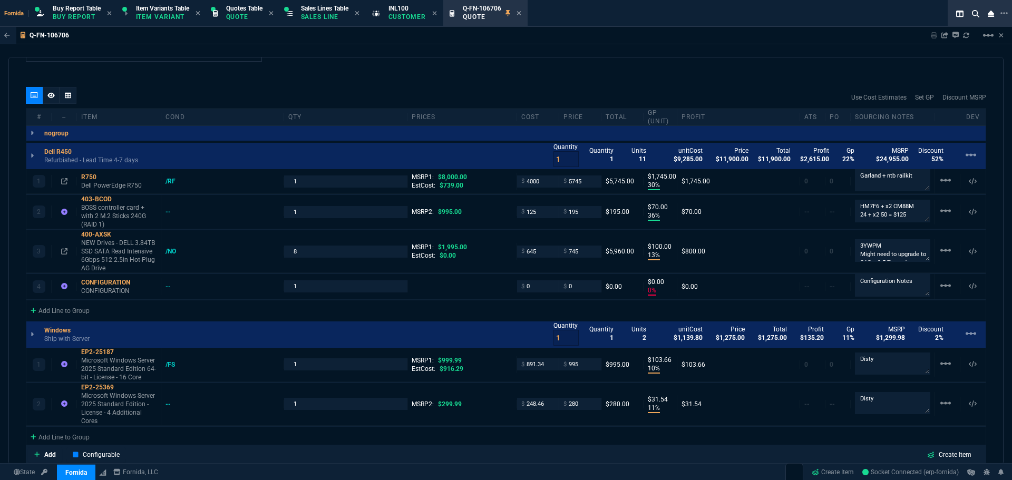
type input "30"
type input "1745"
type input "36"
type input "70"
type input "13"
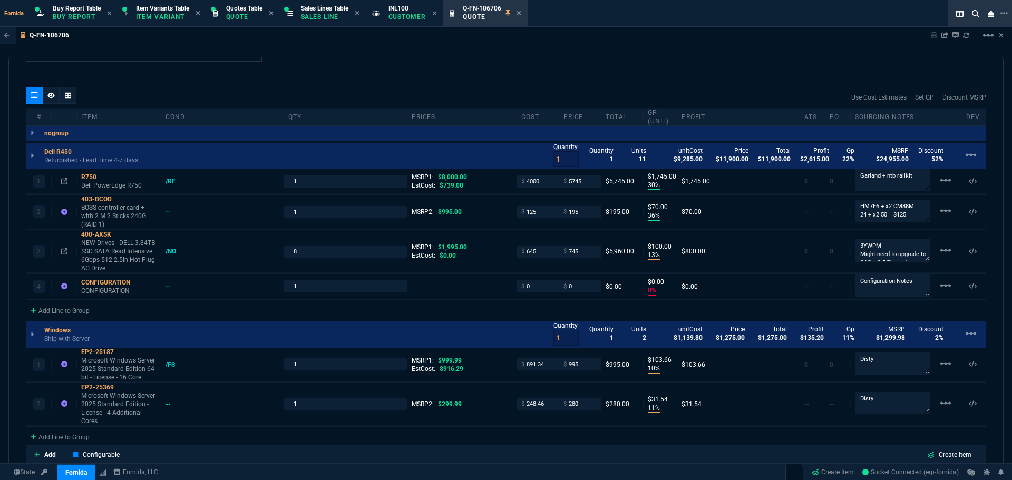
type input "100"
type input "0"
type input "10"
type input "104"
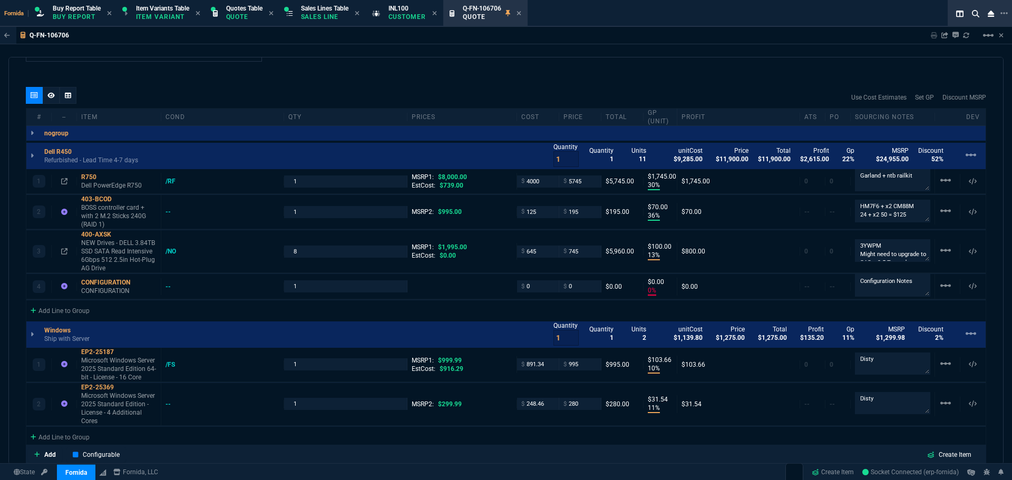
type input "11"
type input "32"
type input "28"
type input "80"
type input "63"
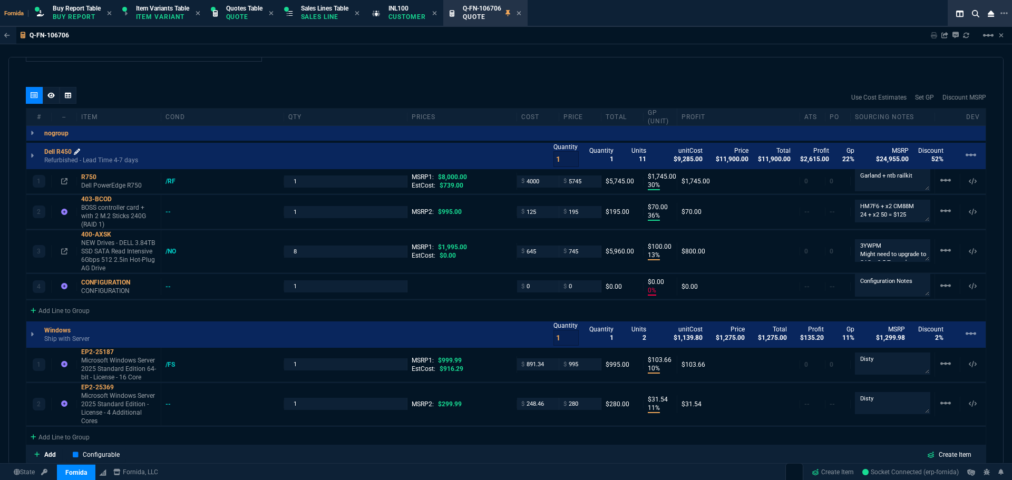
type input "0"
type input "7"
click at [50, 101] on div at bounding box center [51, 95] width 17 height 17
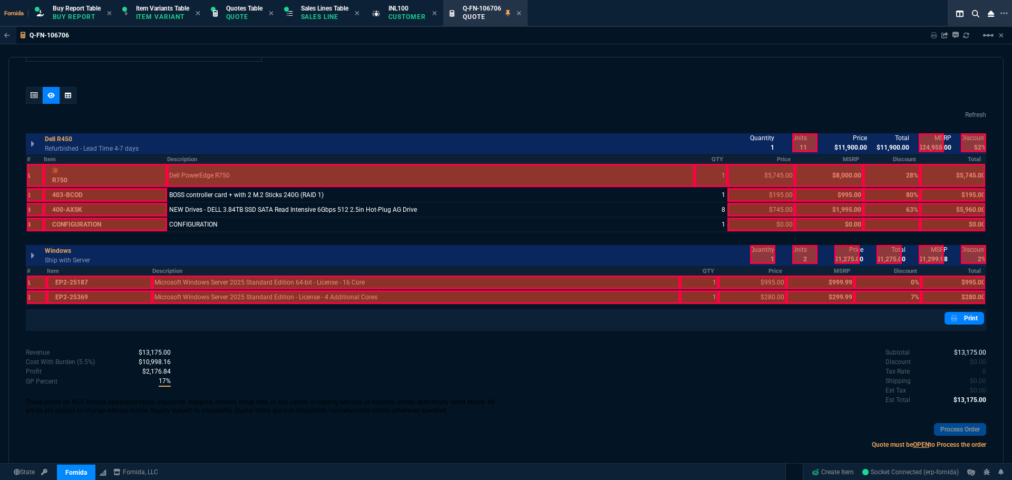
drag, startPoint x: 361, startPoint y: 180, endPoint x: 366, endPoint y: 180, distance: 5.8
click at [366, 180] on div at bounding box center [431, 175] width 528 height 23
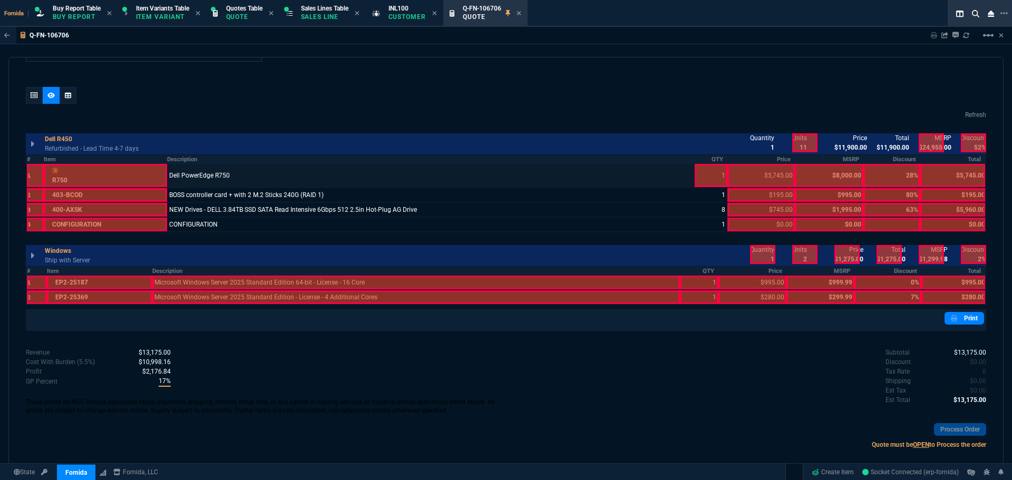
click at [706, 170] on div at bounding box center [711, 175] width 33 height 23
click at [407, 273] on th "Description" at bounding box center [416, 271] width 528 height 9
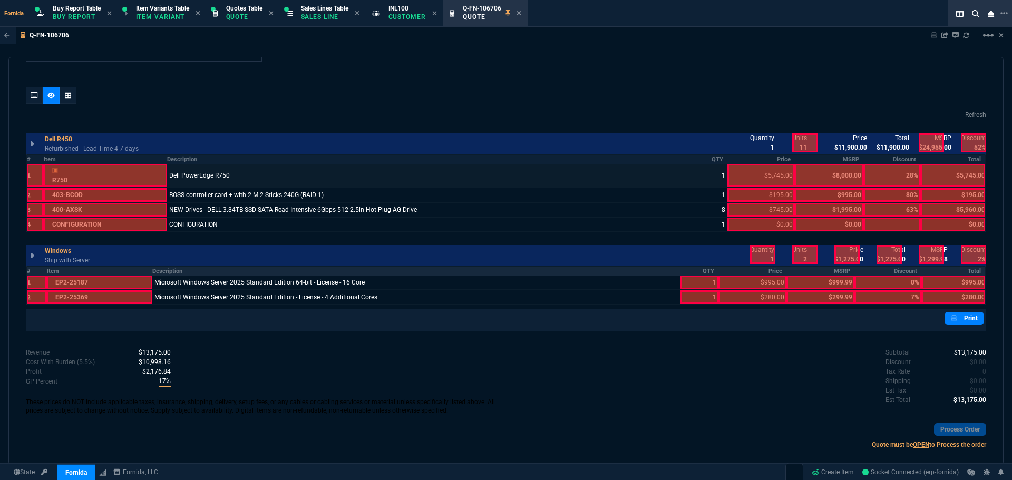
click at [706, 273] on th "QTY" at bounding box center [699, 271] width 38 height 9
click at [767, 256] on div at bounding box center [762, 254] width 25 height 19
drag, startPoint x: 831, startPoint y: 259, endPoint x: 872, endPoint y: 257, distance: 41.1
click at [834, 259] on div at bounding box center [846, 254] width 25 height 19
click at [879, 256] on div at bounding box center [889, 254] width 25 height 19
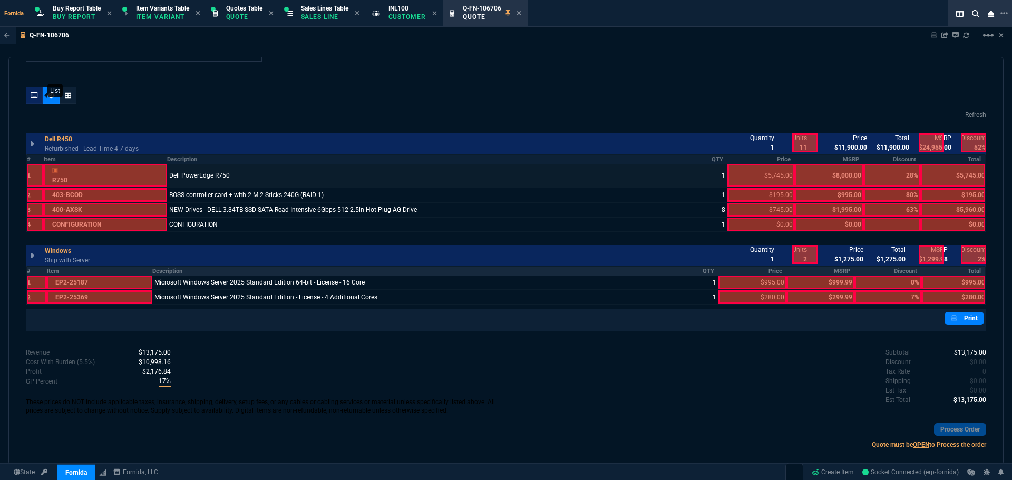
click at [38, 95] on div at bounding box center [34, 95] width 17 height 17
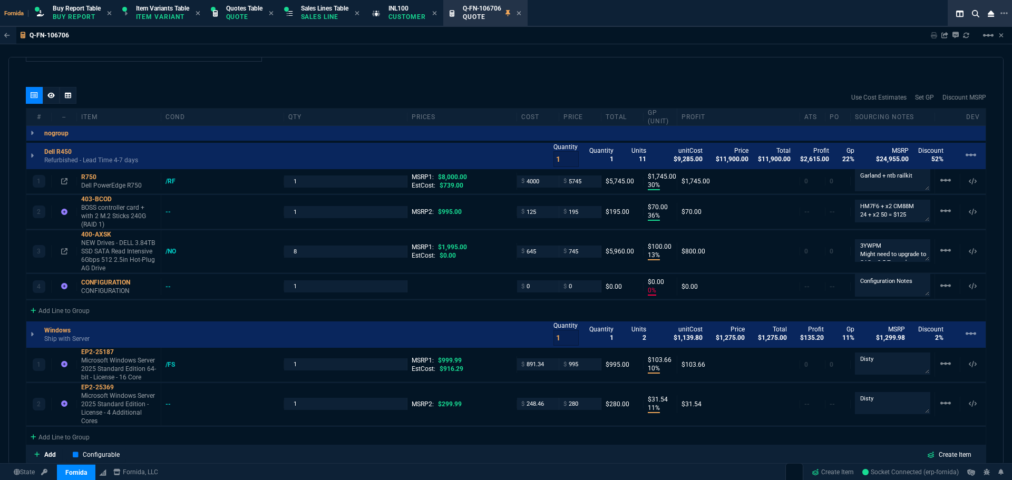
type input "30"
type input "1745"
type input "36"
type input "70"
type input "13"
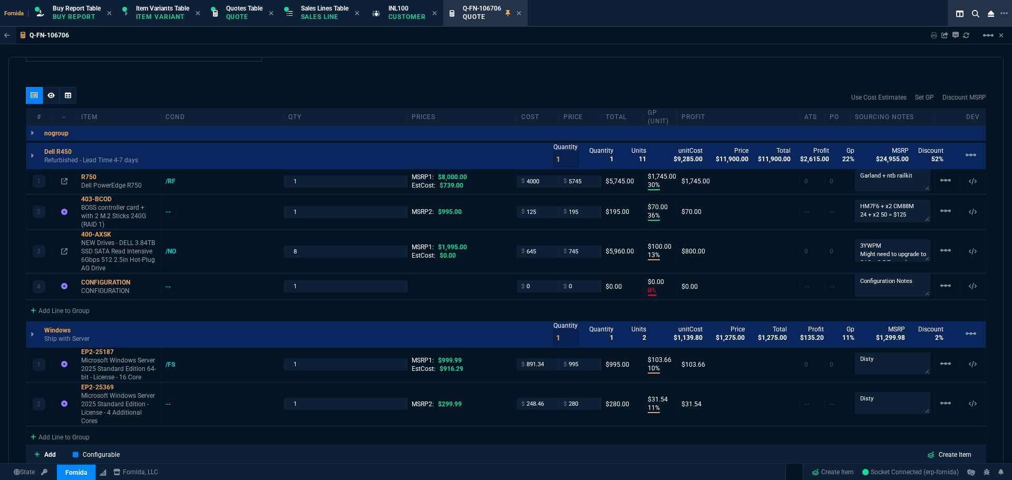
type input "100"
type input "0"
type input "10"
type input "104"
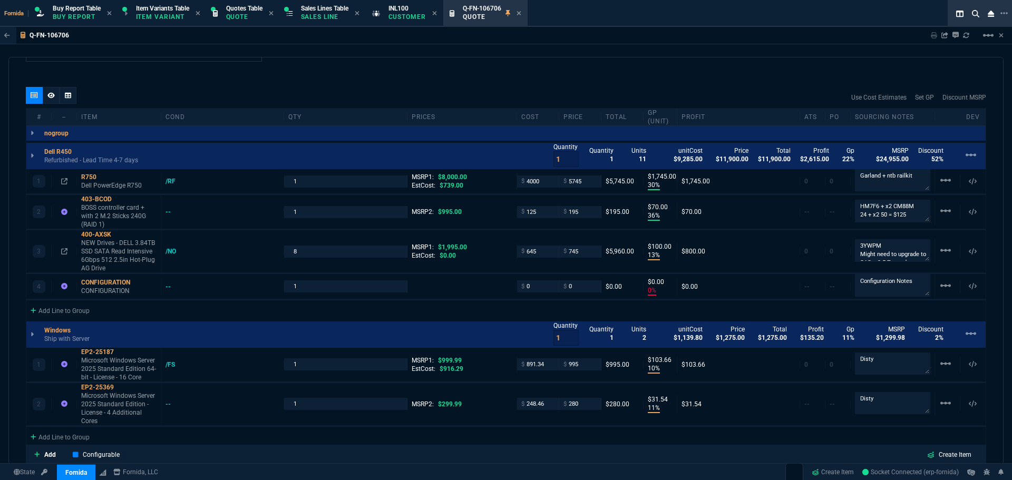
type input "11"
click at [332, 9] on span "Sales Lines Table" at bounding box center [324, 8] width 47 height 7
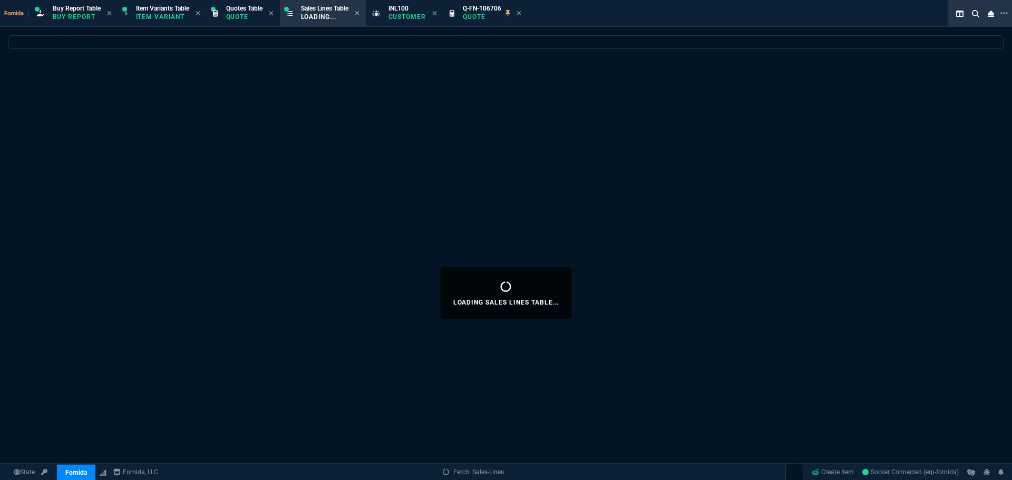
click at [437, 15] on icon at bounding box center [434, 13] width 5 height 6
click at [444, 15] on icon at bounding box center [441, 13] width 5 height 6
